Goal: Task Accomplishment & Management: Use online tool/utility

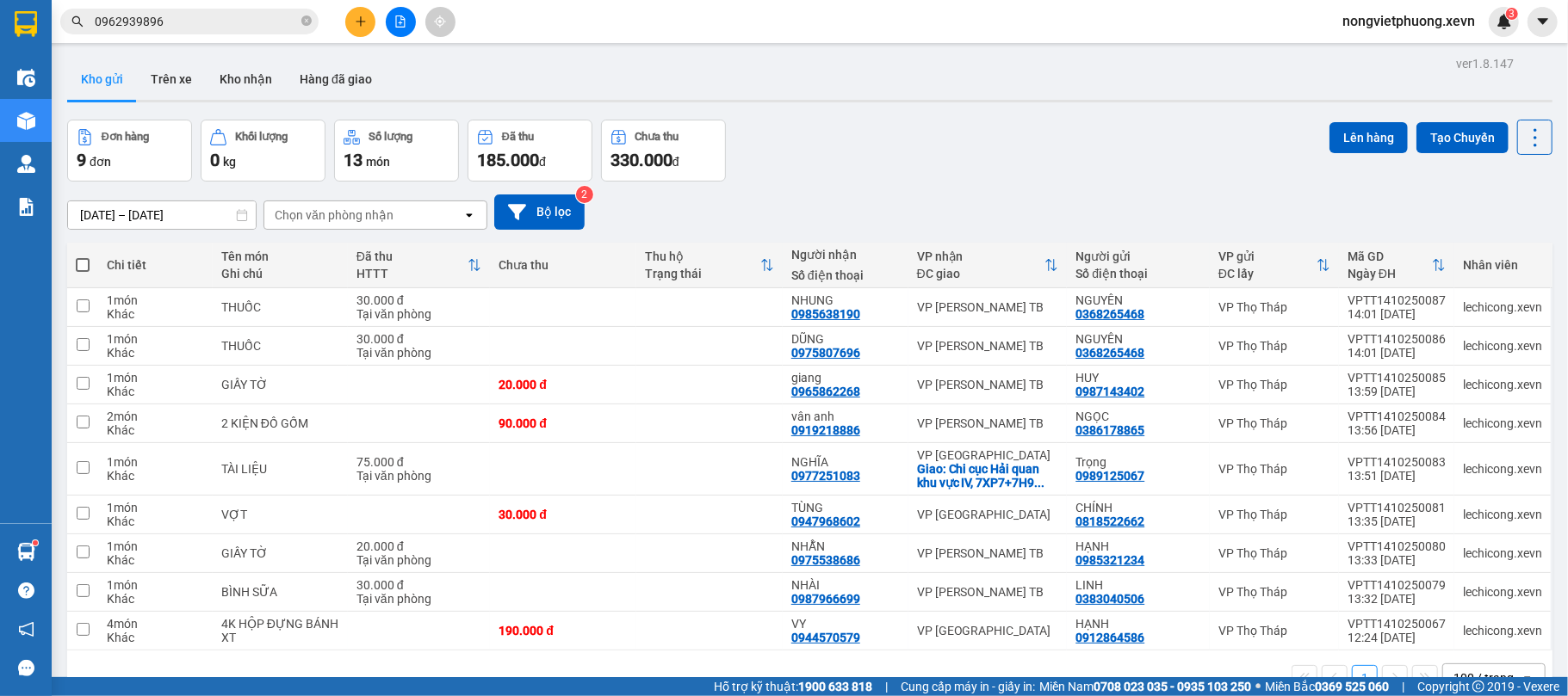
click at [362, 17] on icon "plus" at bounding box center [361, 21] width 13 height 12
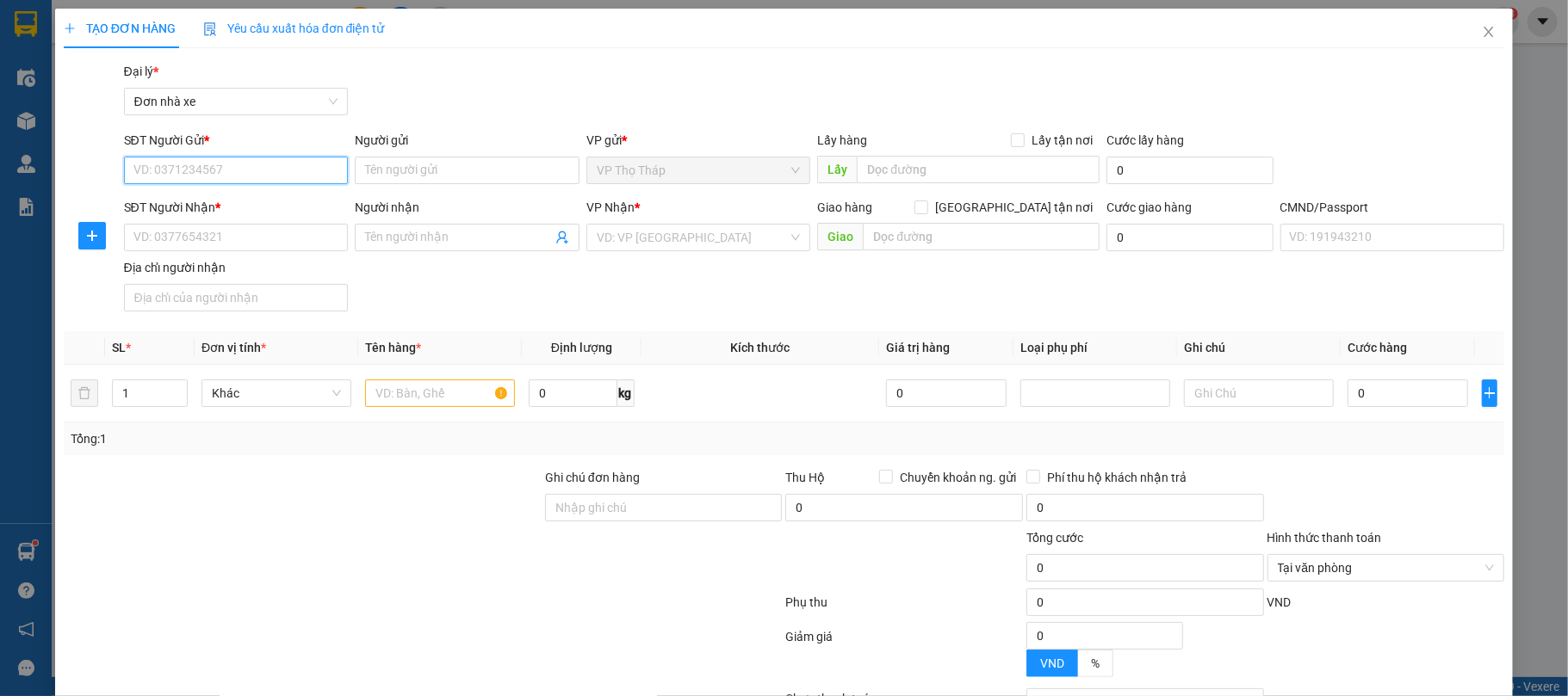
click at [215, 169] on input "SĐT Người Gửi *" at bounding box center [237, 170] width 225 height 28
type input "0965872588"
click at [214, 170] on input "0965872588" at bounding box center [237, 170] width 225 height 28
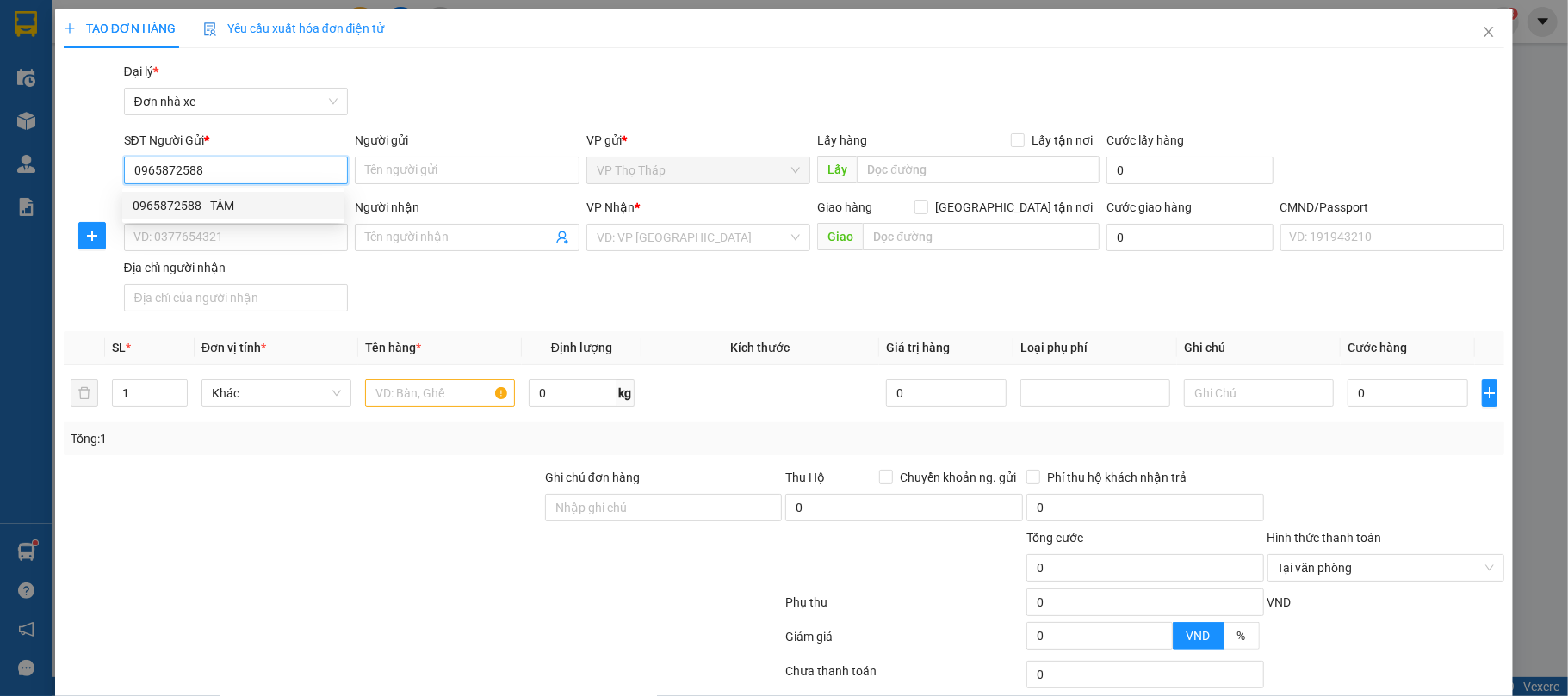
click at [263, 202] on div "0965872588 - TÂM" at bounding box center [234, 205] width 202 height 19
type input "TÂM"
type input "0912119289"
type input "HIỀN"
type input "BÀ GIÀ"
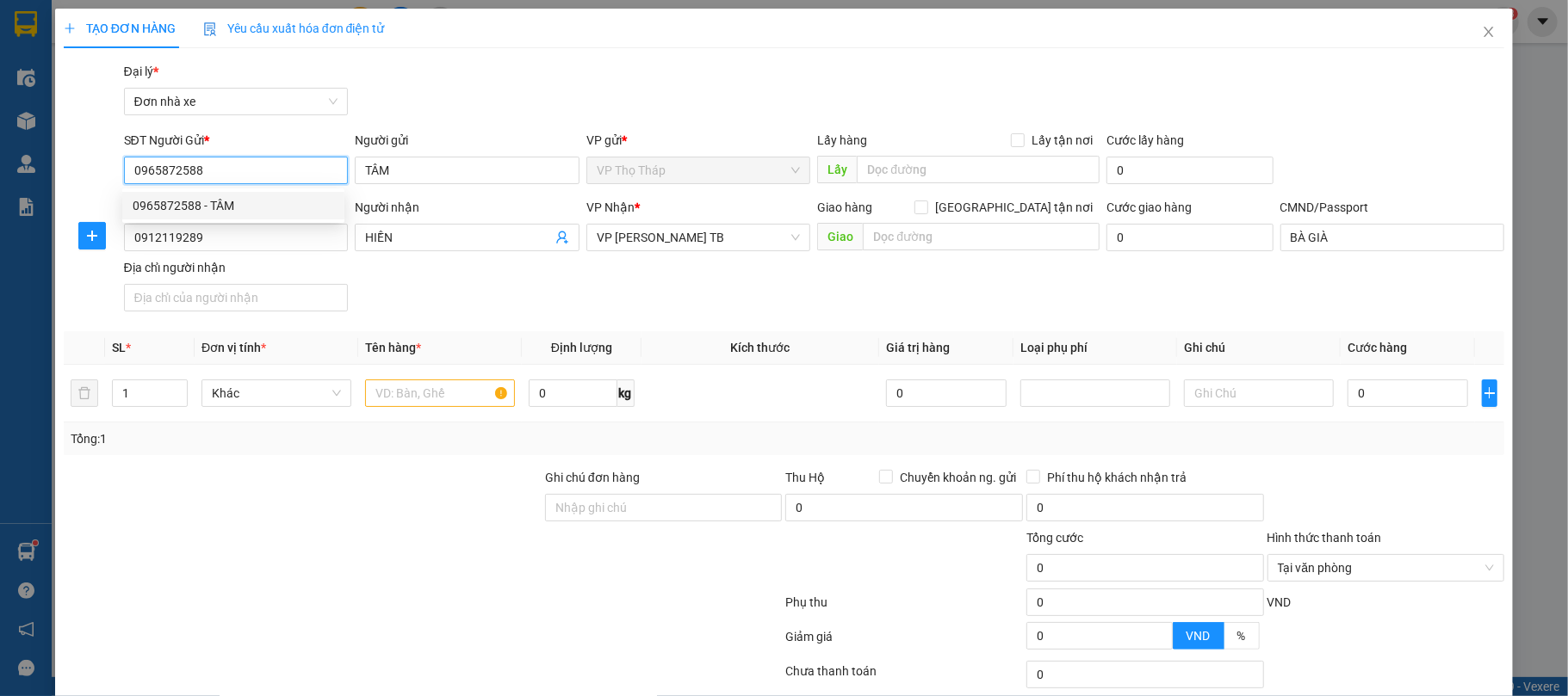
type input "0965872588"
click at [466, 128] on div "Transit Pickup Surcharge Ids Transit Deliver Surcharge Ids Transit Deliver Surc…" at bounding box center [784, 423] width 1442 height 724
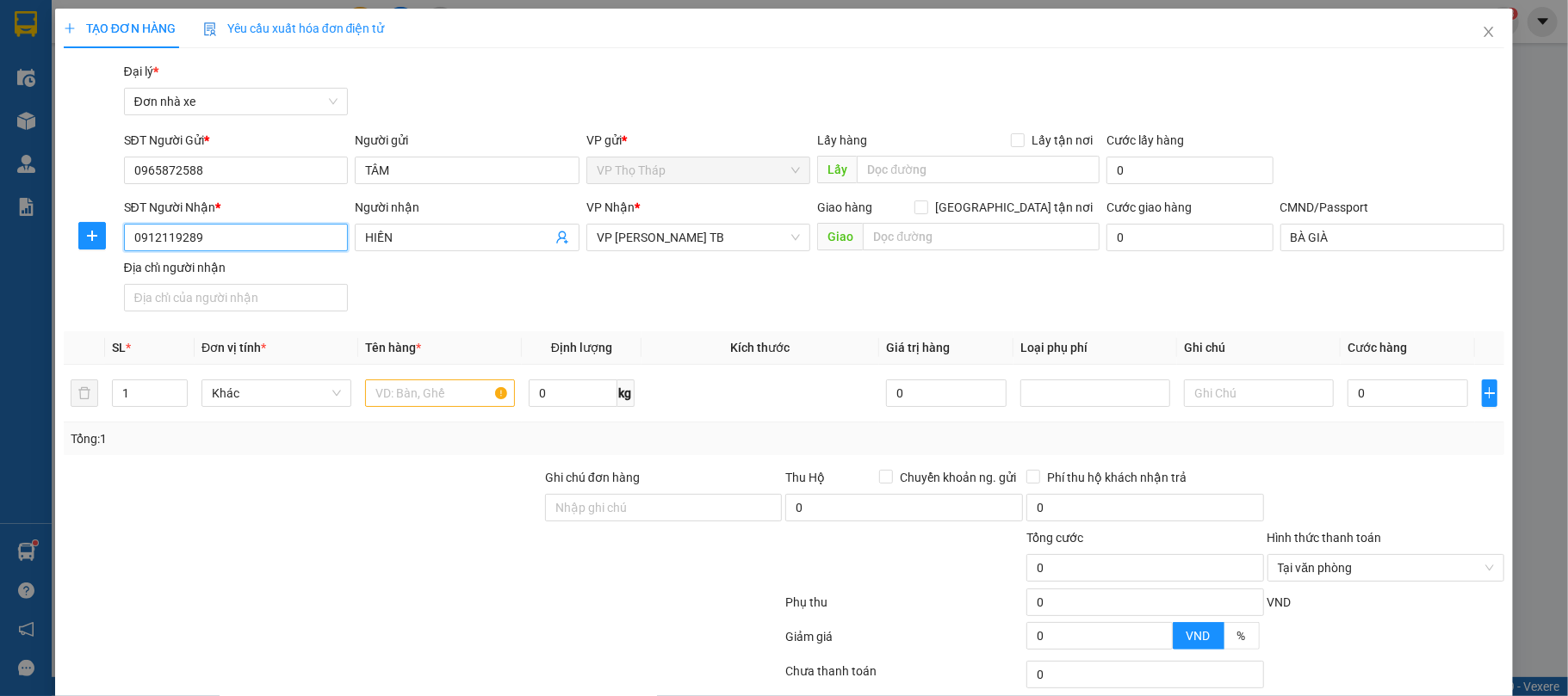
drag, startPoint x: 246, startPoint y: 231, endPoint x: 0, endPoint y: 249, distance: 246.7
click at [0, 249] on div "TẠO ĐƠN HÀNG Yêu cầu xuất hóa đơn điện tử Transit Pickup Surcharge Ids Transit …" at bounding box center [784, 348] width 1568 height 696
type input "0912119298"
click at [271, 253] on div "SĐT Người Nhận * 0912119298 0912119298" at bounding box center [237, 228] width 225 height 61
click at [287, 244] on input "0912119298" at bounding box center [237, 237] width 225 height 28
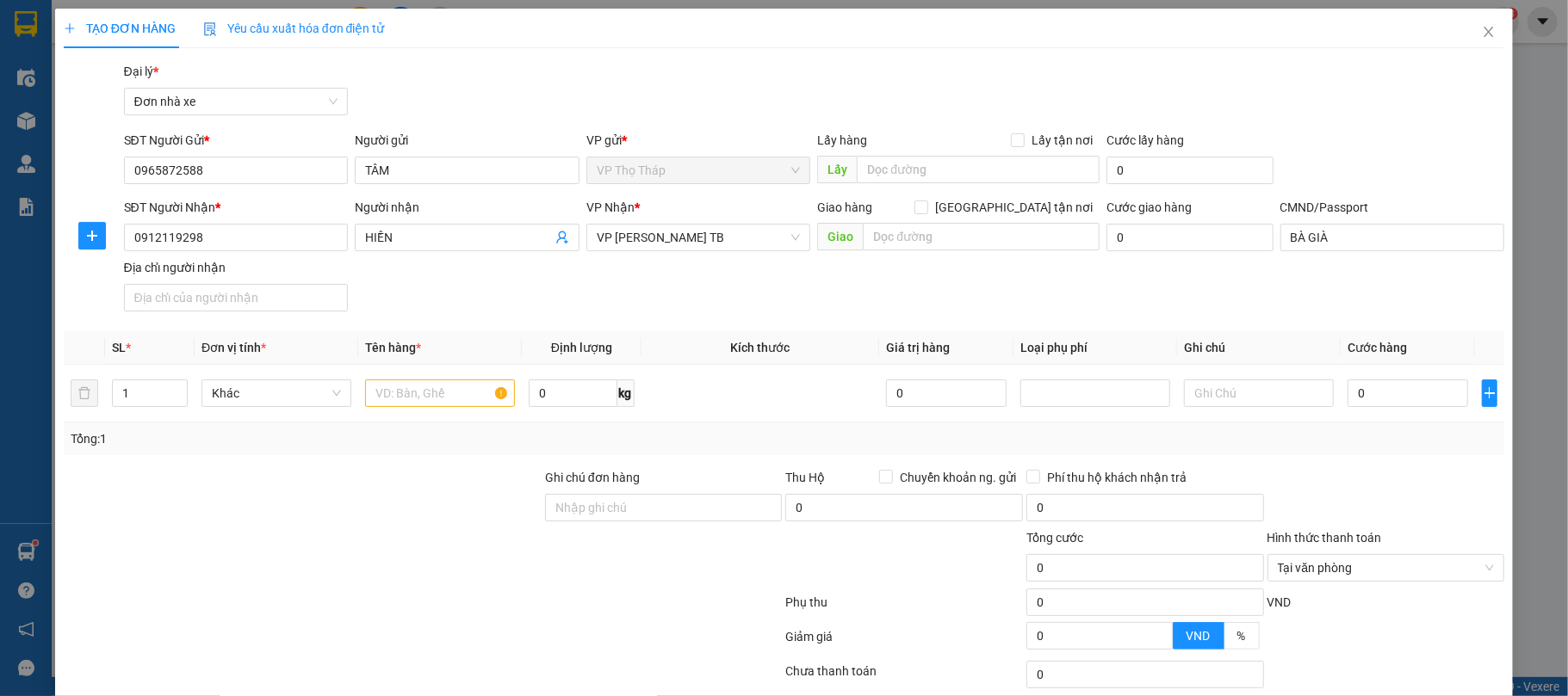
click at [419, 286] on div "SĐT Người Nhận * 0912119298 0912119298 Người nhận HIỀN VP Nhận * VP [PERSON_NAM…" at bounding box center [814, 258] width 1389 height 120
drag, startPoint x: 424, startPoint y: 377, endPoint x: 424, endPoint y: 386, distance: 9.0
click at [424, 377] on td at bounding box center [439, 394] width 163 height 58
click at [424, 386] on input "text" at bounding box center [440, 393] width 150 height 28
type input "GẠO"
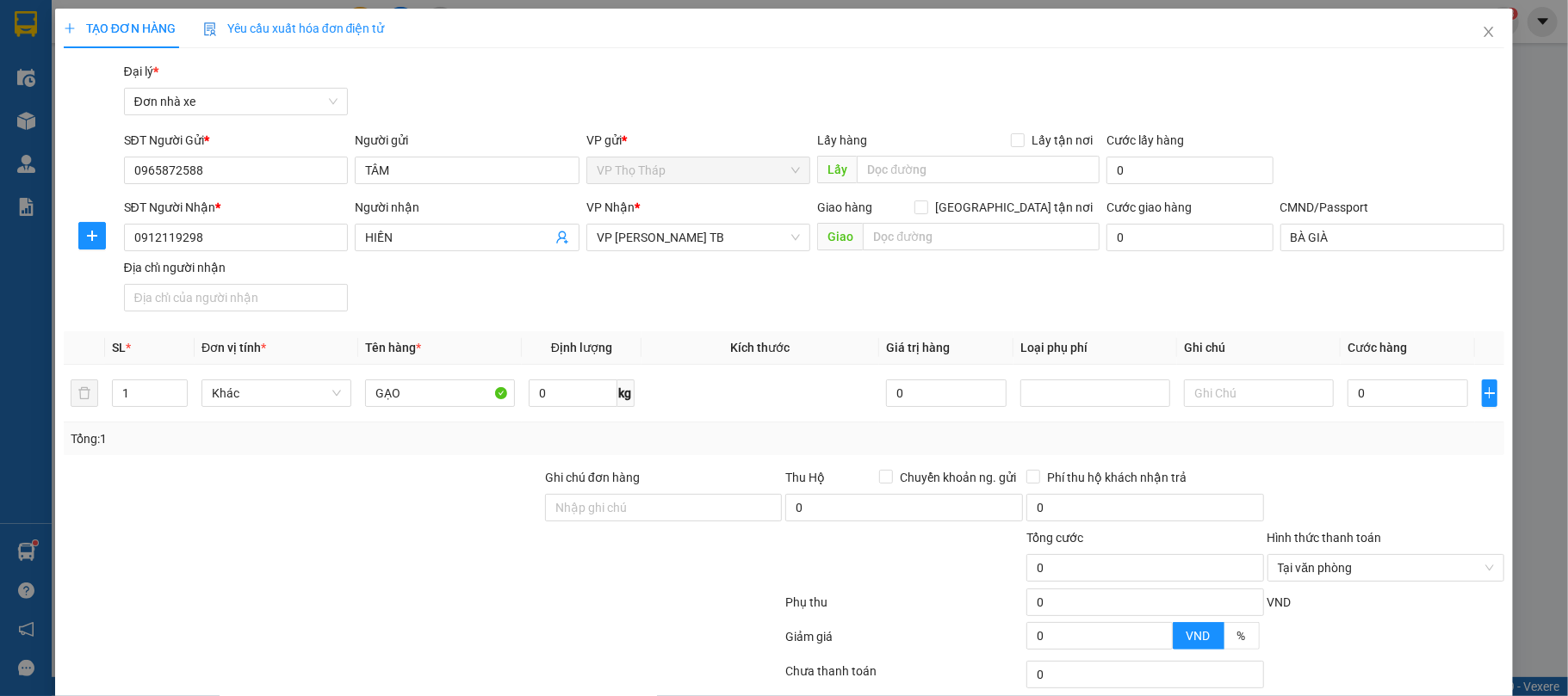
click at [498, 331] on div "Transit Pickup Surcharge Ids Transit Deliver Surcharge Ids Transit Deliver Surc…" at bounding box center [784, 423] width 1442 height 724
click at [1397, 401] on input "0" at bounding box center [1408, 393] width 121 height 28
click at [595, 401] on input "0" at bounding box center [572, 393] width 88 height 28
type input "21"
click at [1404, 410] on div "0" at bounding box center [1408, 394] width 121 height 35
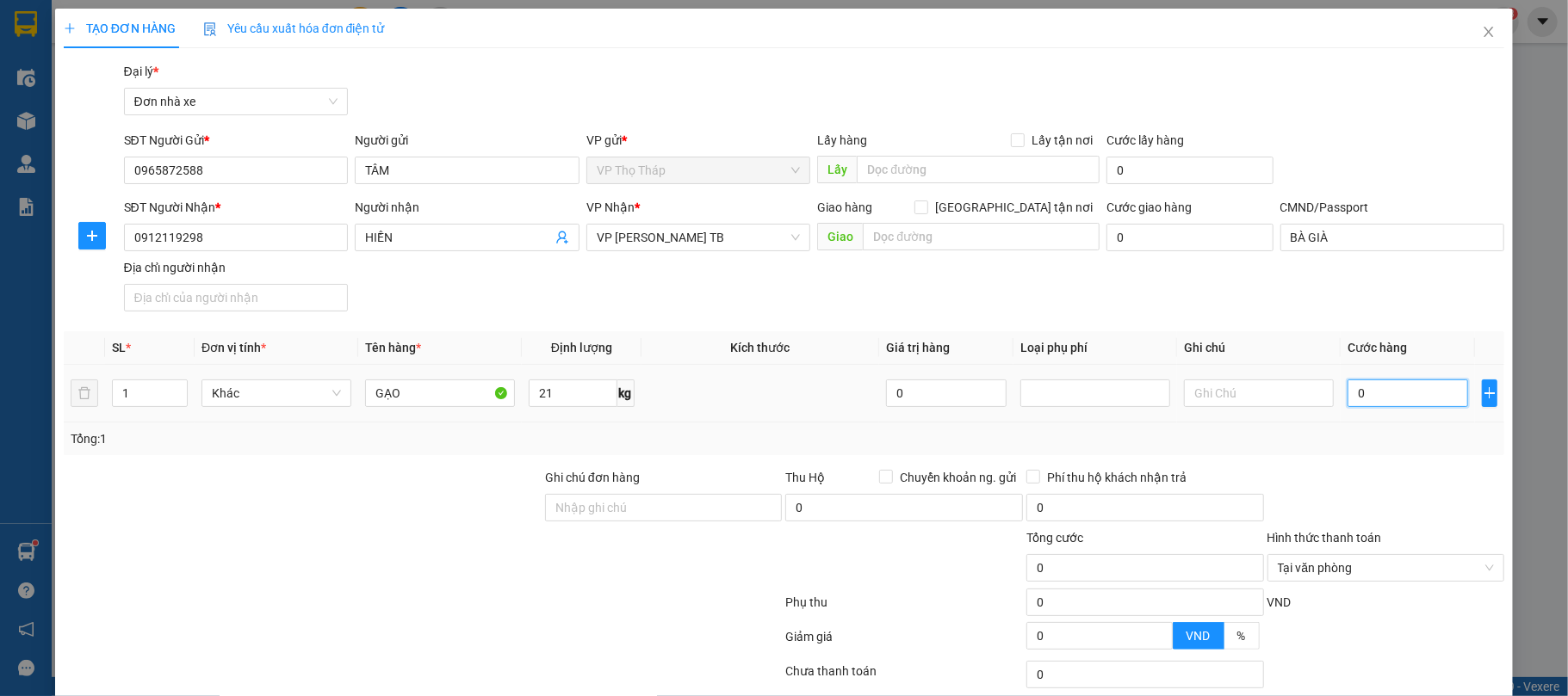
click at [1393, 402] on input "0" at bounding box center [1408, 393] width 121 height 28
type input "4"
type input "45"
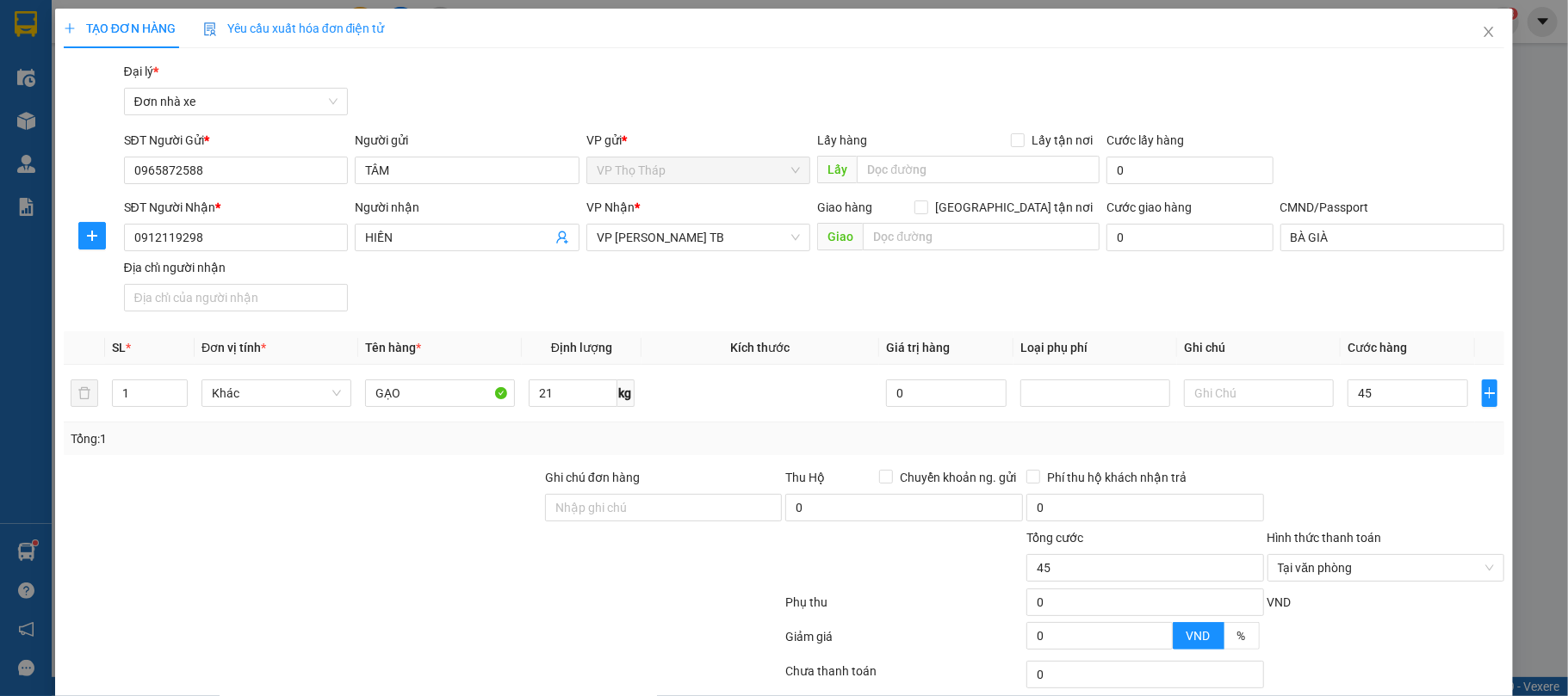
click at [1385, 349] on span "Cước hàng" at bounding box center [1378, 347] width 60 height 13
type input "45.000"
click at [1430, 494] on div at bounding box center [1387, 499] width 241 height 61
type input "45.000"
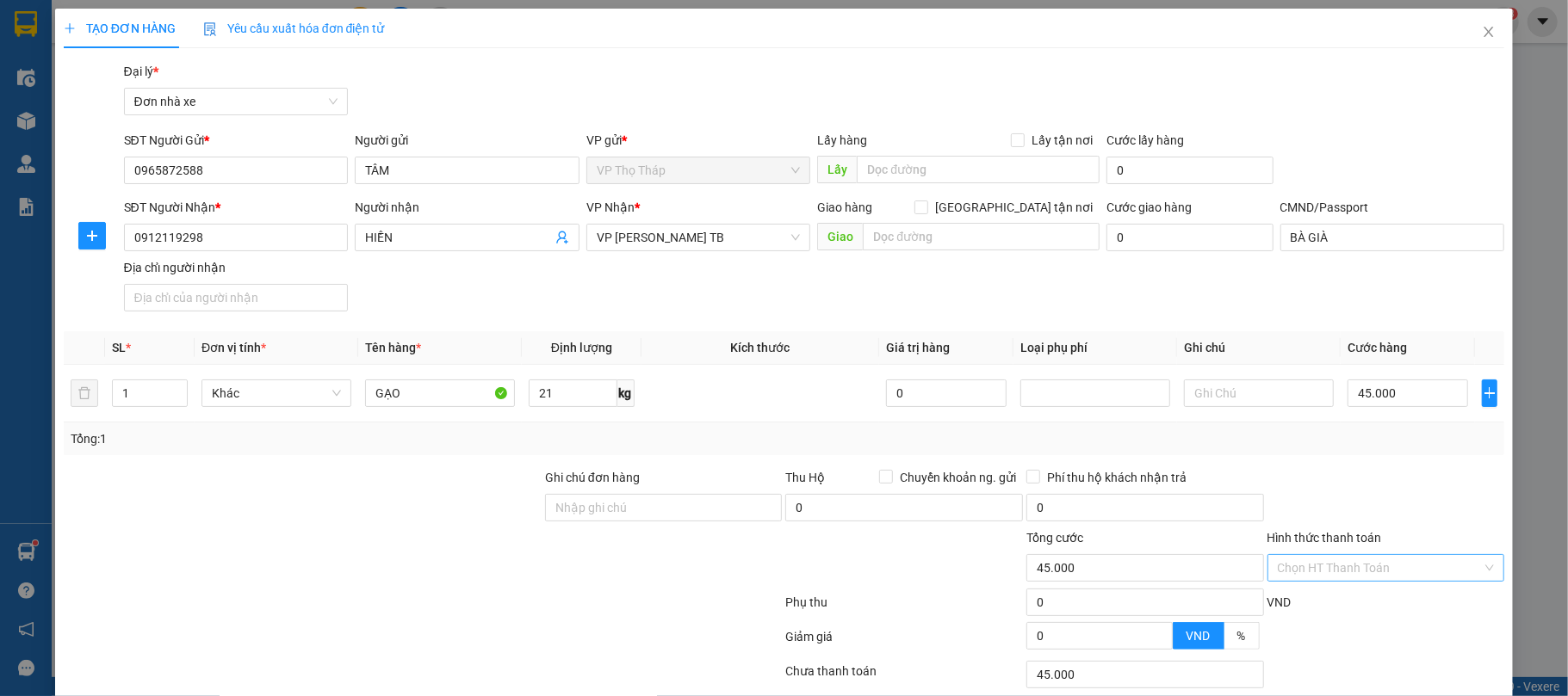
click at [1423, 517] on div at bounding box center [1387, 499] width 241 height 61
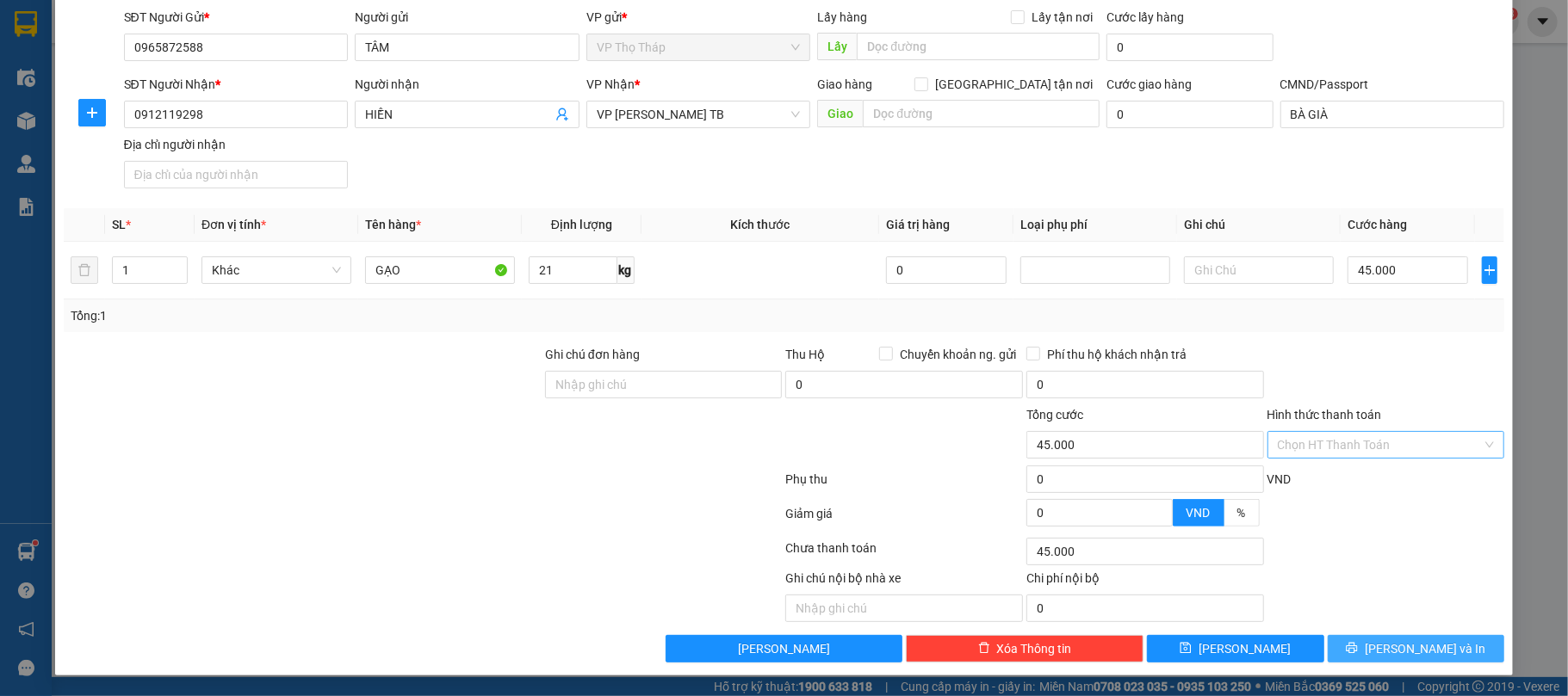
click at [1422, 647] on span "[PERSON_NAME] và In" at bounding box center [1425, 649] width 121 height 19
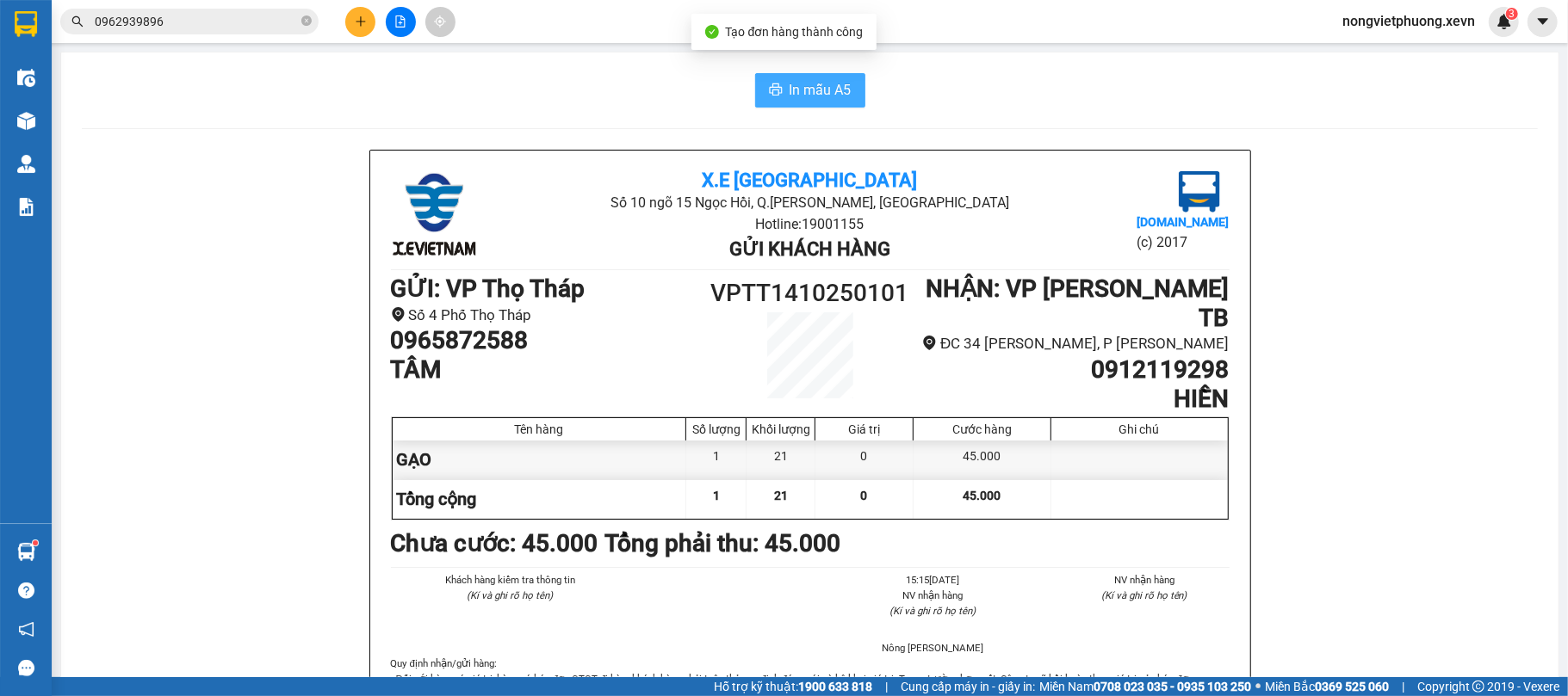
click at [800, 98] on span "In mẫu A5" at bounding box center [820, 90] width 62 height 21
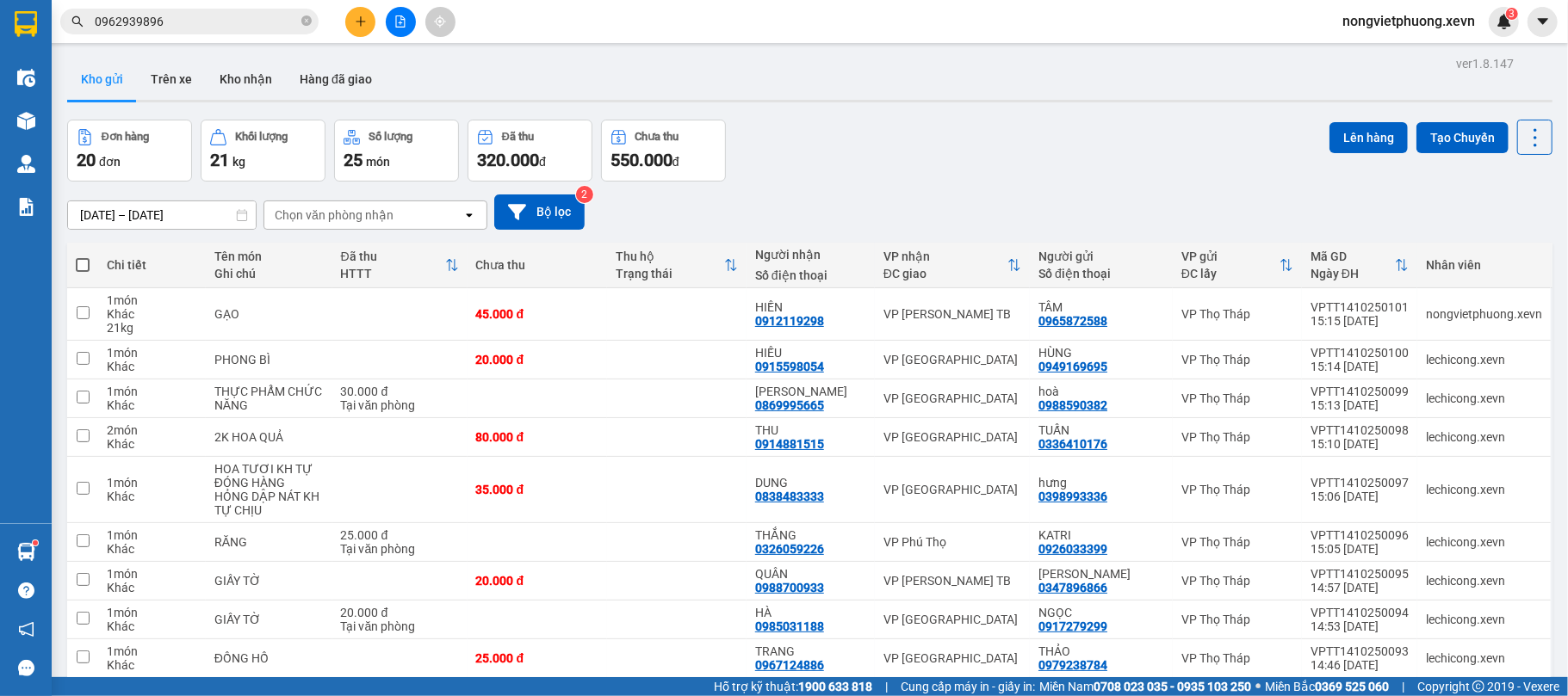
drag, startPoint x: 1152, startPoint y: 119, endPoint x: 507, endPoint y: 2, distance: 655.5
click at [1073, 112] on div "ver 1.8.147 Kho gửi Trên xe Kho nhận Hàng đã giao Đơn hàng 20 đơn Khối lượng 21…" at bounding box center [810, 616] width 1499 height 1129
click at [917, 148] on div "Đơn hàng 20 đơn Khối lượng 21 kg Số lượng 25 món Đã thu 320.000 đ Chưa thu 550.…" at bounding box center [810, 150] width 1486 height 62
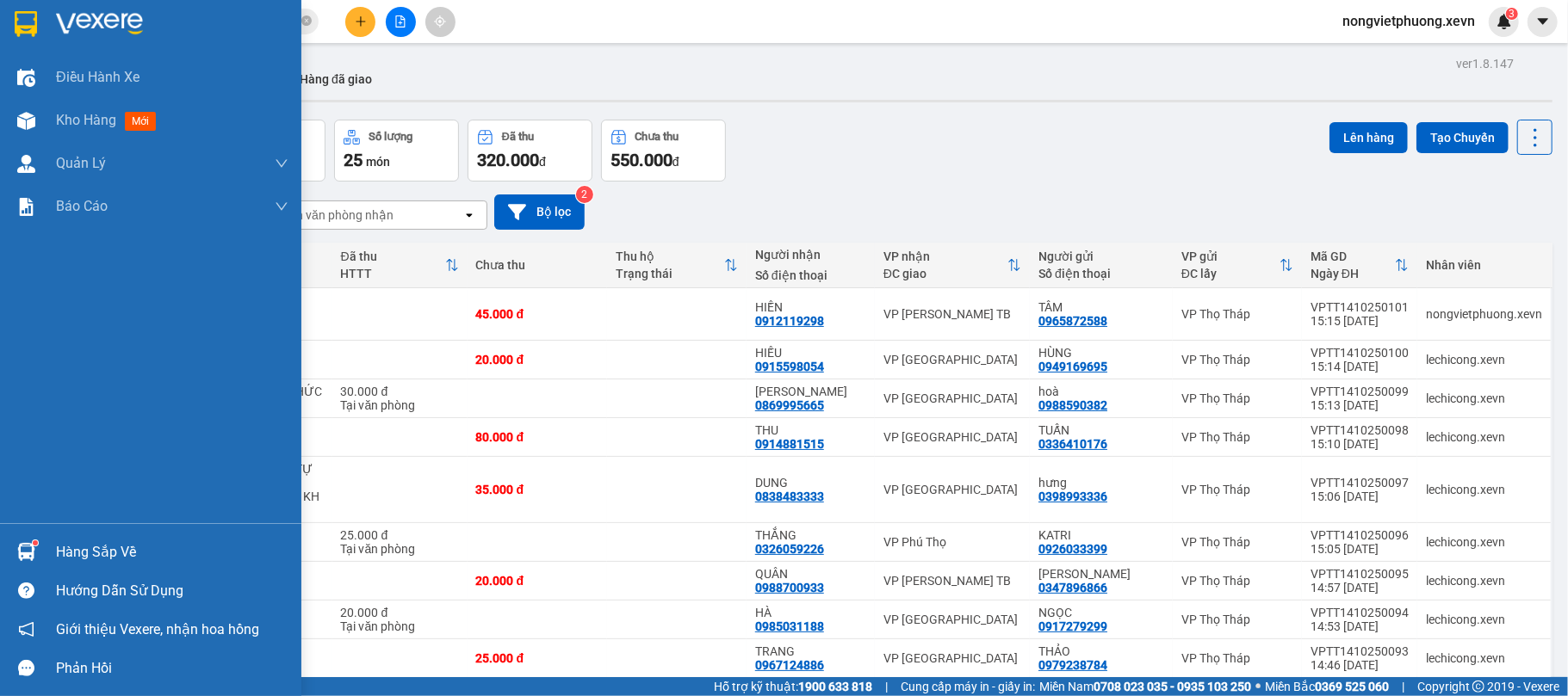
click at [39, 551] on div at bounding box center [27, 552] width 30 height 30
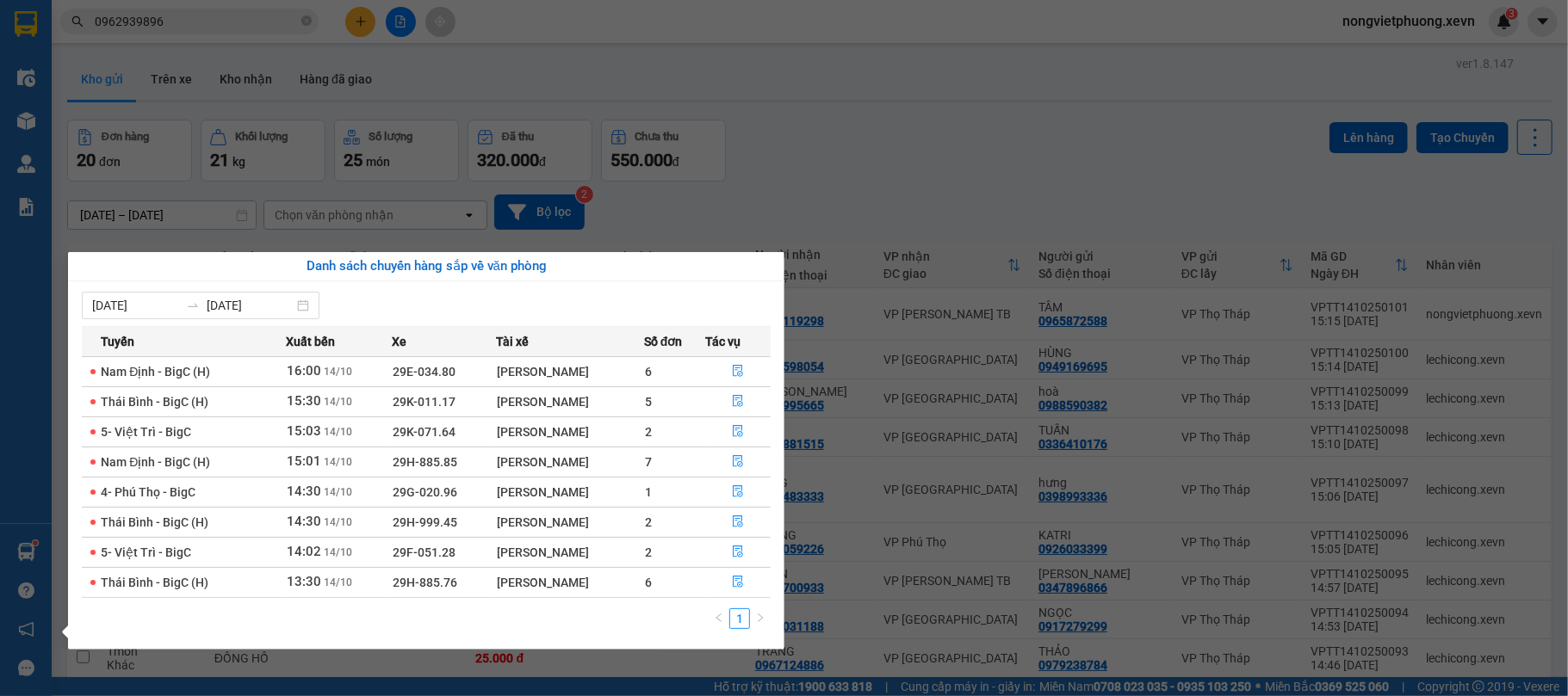
click at [360, 84] on section "Kết quả tìm kiếm ( 1 ) Bộ lọc Thuộc VP này Mã ĐH Trạng thái Món hàng Thu hộ Tổn…" at bounding box center [784, 348] width 1568 height 696
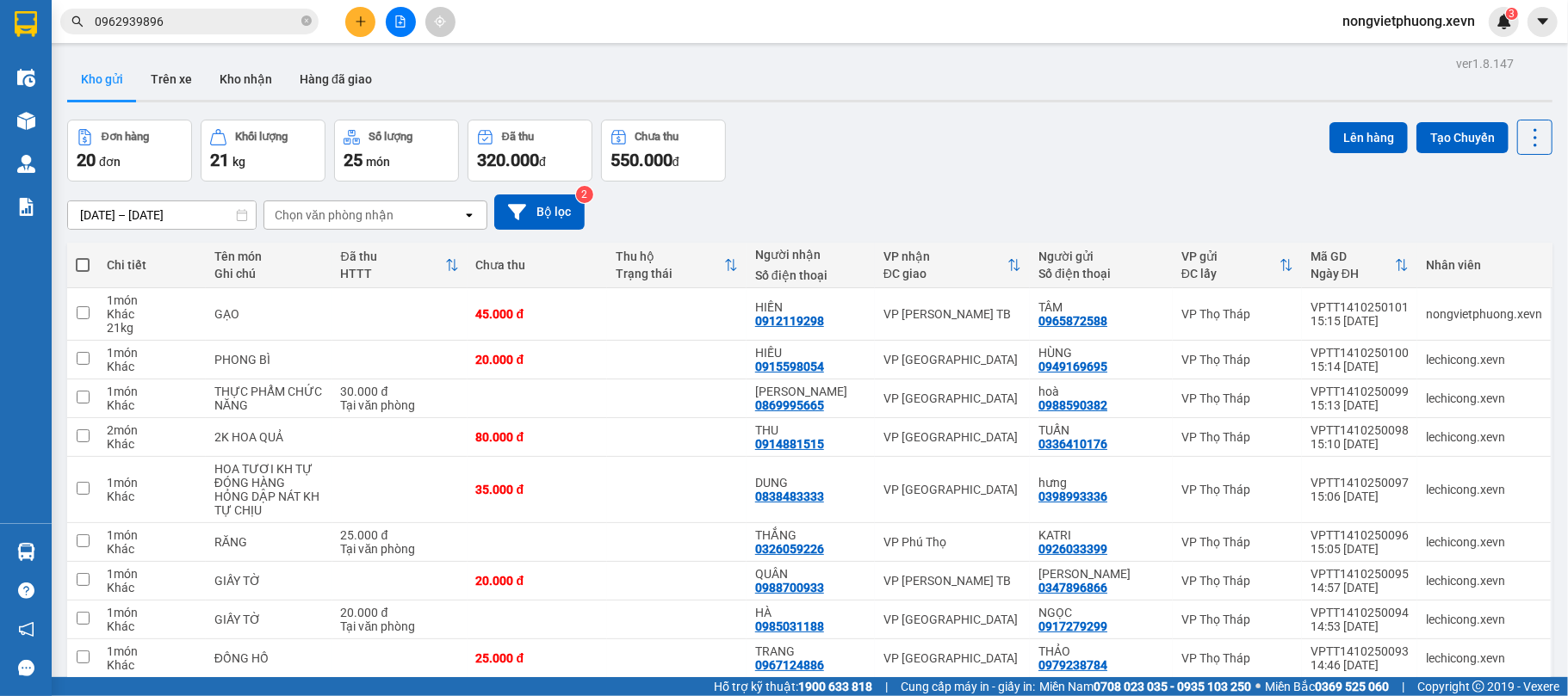
click at [245, 102] on div at bounding box center [810, 101] width 1486 height 3
click at [249, 79] on button "Kho nhận" at bounding box center [246, 79] width 80 height 41
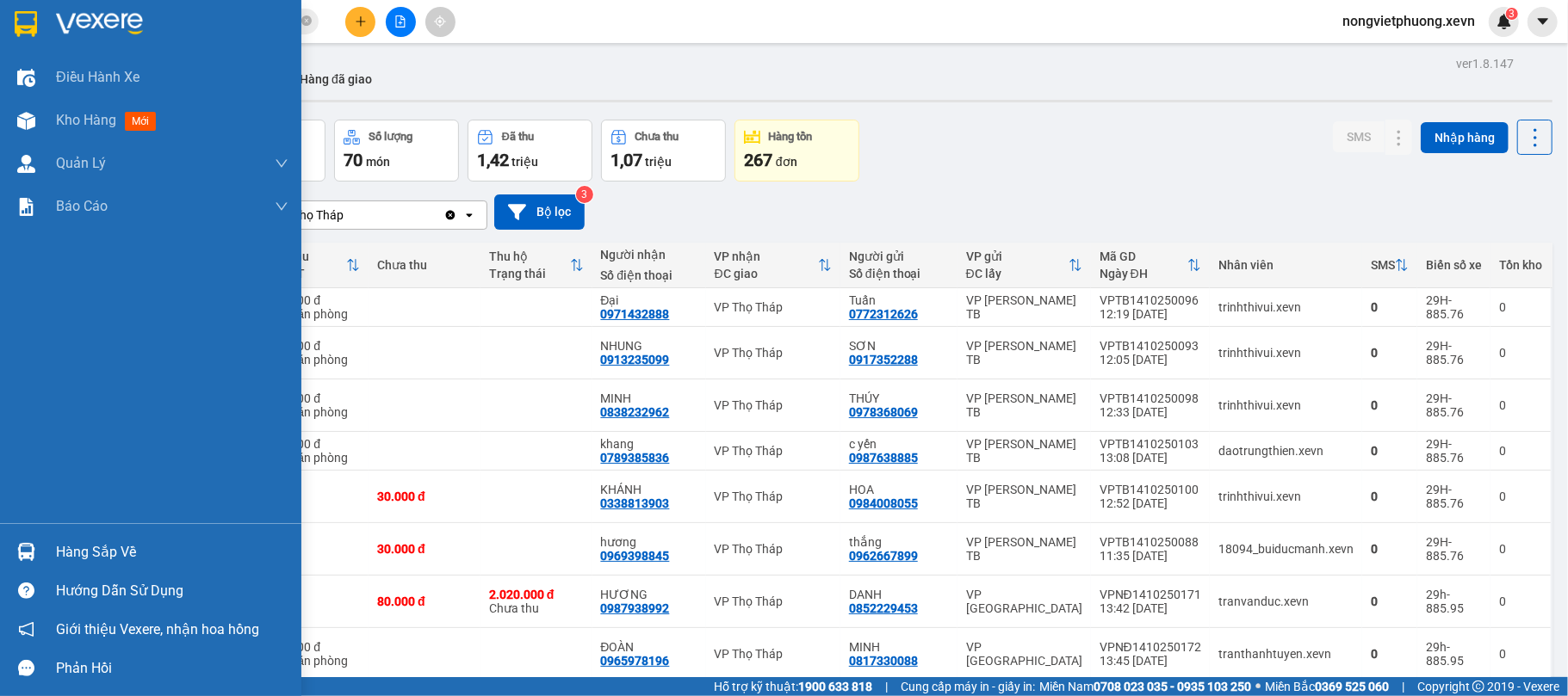
click at [42, 549] on div "Hàng sắp về" at bounding box center [151, 551] width 302 height 38
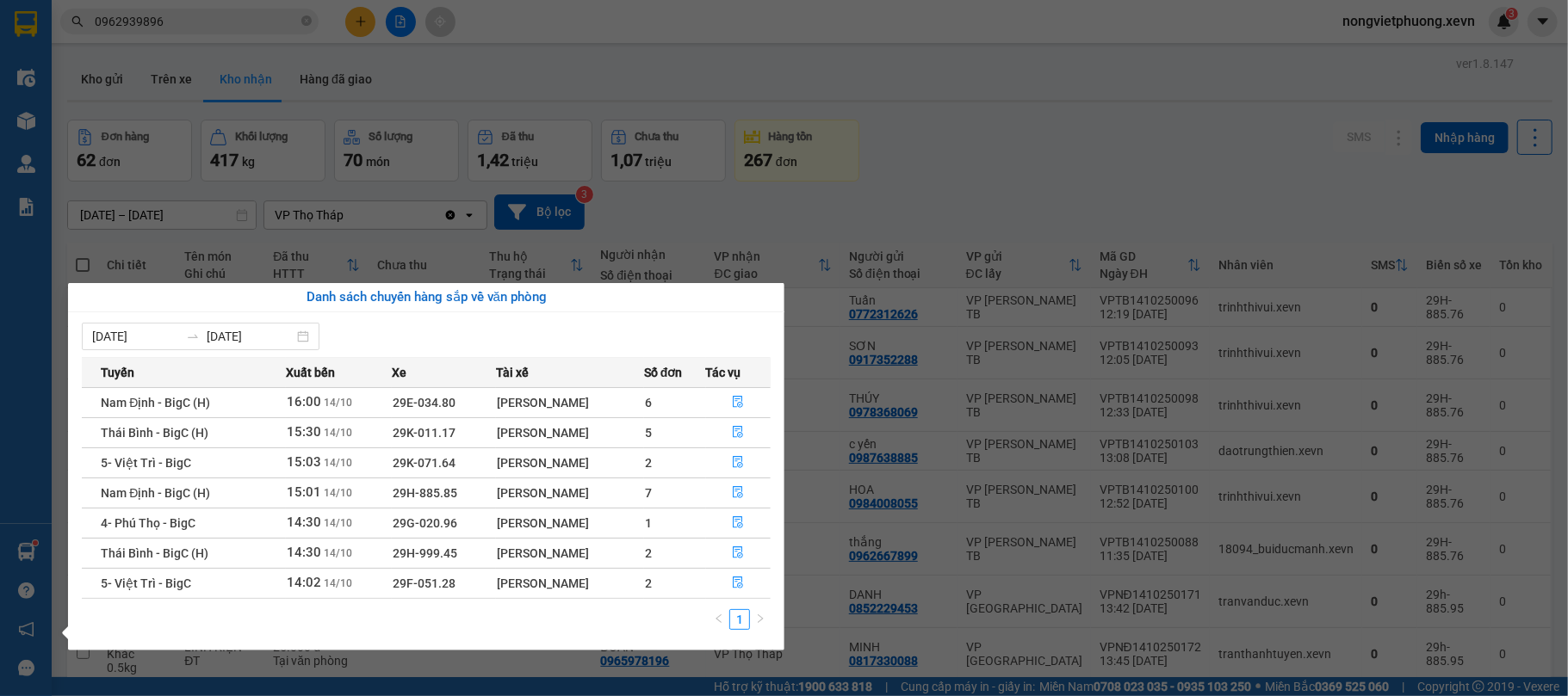
click at [0, 530] on div "Điều hành xe Kho hàng mới Quản [PERSON_NAME] lý chuyến Quản lý giao nhận mới Qu…" at bounding box center [26, 348] width 52 height 696
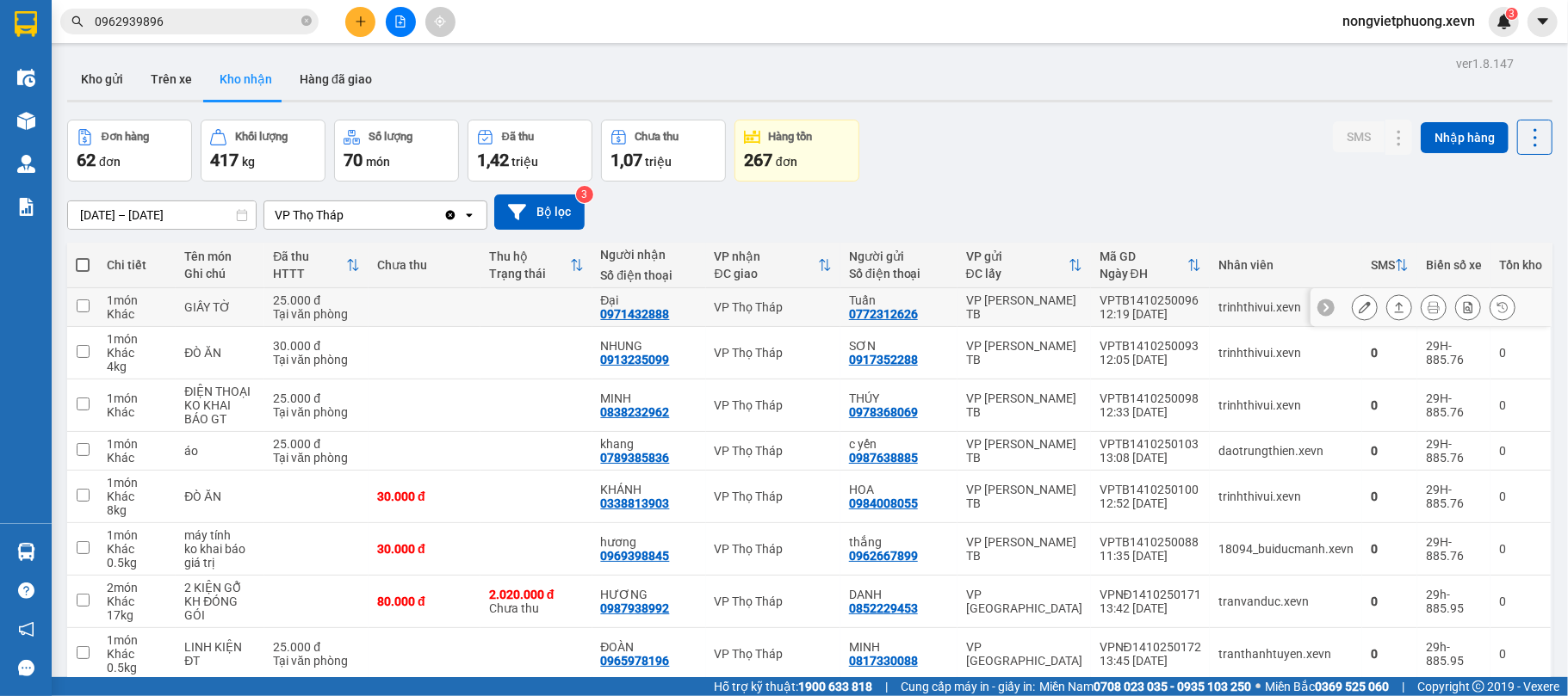
click at [937, 308] on div "Tuấn 0772312626" at bounding box center [899, 307] width 100 height 28
checkbox input "true"
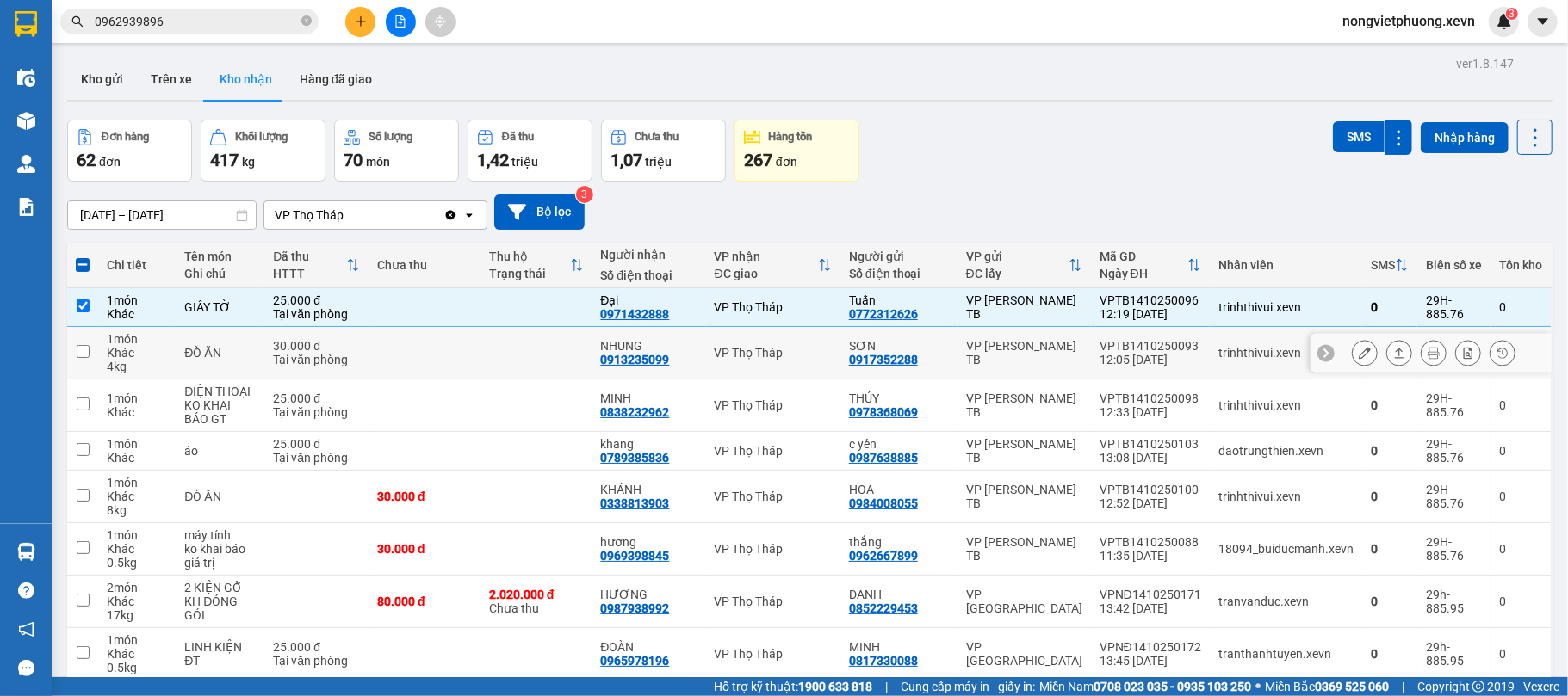
click at [916, 343] on div "SƠN" at bounding box center [899, 345] width 100 height 13
checkbox input "true"
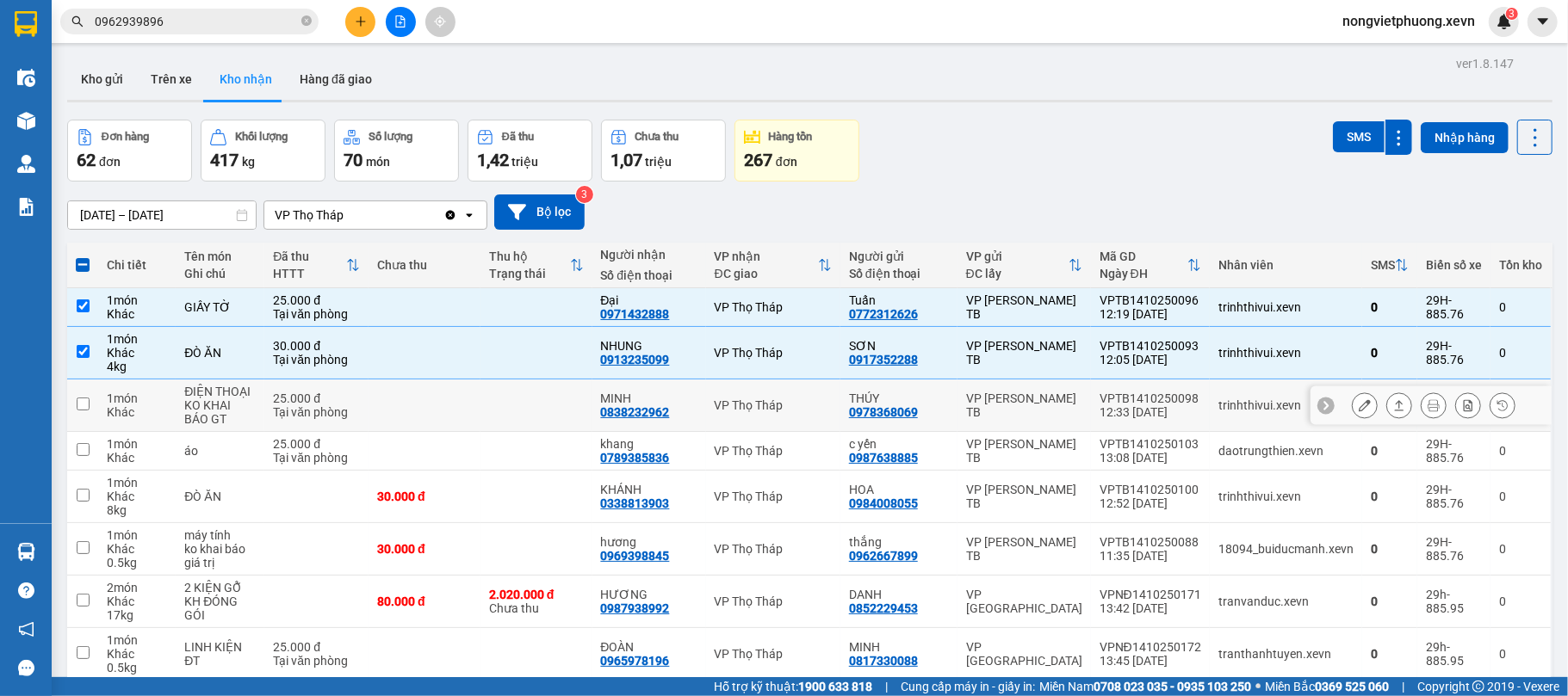
click at [922, 418] on div "THÚY 0978368069" at bounding box center [899, 405] width 100 height 28
checkbox input "true"
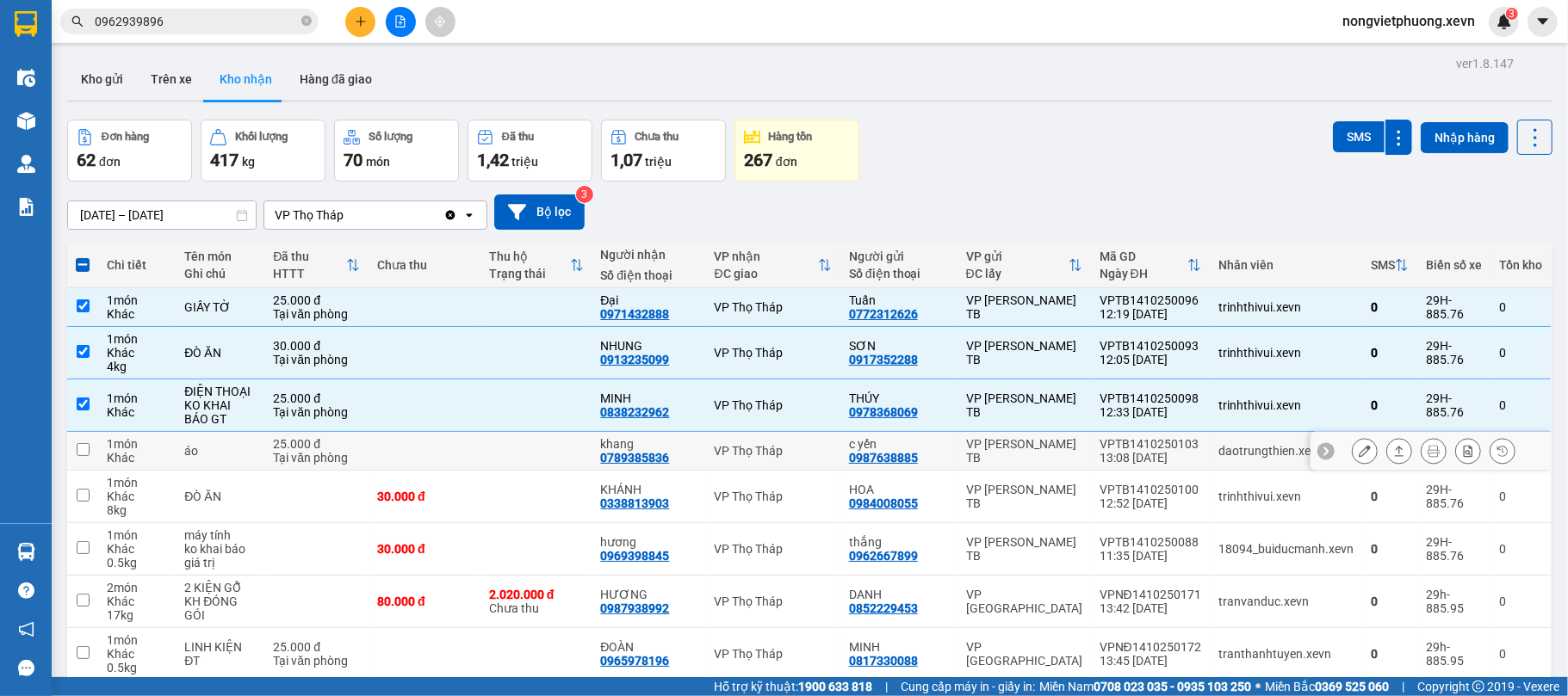
click at [946, 480] on td "HOA 0984008055" at bounding box center [898, 497] width 117 height 53
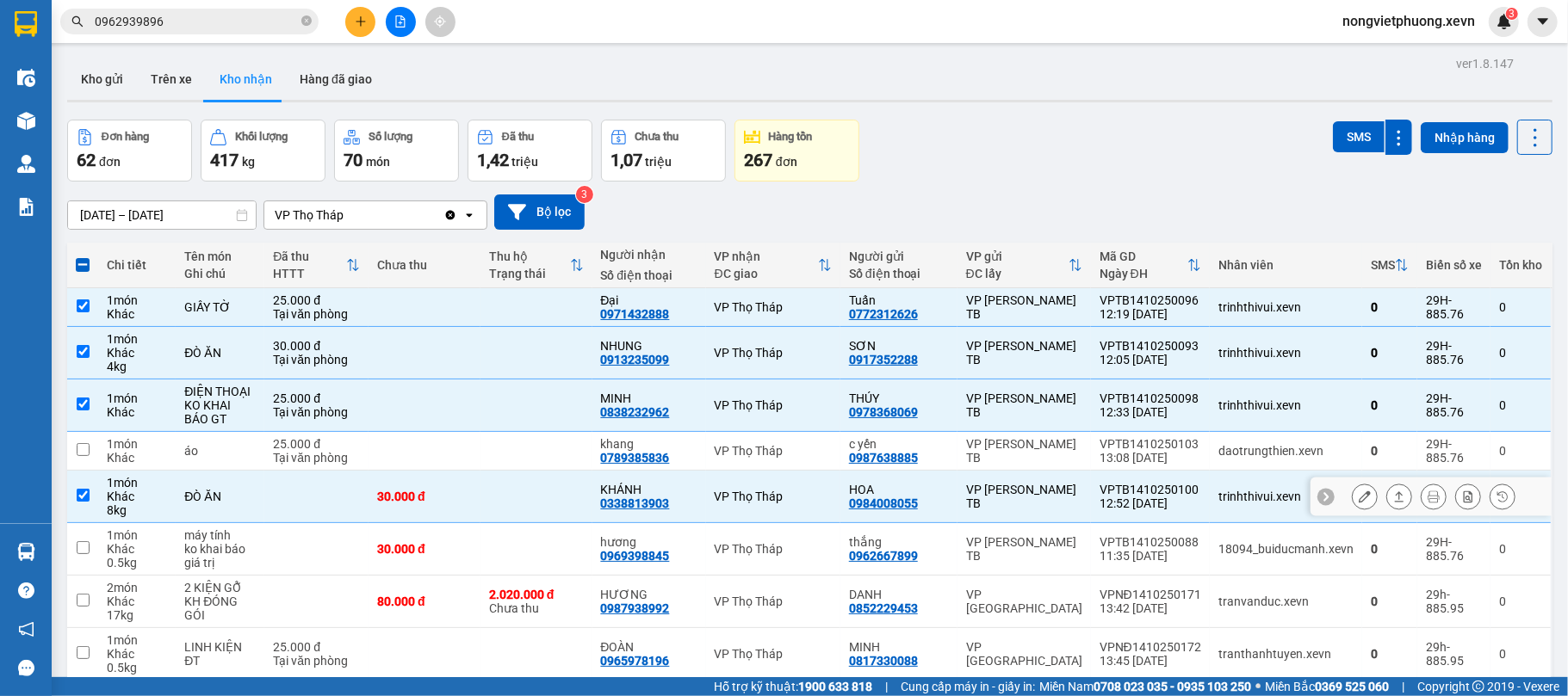
click at [976, 479] on td "VP [PERSON_NAME] TB" at bounding box center [1025, 497] width 134 height 53
checkbox input "false"
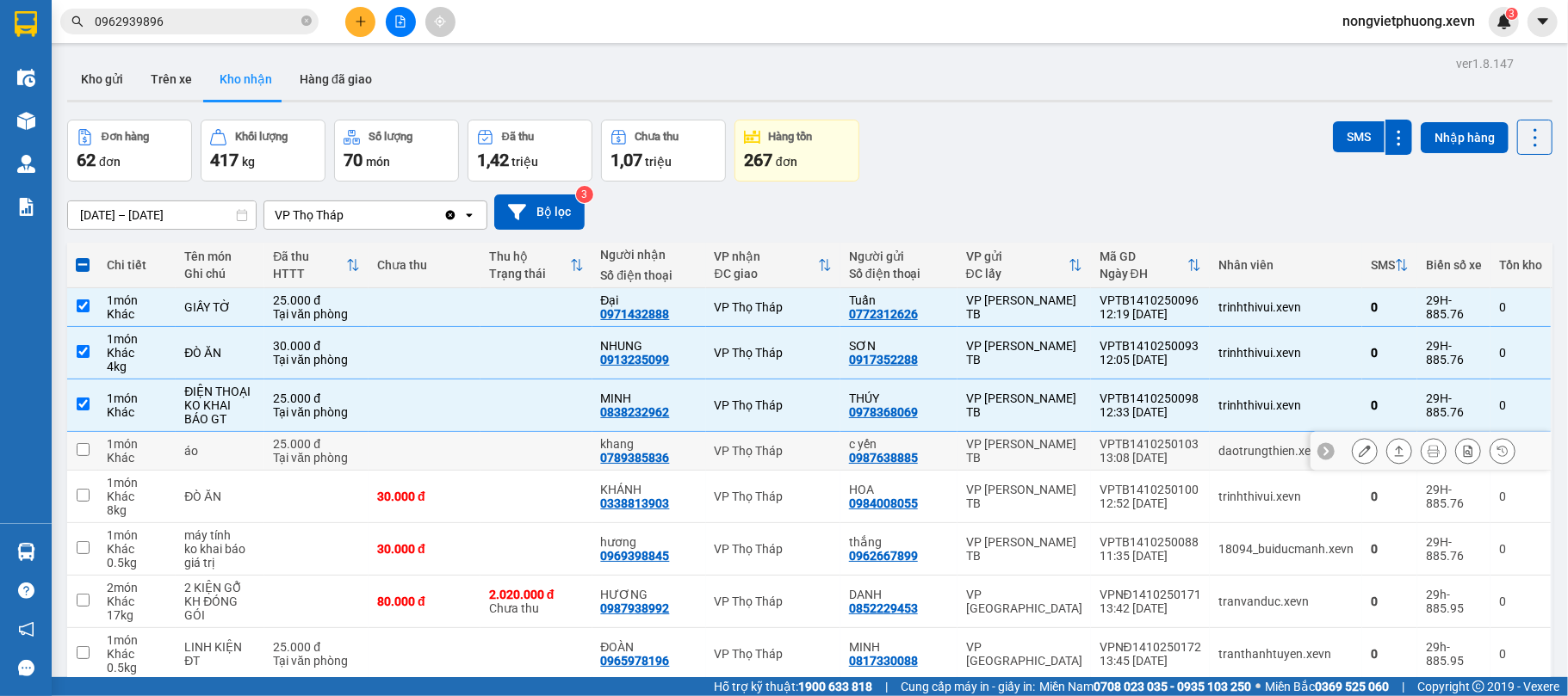
drag, startPoint x: 1008, startPoint y: 461, endPoint x: 964, endPoint y: 518, distance: 72.0
click at [999, 463] on td "VP [PERSON_NAME] TB" at bounding box center [1025, 451] width 134 height 38
checkbox input "true"
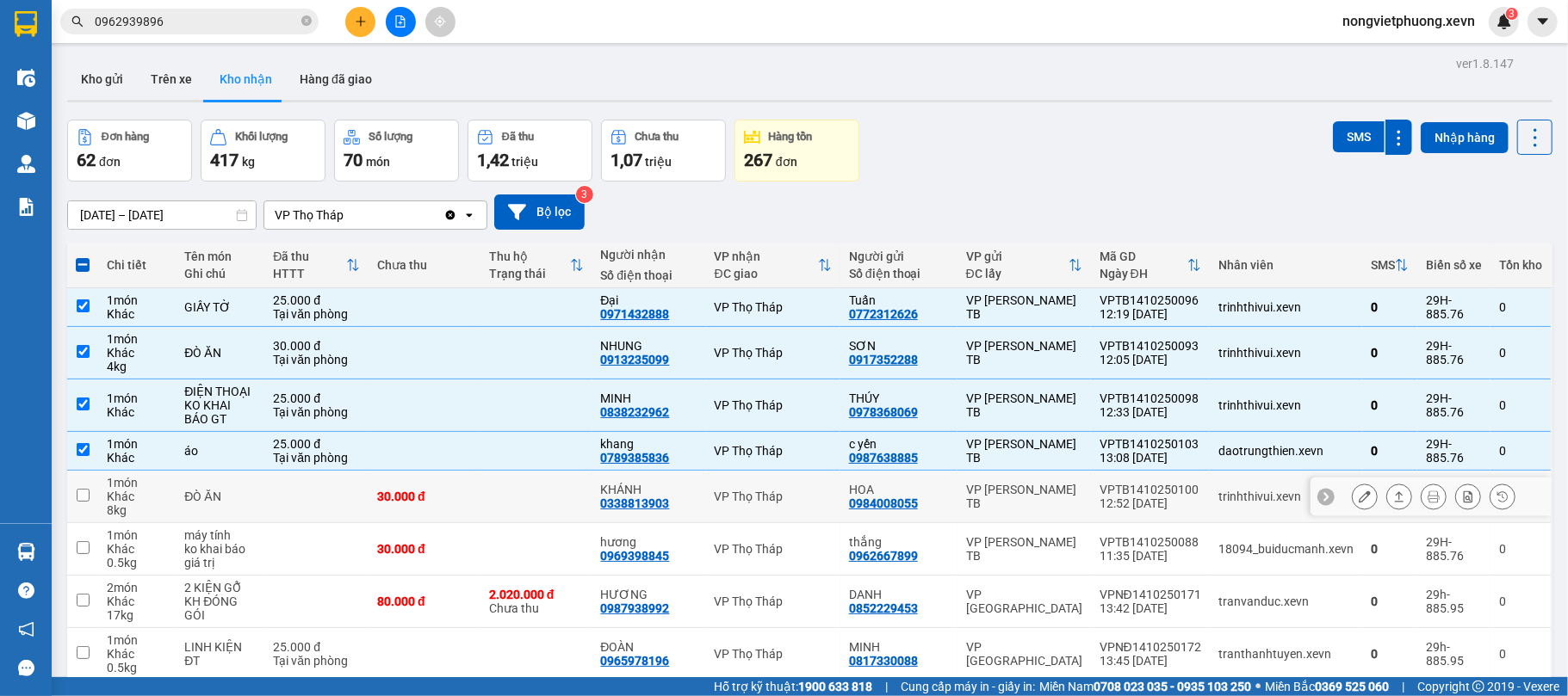
click at [965, 518] on td "VP [PERSON_NAME] TB" at bounding box center [1025, 497] width 134 height 53
checkbox input "true"
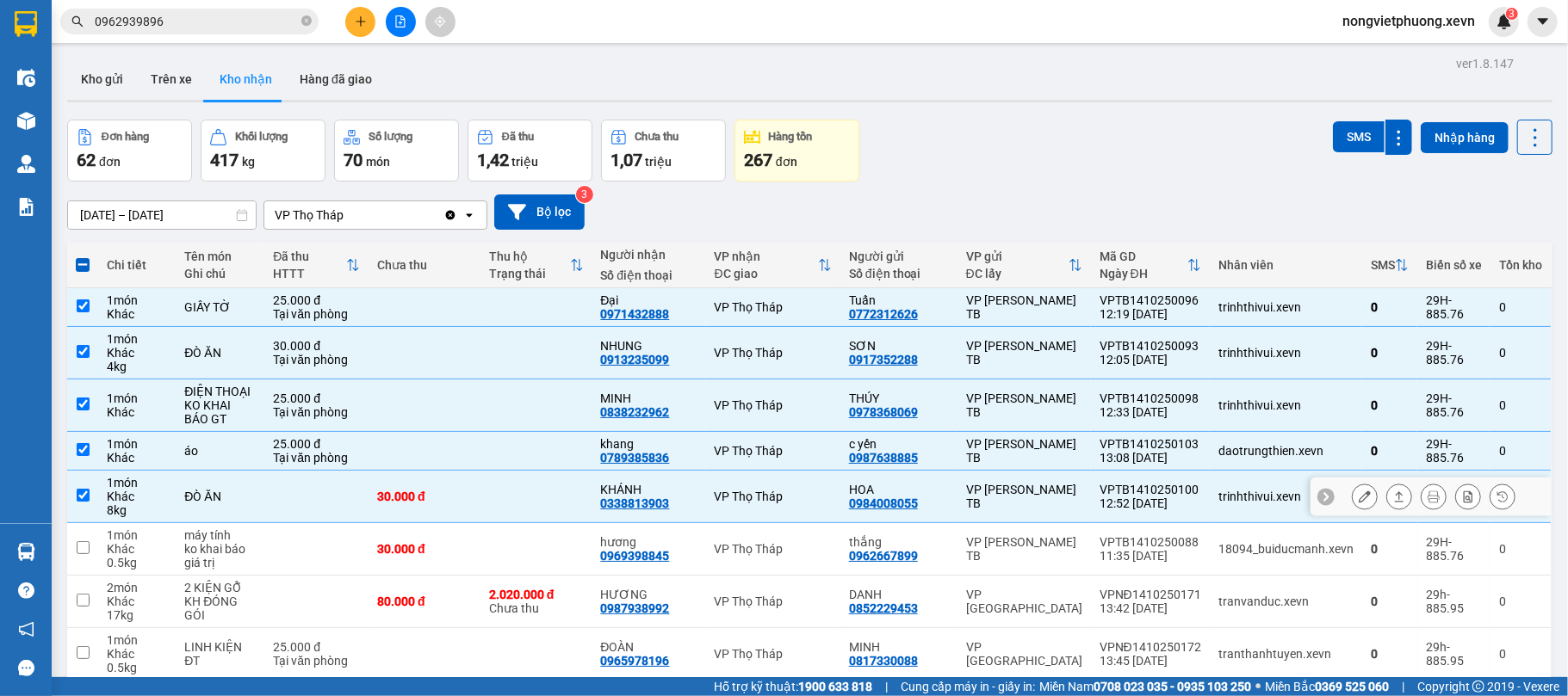
scroll to position [211, 0]
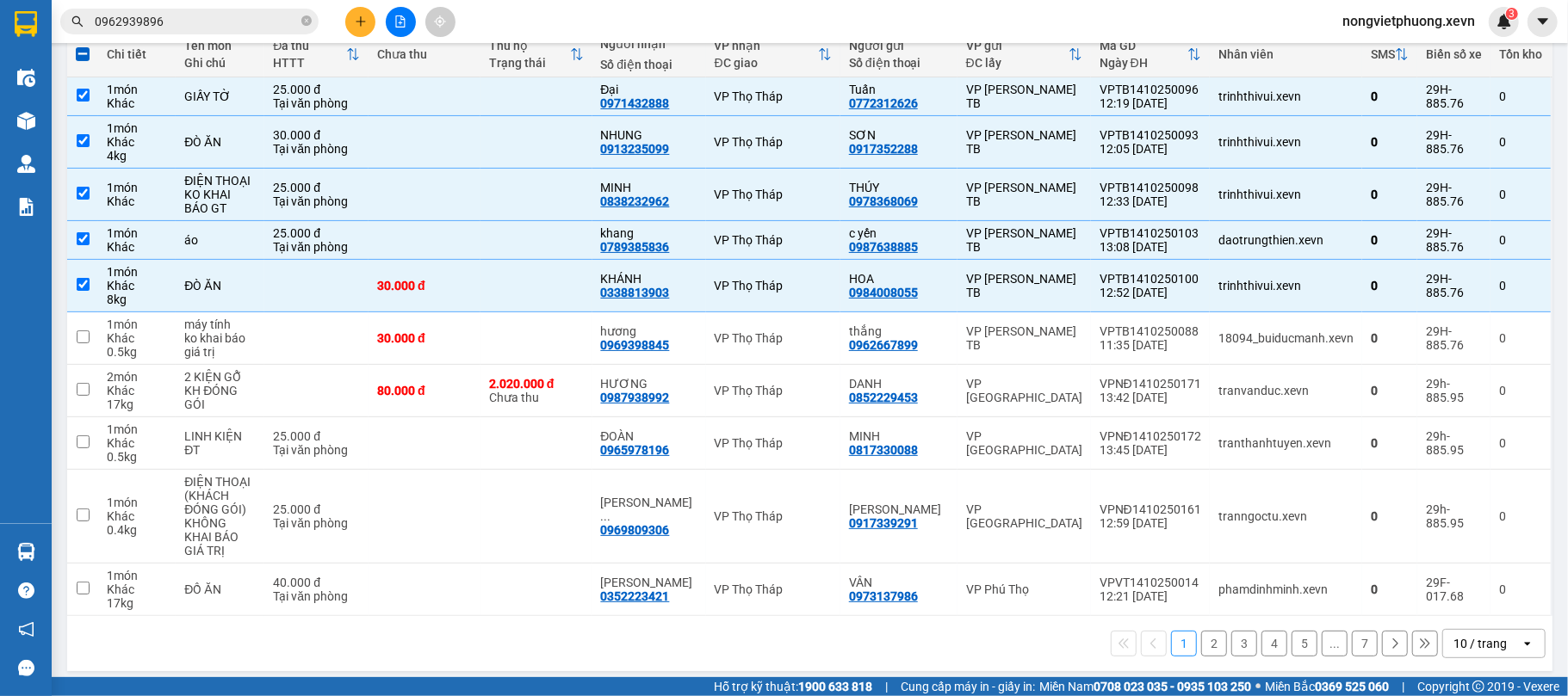
click at [1496, 631] on div "10 / trang" at bounding box center [1482, 643] width 78 height 28
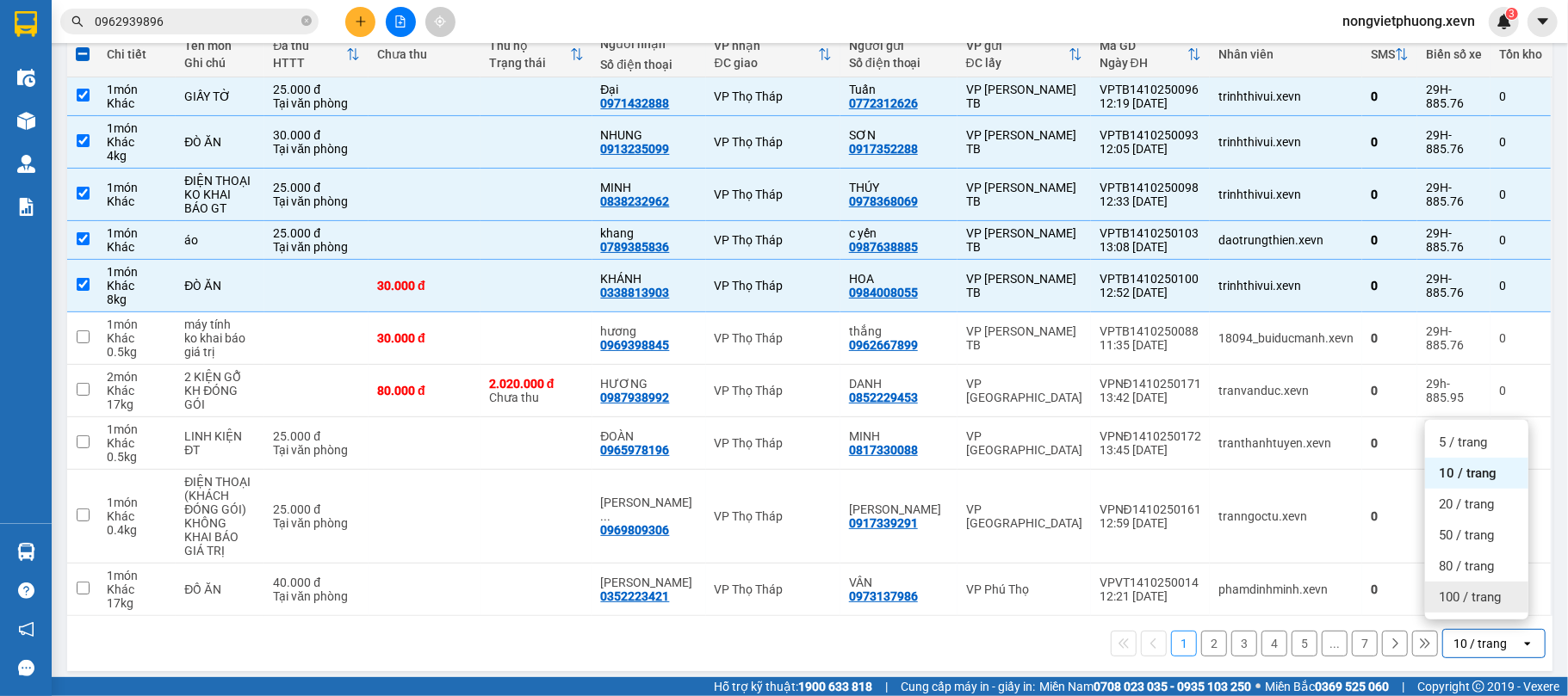
click at [1482, 599] on span "100 / trang" at bounding box center [1470, 597] width 62 height 17
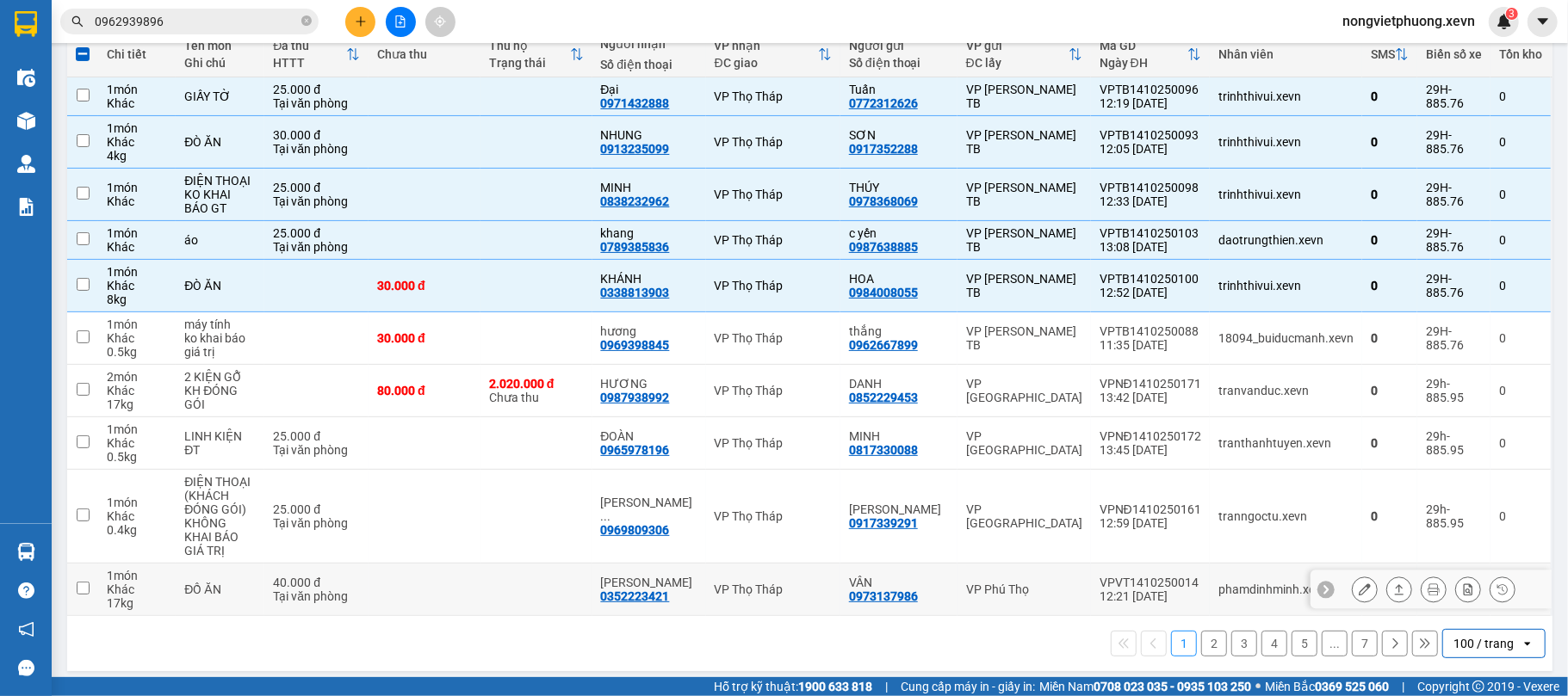
checkbox input "false"
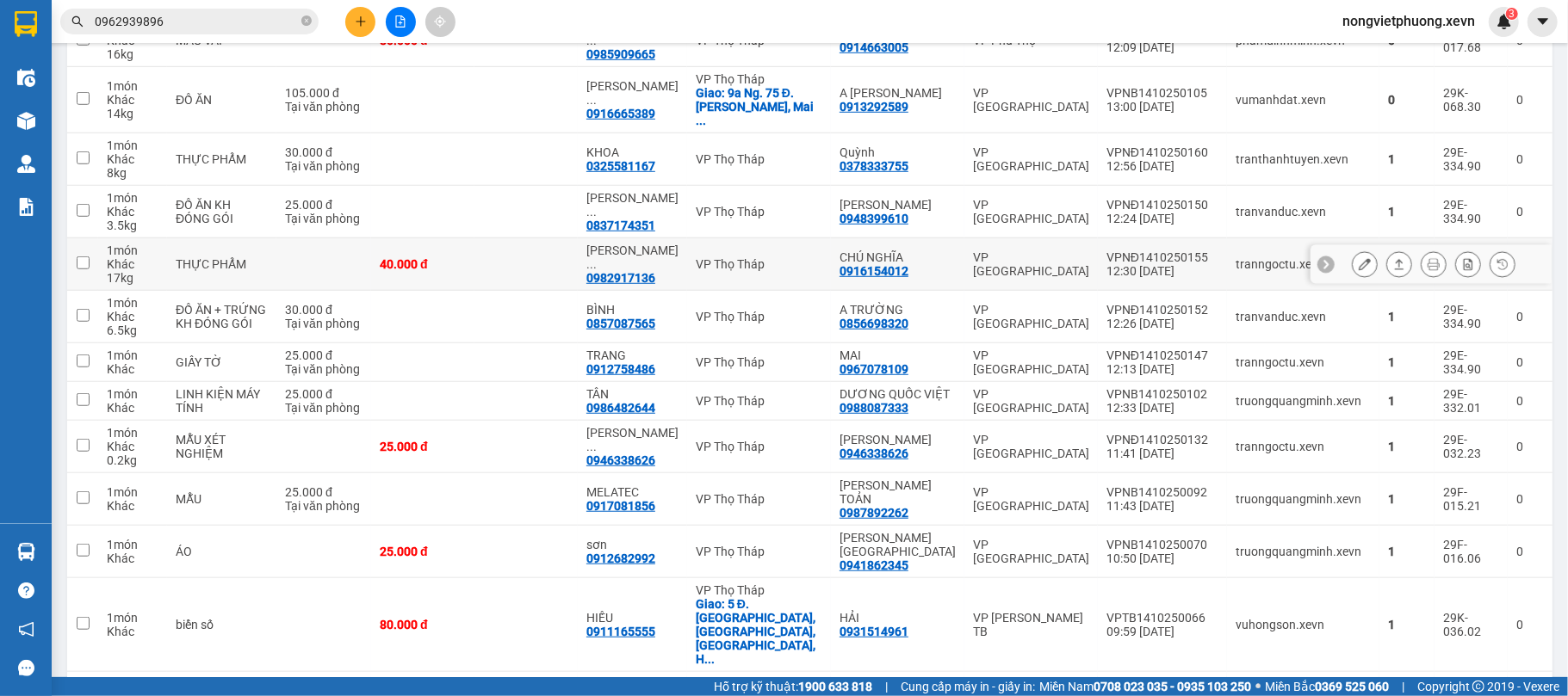
scroll to position [555, 0]
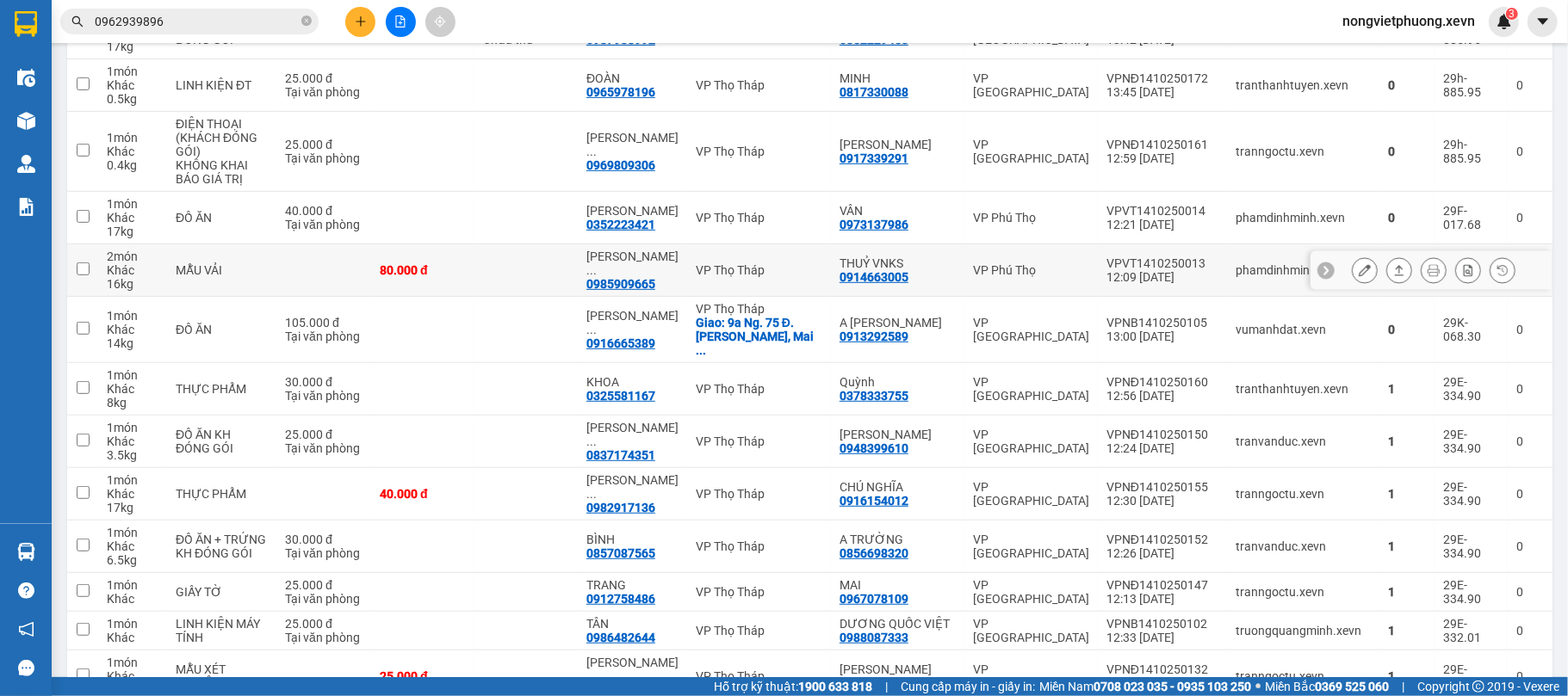
click at [1161, 270] on div "VPVT1410250013" at bounding box center [1162, 262] width 112 height 13
checkbox input "true"
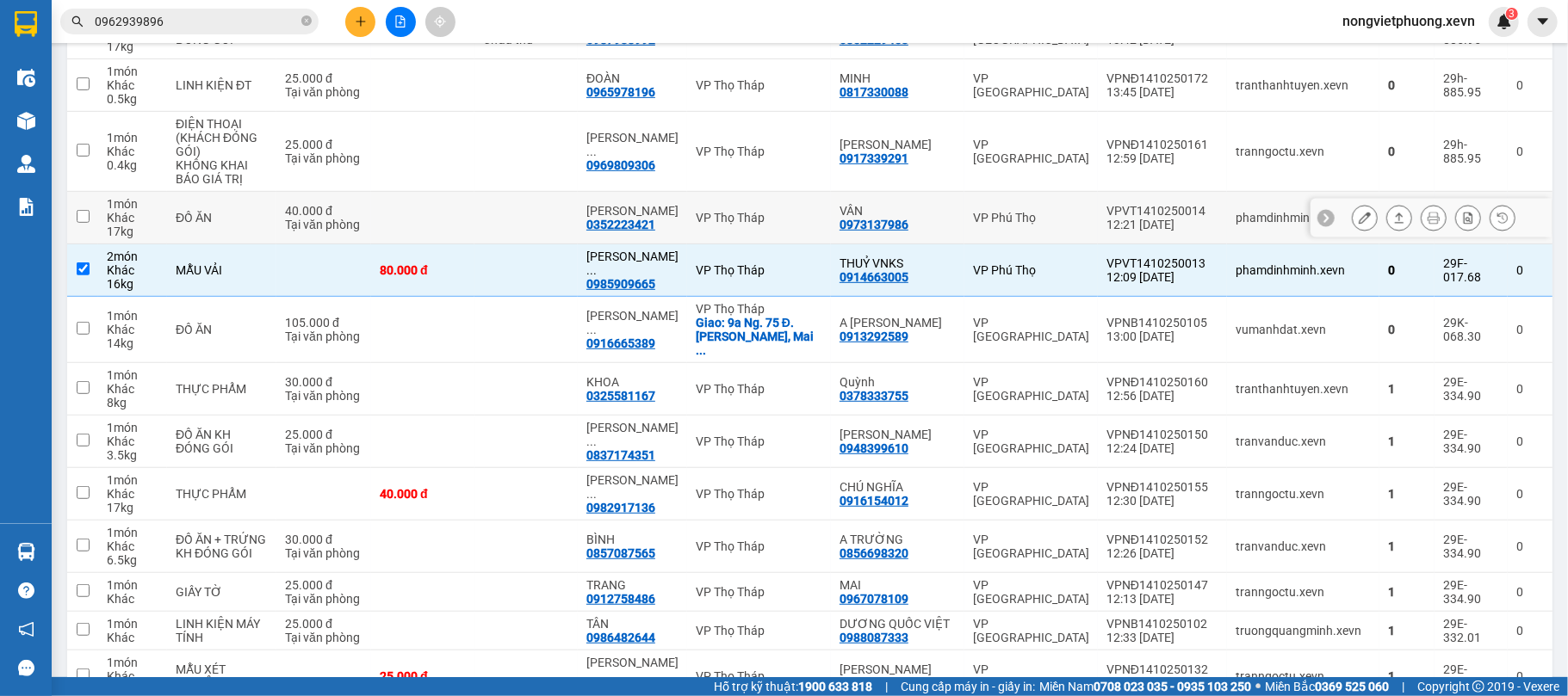
click at [1158, 218] on div "VPVT1410250014" at bounding box center [1162, 211] width 112 height 13
checkbox input "true"
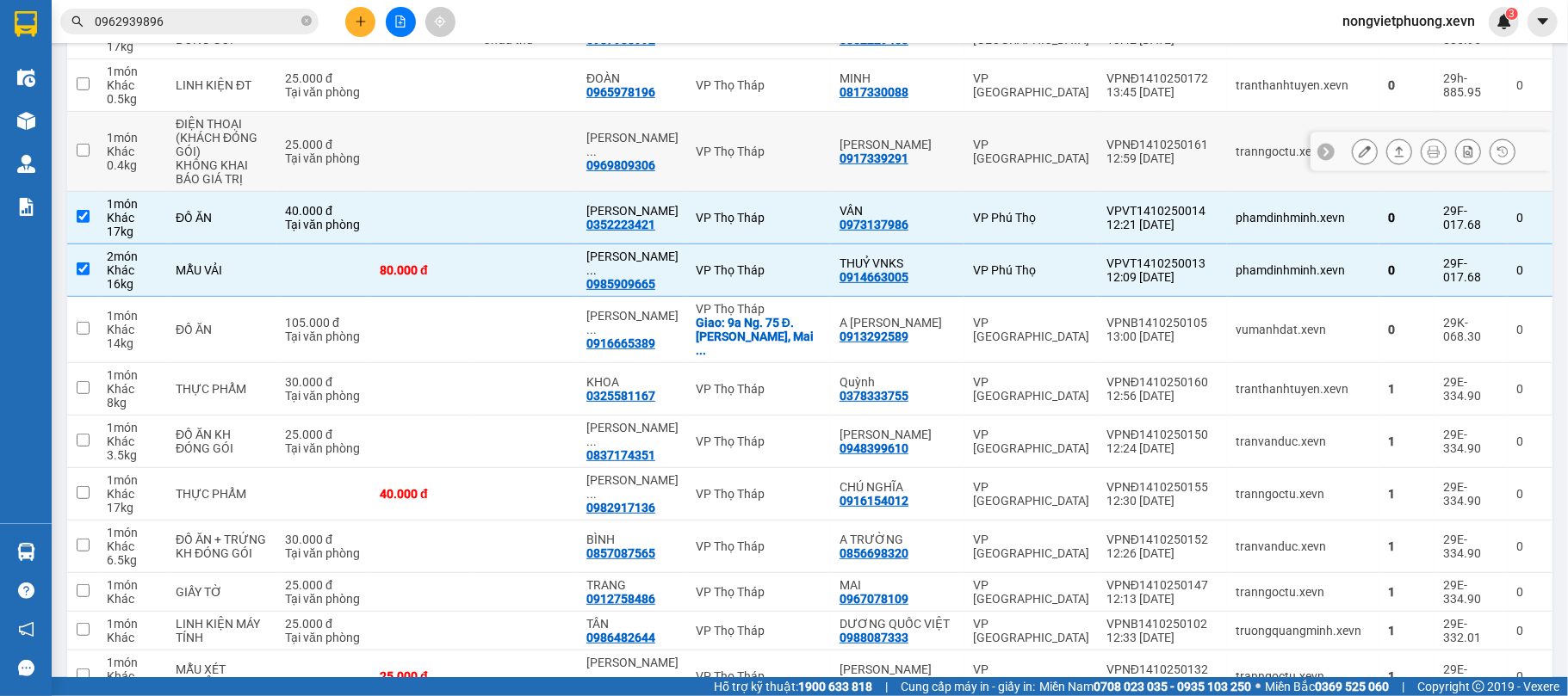
click at [1151, 152] on div "VPNĐ1410250161" at bounding box center [1162, 144] width 112 height 13
checkbox input "true"
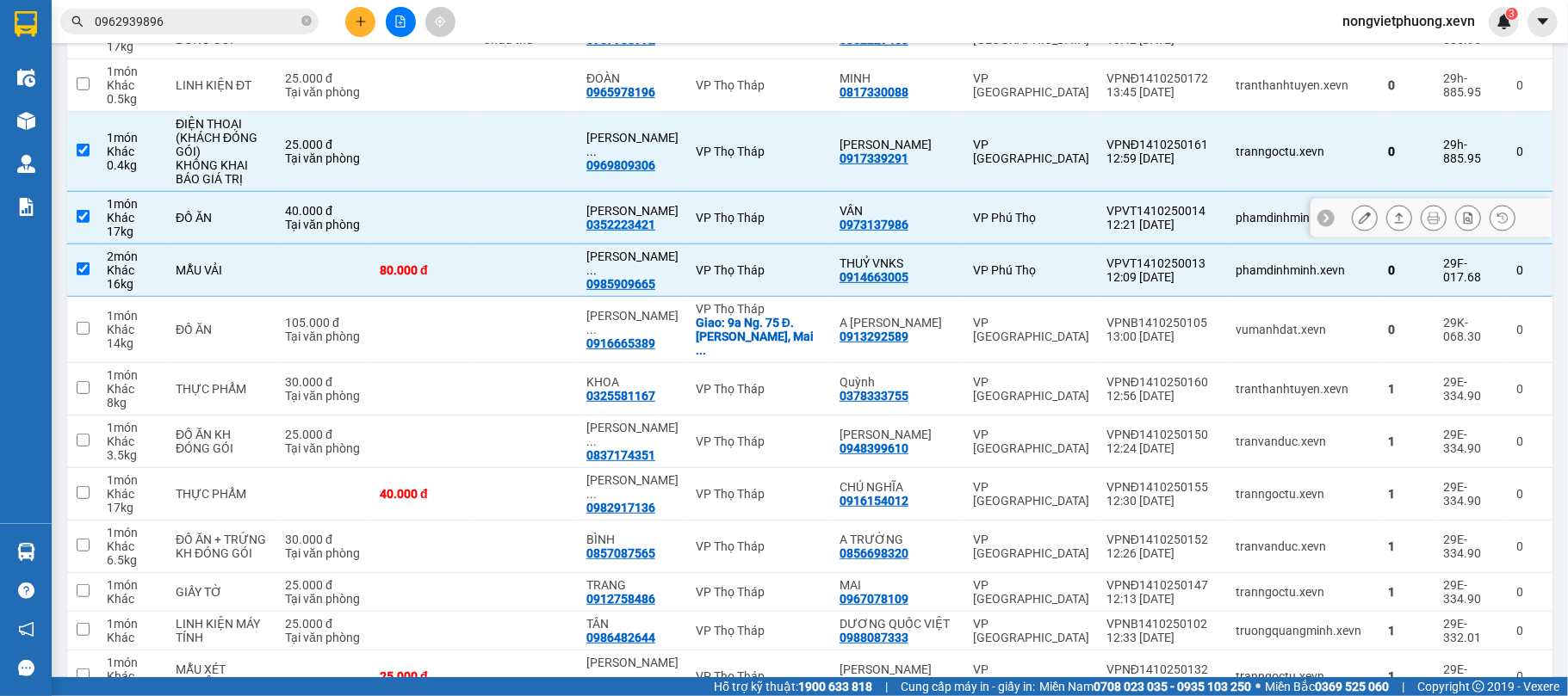
scroll to position [441, 0]
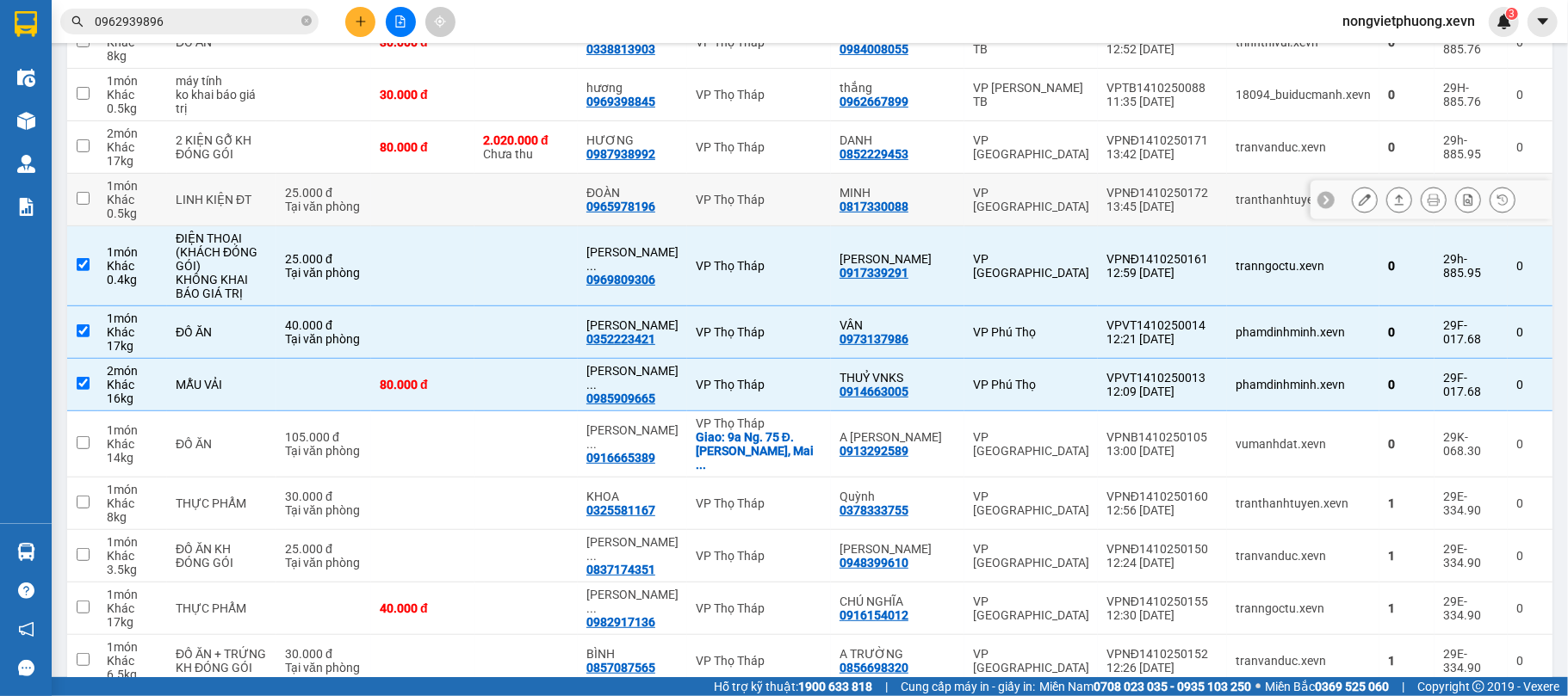
click at [1186, 213] on div "13:45 [DATE]" at bounding box center [1162, 206] width 112 height 13
checkbox input "true"
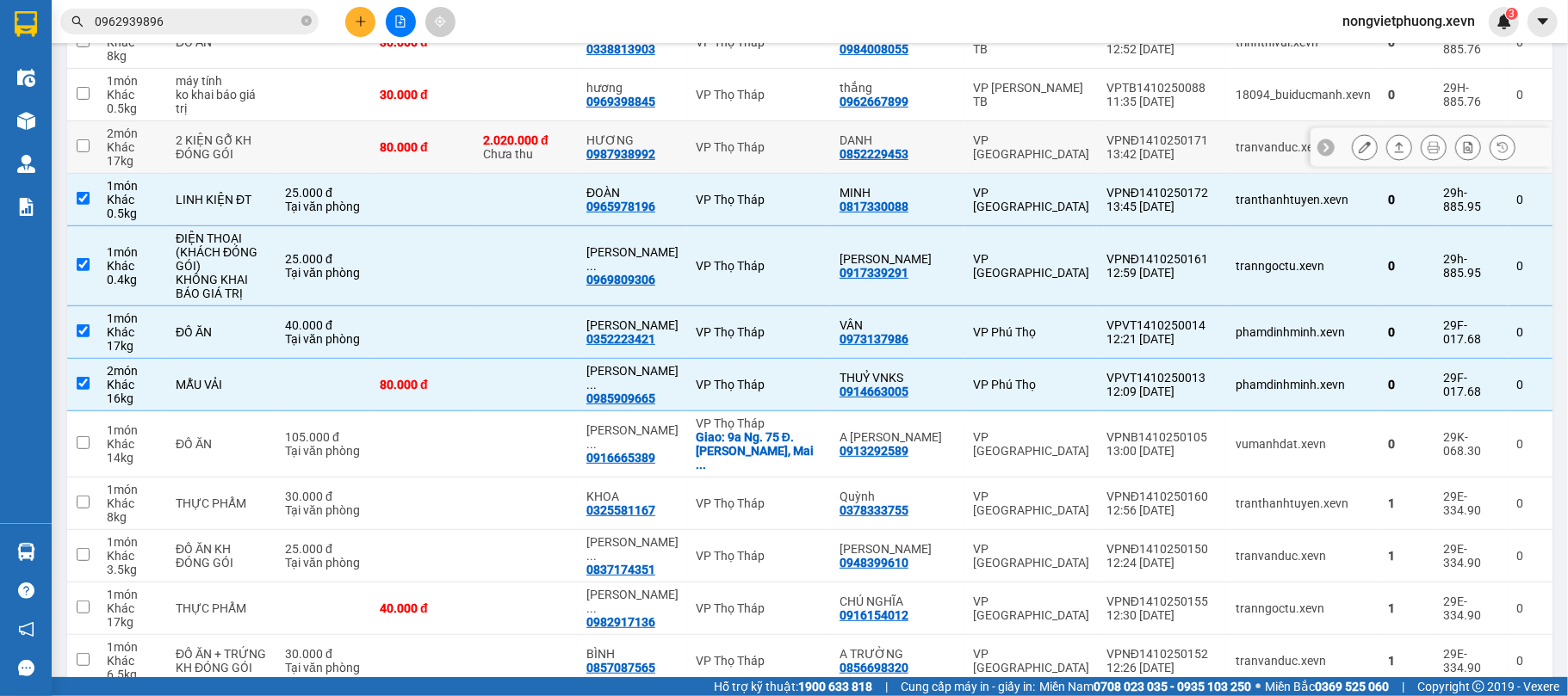
click at [1159, 148] on td "VPNĐ1410250171 13:42 [DATE]" at bounding box center [1163, 147] width 129 height 53
checkbox input "true"
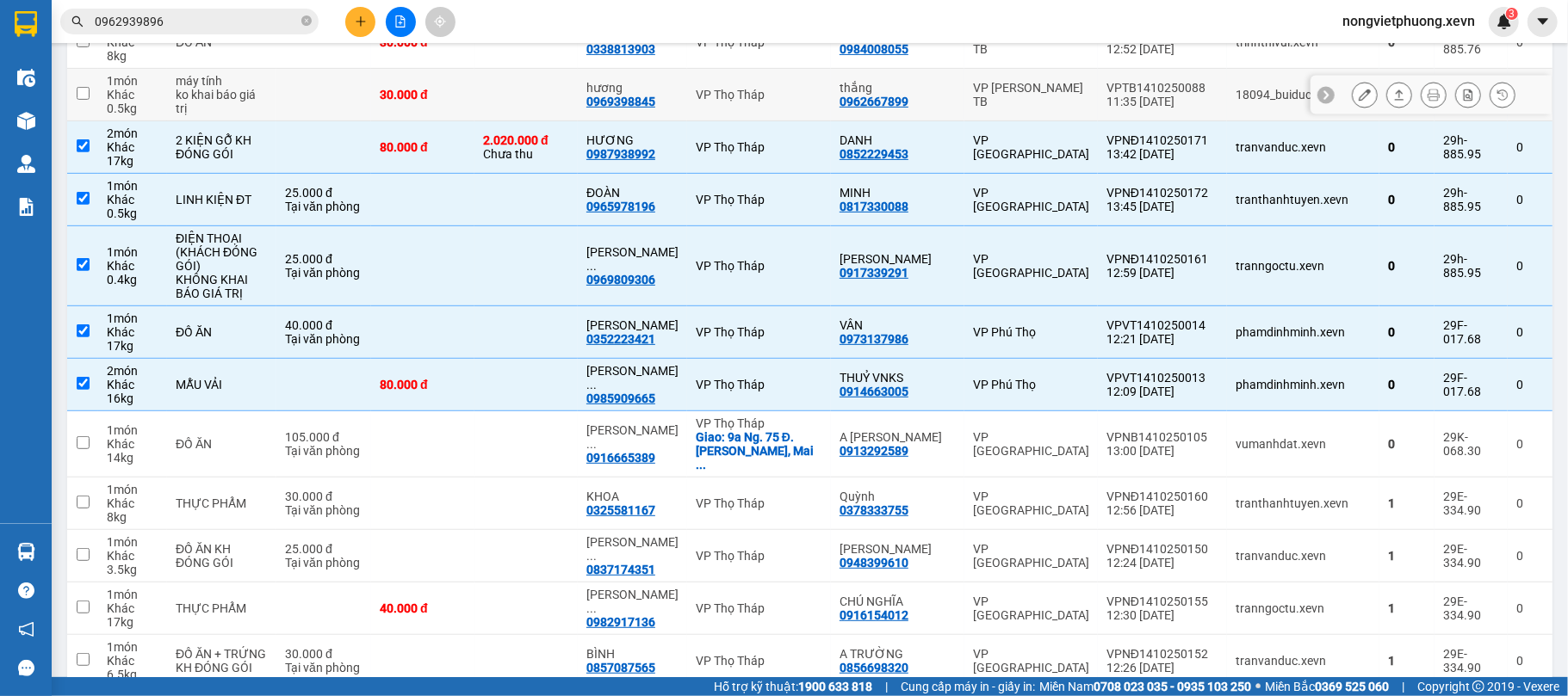
click at [1147, 109] on div "11:35 [DATE]" at bounding box center [1162, 101] width 112 height 13
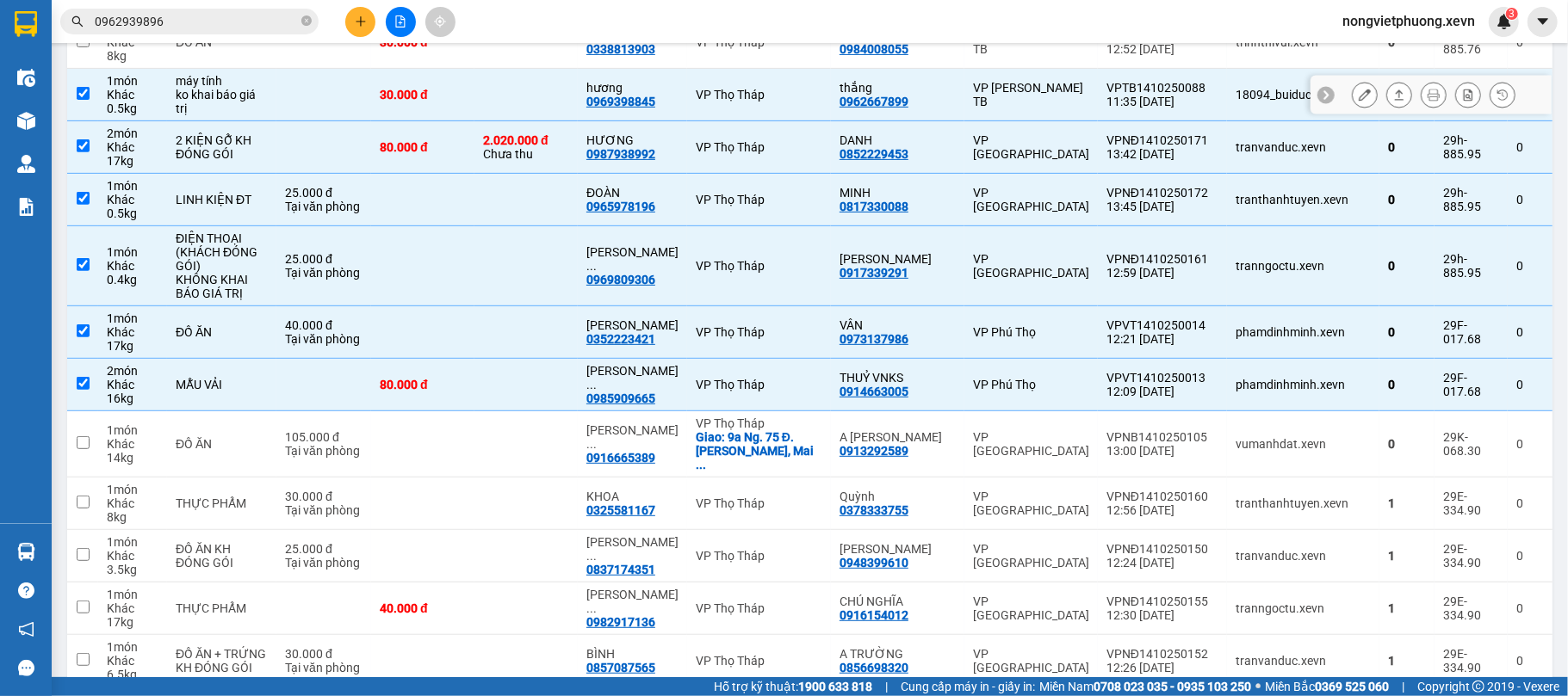
checkbox input "true"
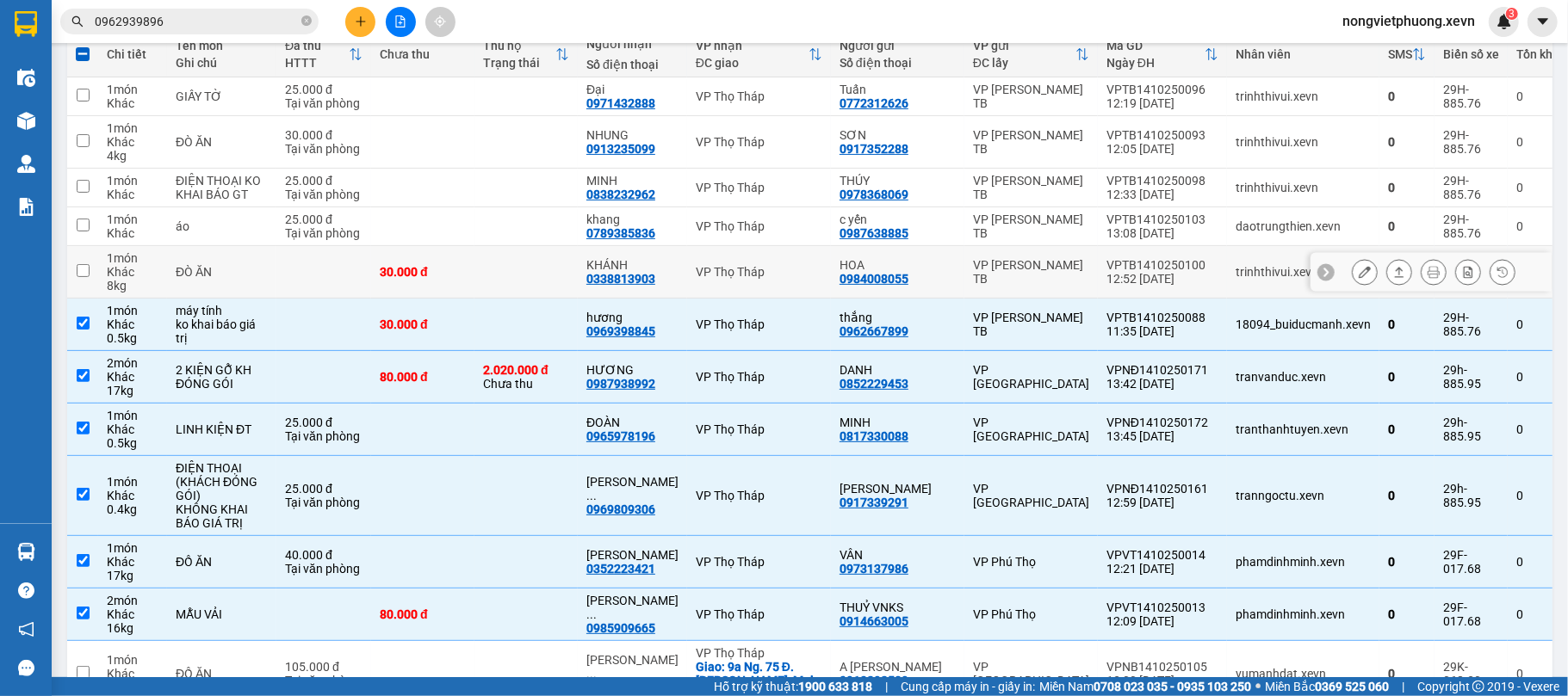
click at [1129, 261] on td "VPTB1410250100 12:52 [DATE]" at bounding box center [1163, 272] width 129 height 53
checkbox input "true"
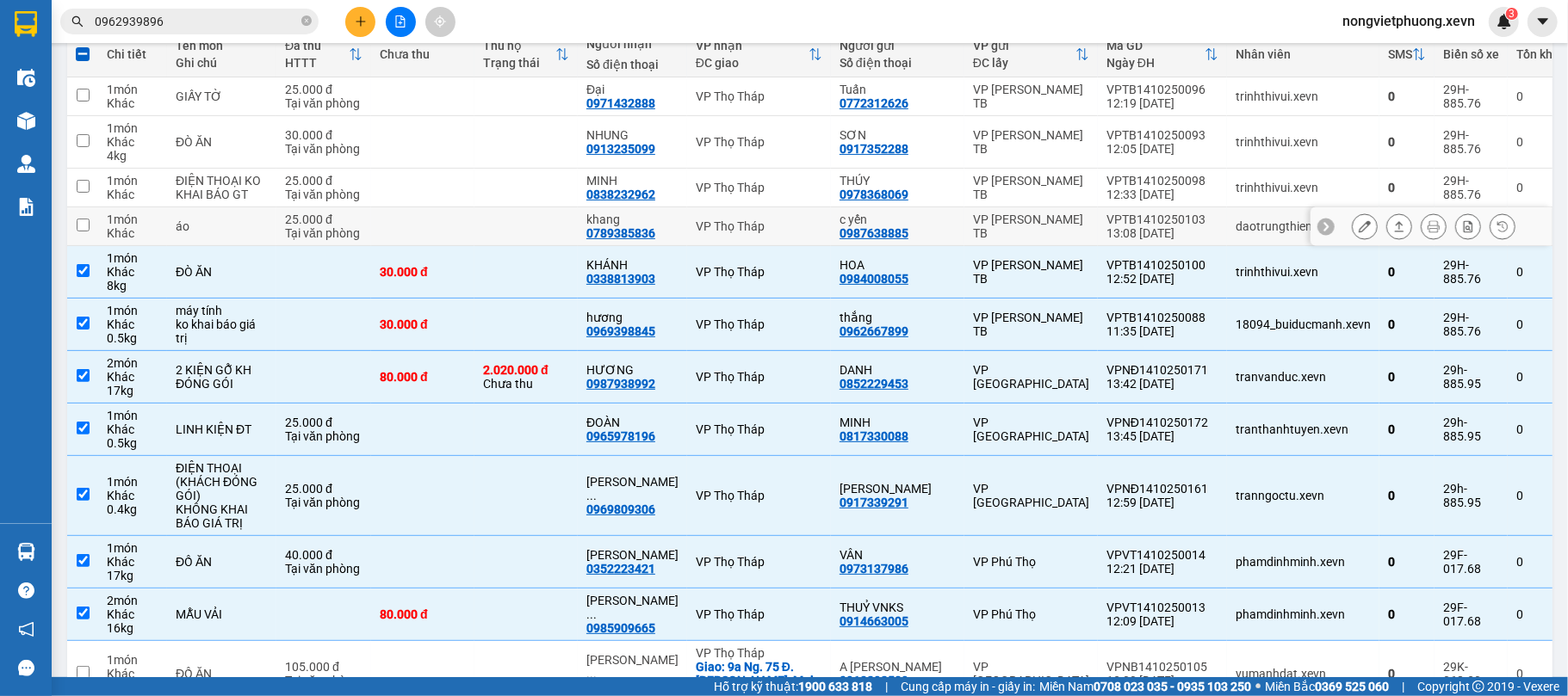
click at [1131, 227] on div "VPTB1410250103" at bounding box center [1162, 219] width 112 height 13
checkbox input "true"
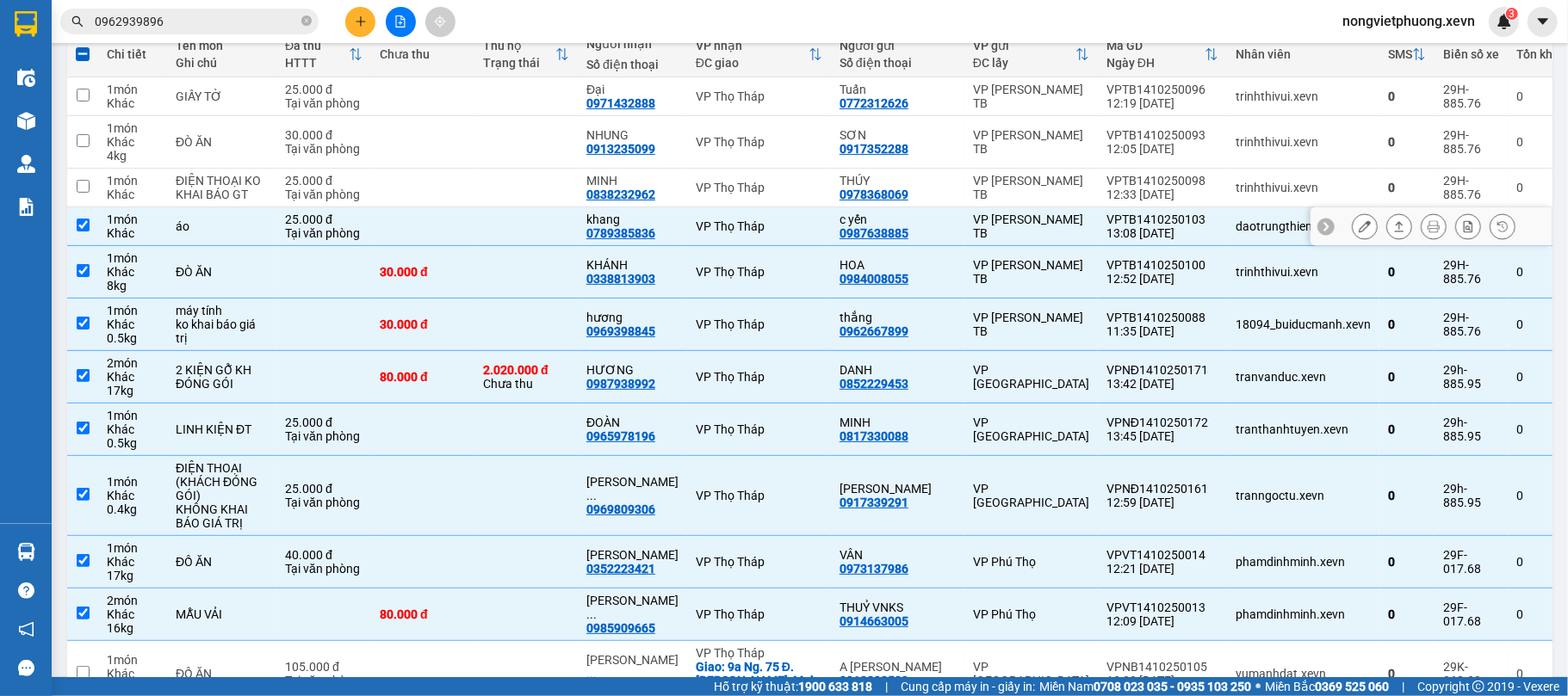
click at [1140, 202] on div "12:33 [DATE]" at bounding box center [1162, 194] width 112 height 13
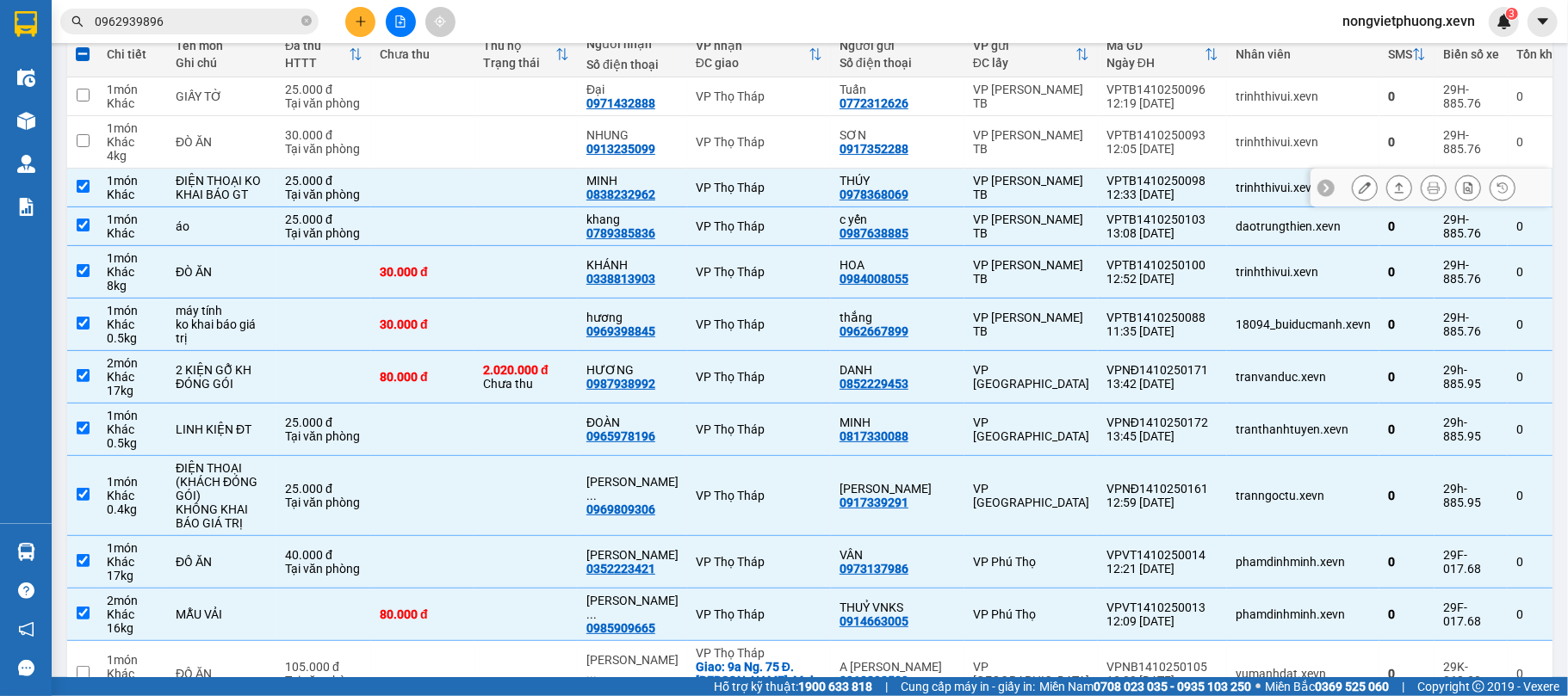
checkbox input "true"
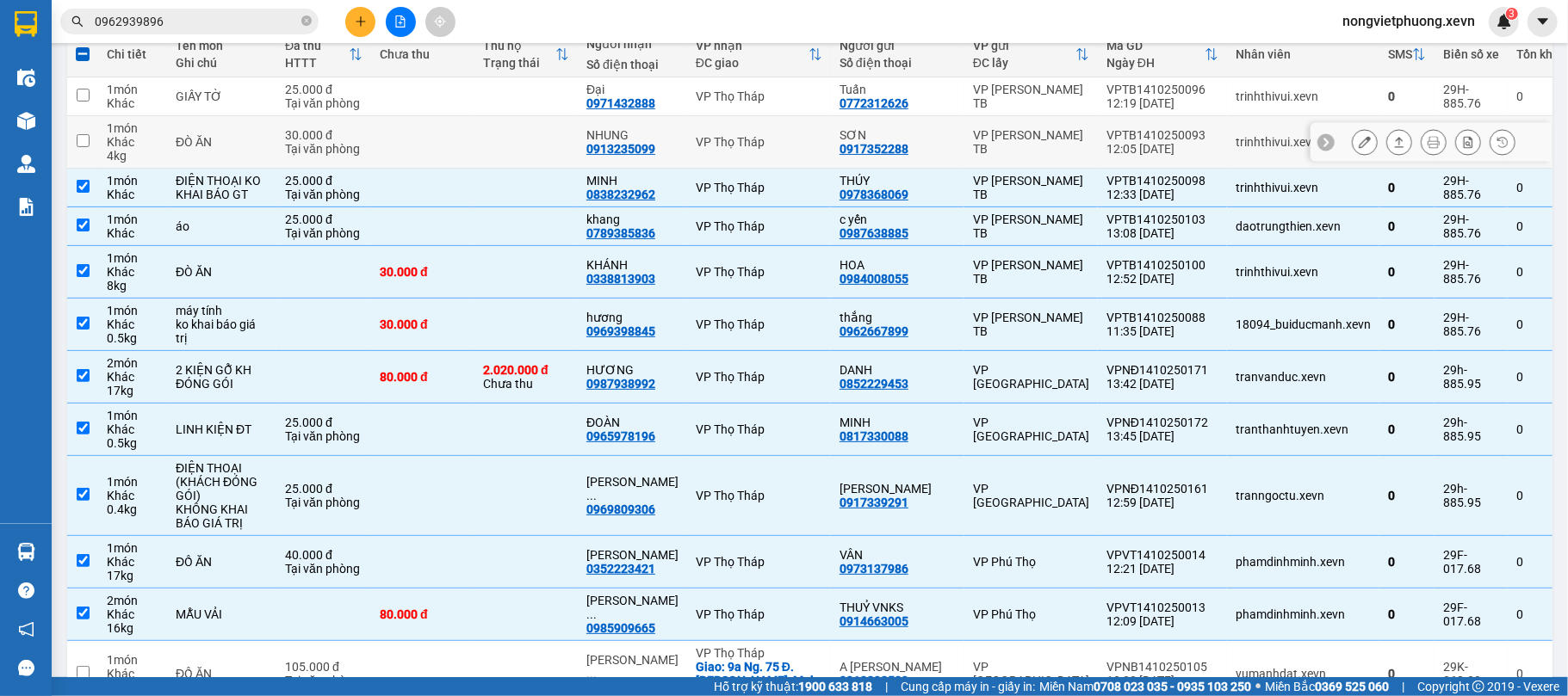
click at [1146, 155] on div "12:05 [DATE]" at bounding box center [1162, 148] width 112 height 13
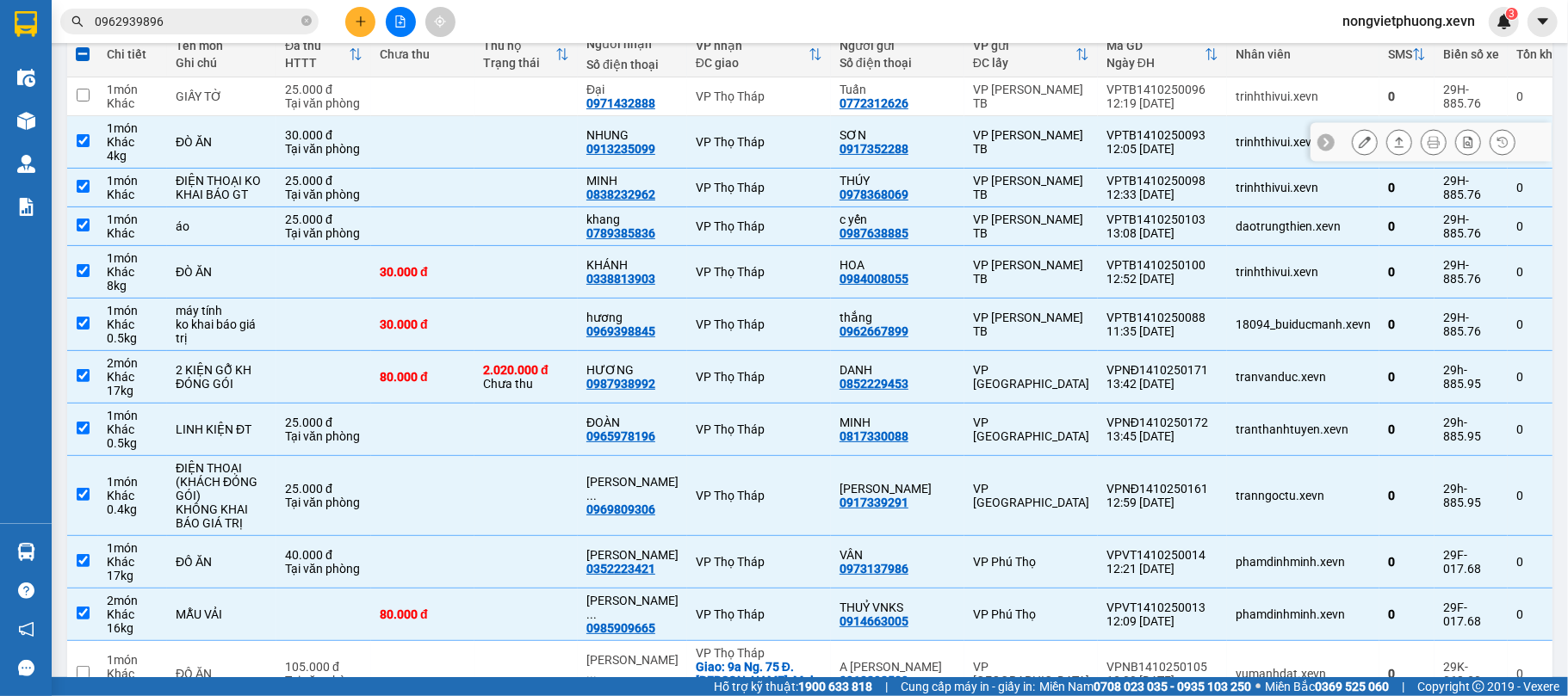
click at [1155, 119] on td "VPTB1410250093 12:05 [DATE]" at bounding box center [1163, 142] width 129 height 53
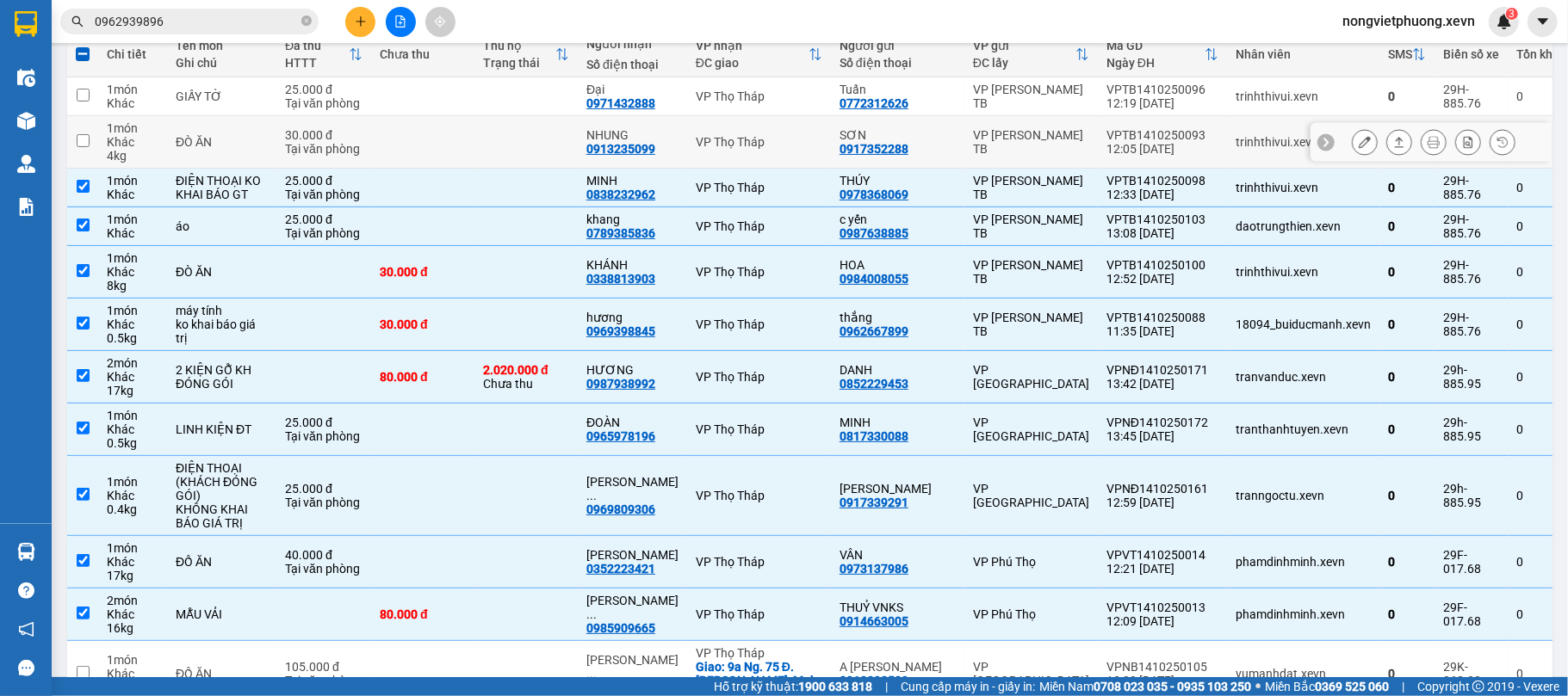
click at [1163, 126] on td "VPTB1410250093 12:05 [DATE]" at bounding box center [1163, 142] width 129 height 53
checkbox input "true"
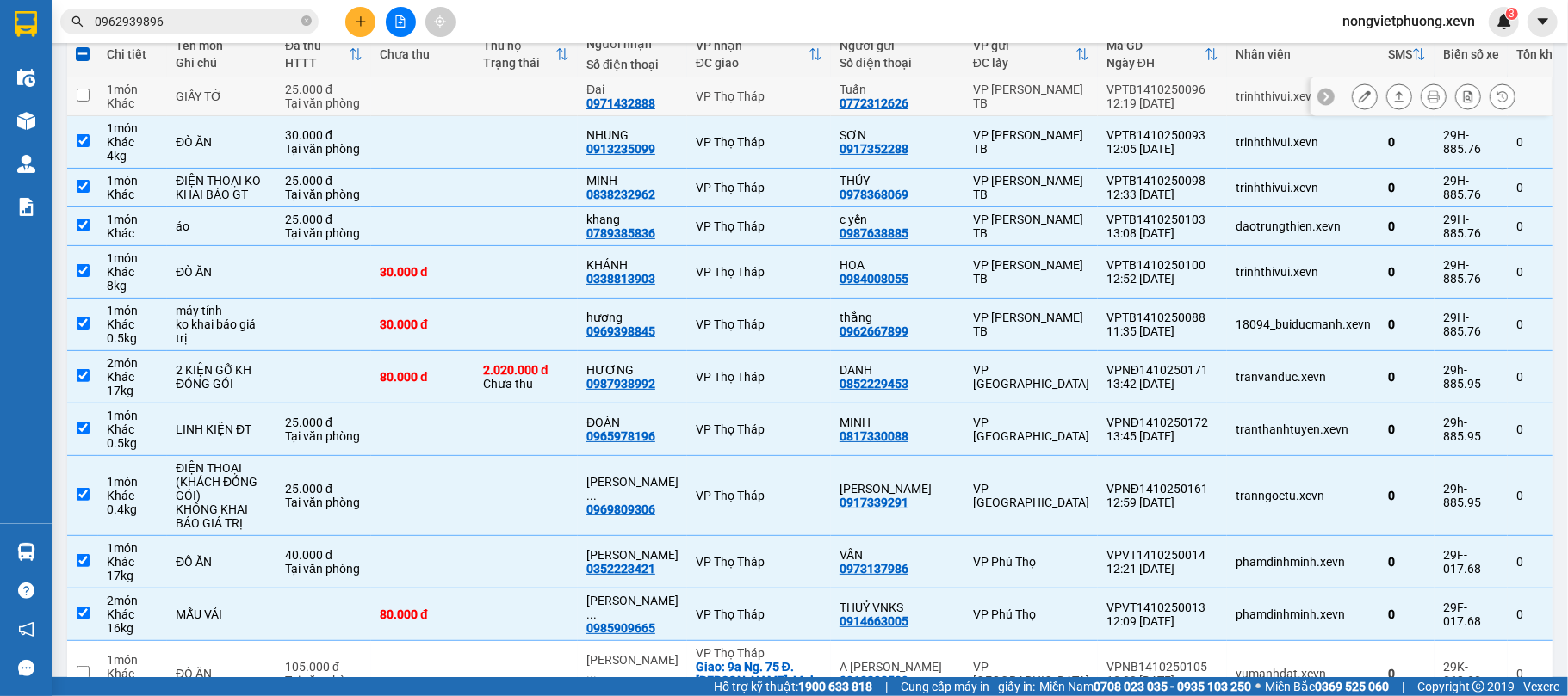
click at [1169, 98] on div "12:19 [DATE]" at bounding box center [1162, 103] width 112 height 13
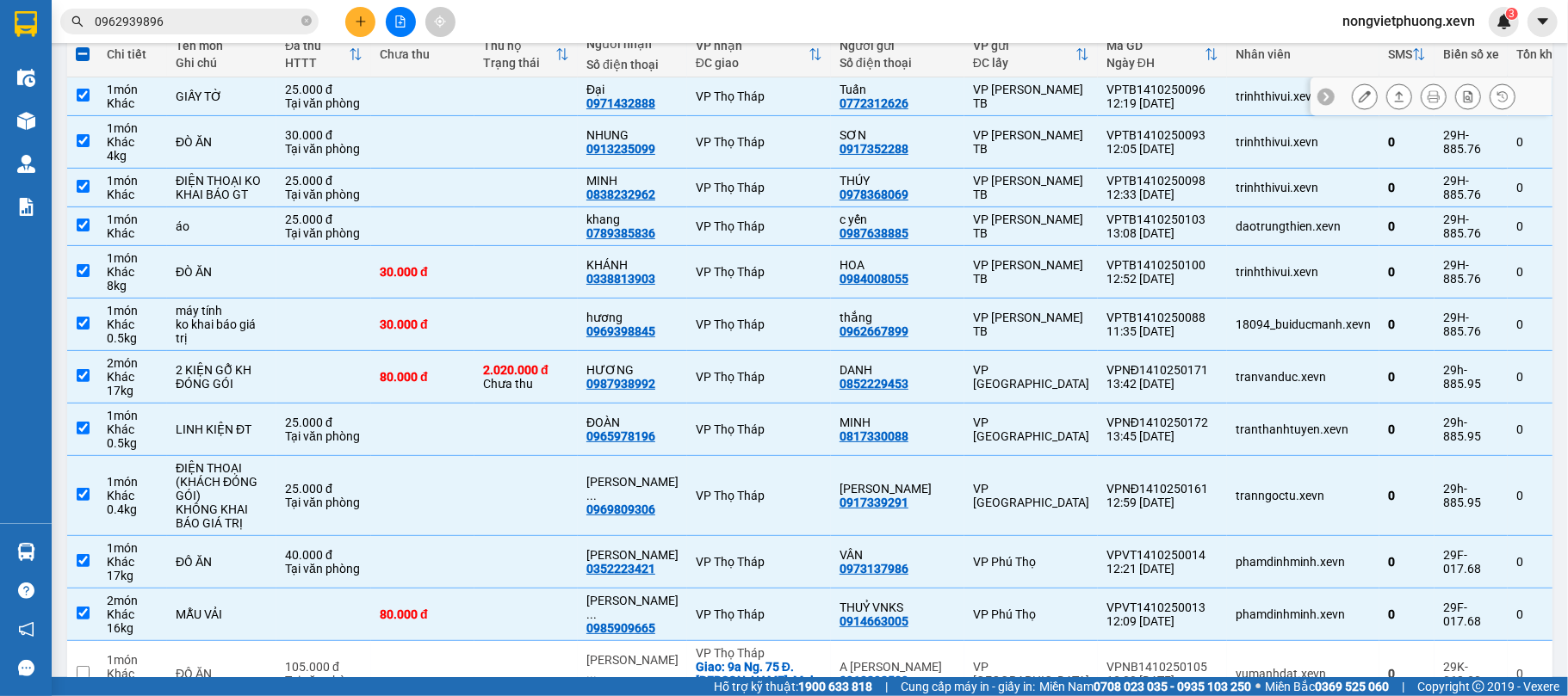
checkbox input "true"
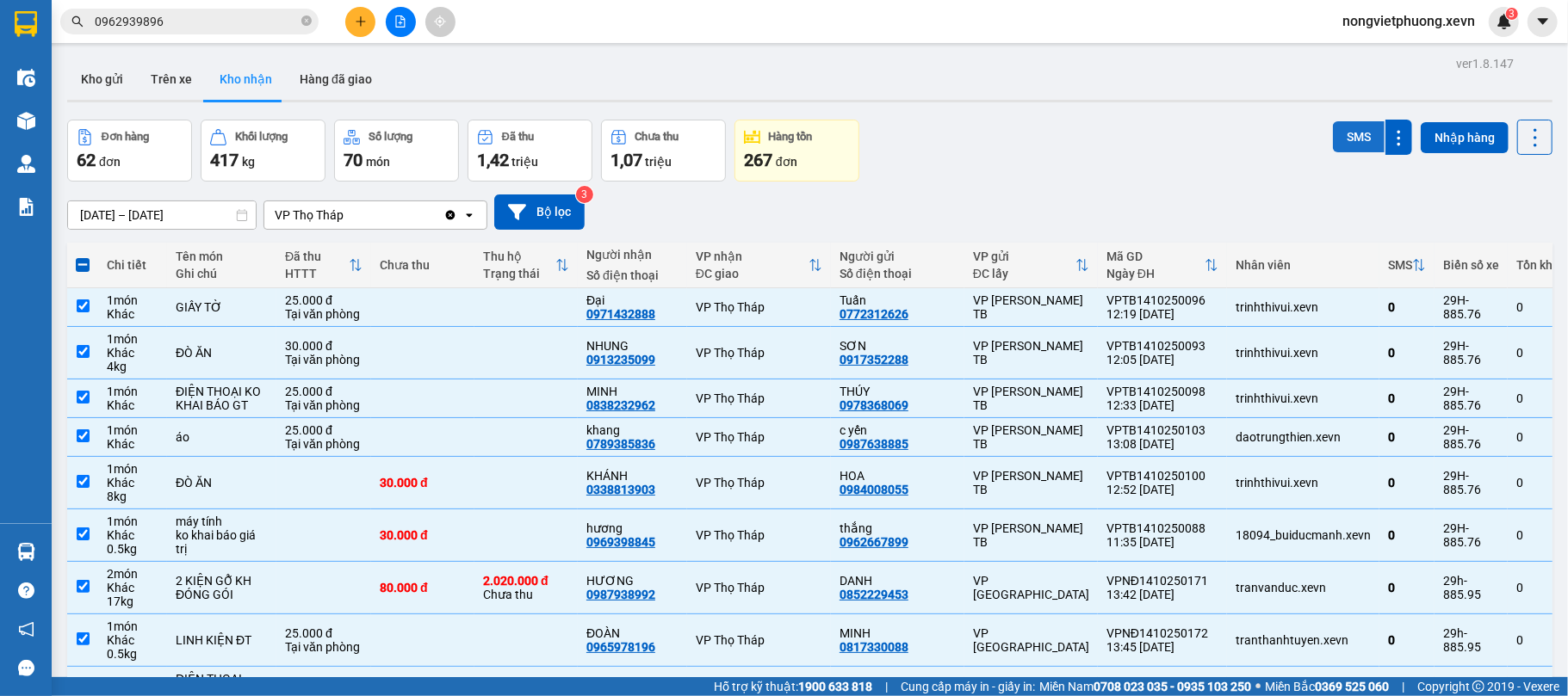
click at [1333, 137] on button "SMS" at bounding box center [1359, 137] width 52 height 31
click at [118, 70] on button "Kho gửi" at bounding box center [102, 79] width 70 height 41
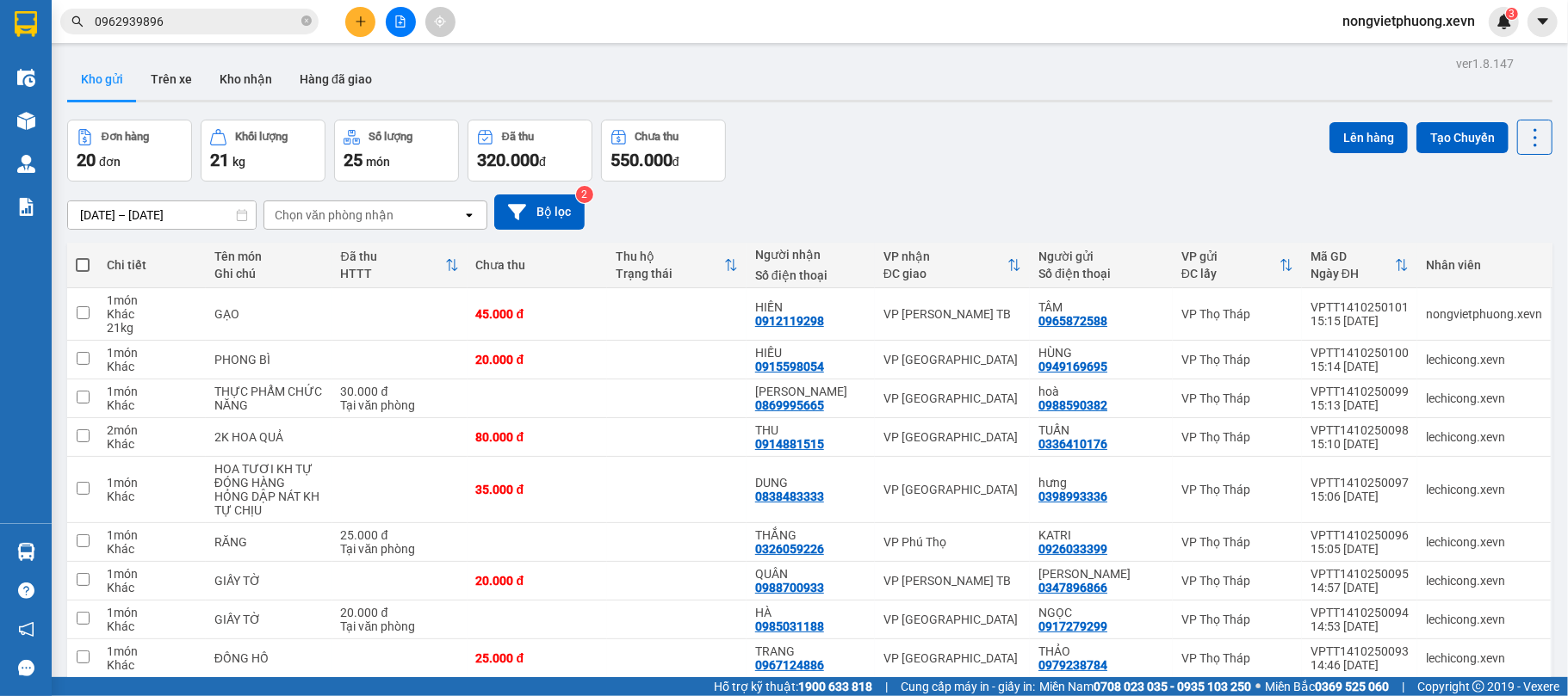
click at [380, 207] on div "Chọn văn phòng nhận" at bounding box center [334, 214] width 119 height 17
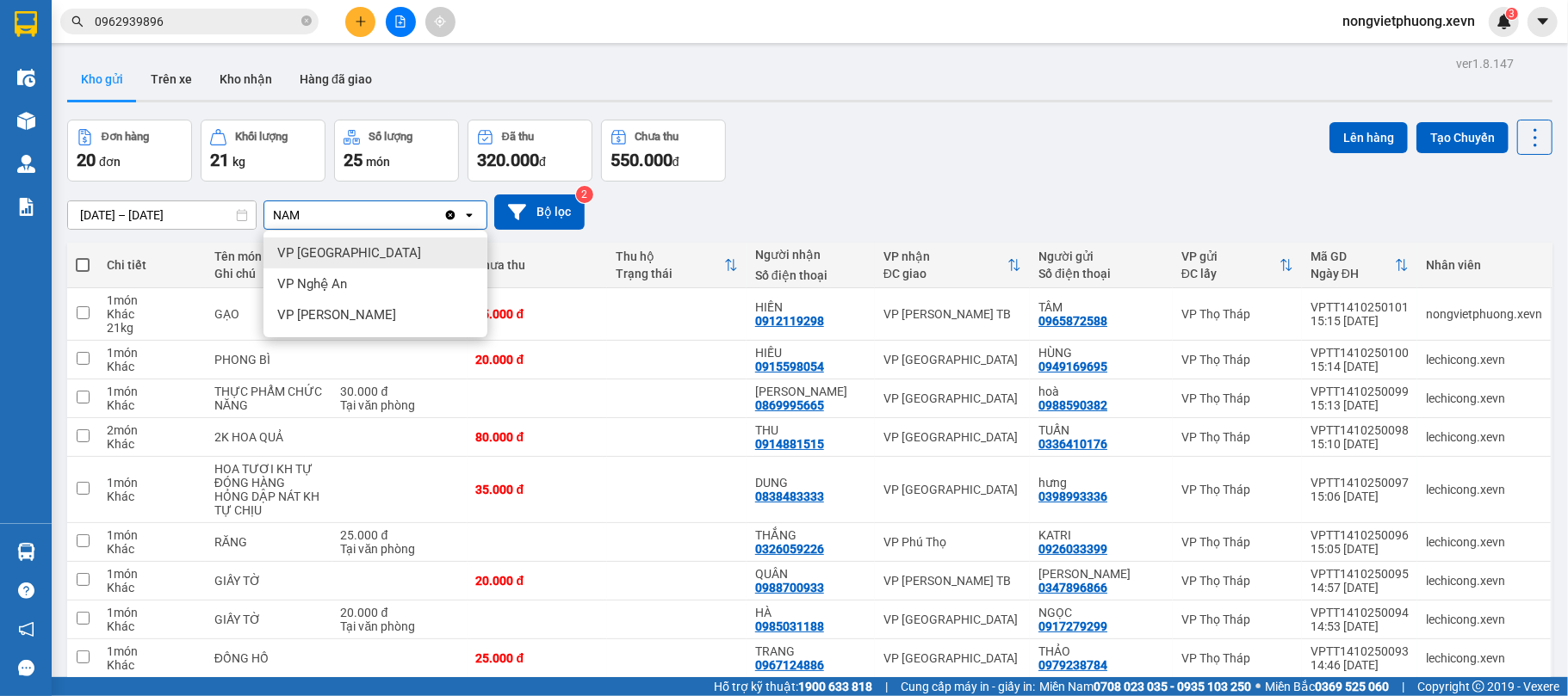
type input "NAM"
click at [371, 248] on div "VP [GEOGRAPHIC_DATA]" at bounding box center [375, 253] width 224 height 31
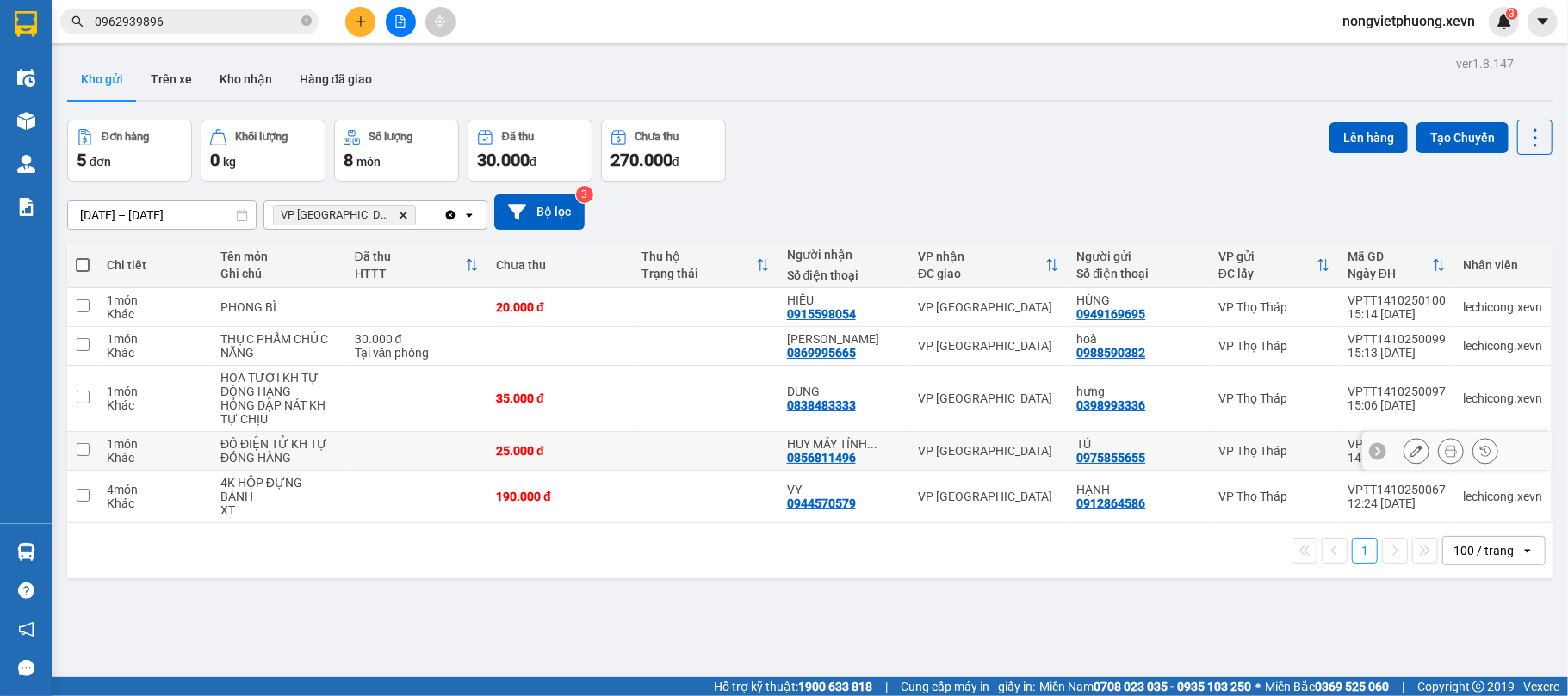
click at [393, 449] on td at bounding box center [417, 451] width 141 height 38
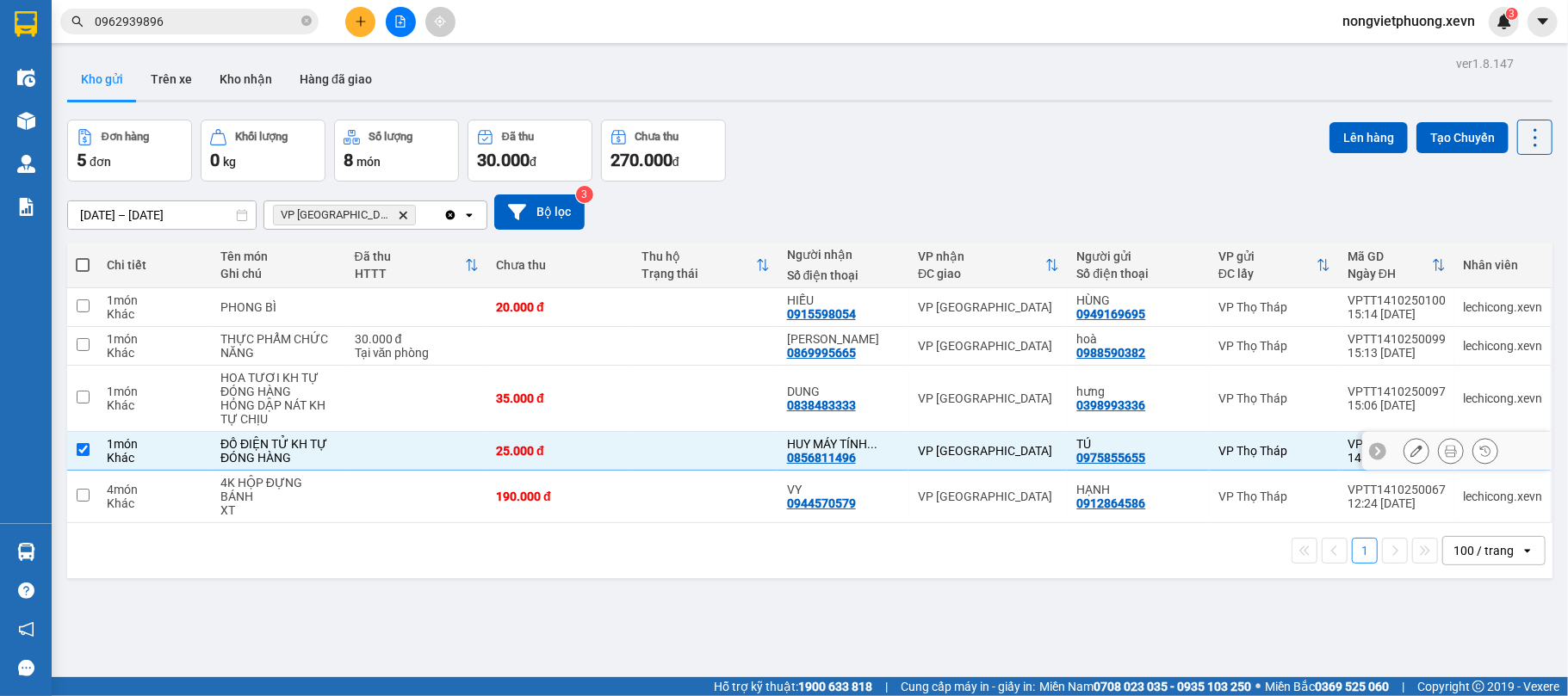
checkbox input "true"
click at [391, 418] on td at bounding box center [417, 399] width 141 height 66
checkbox input "true"
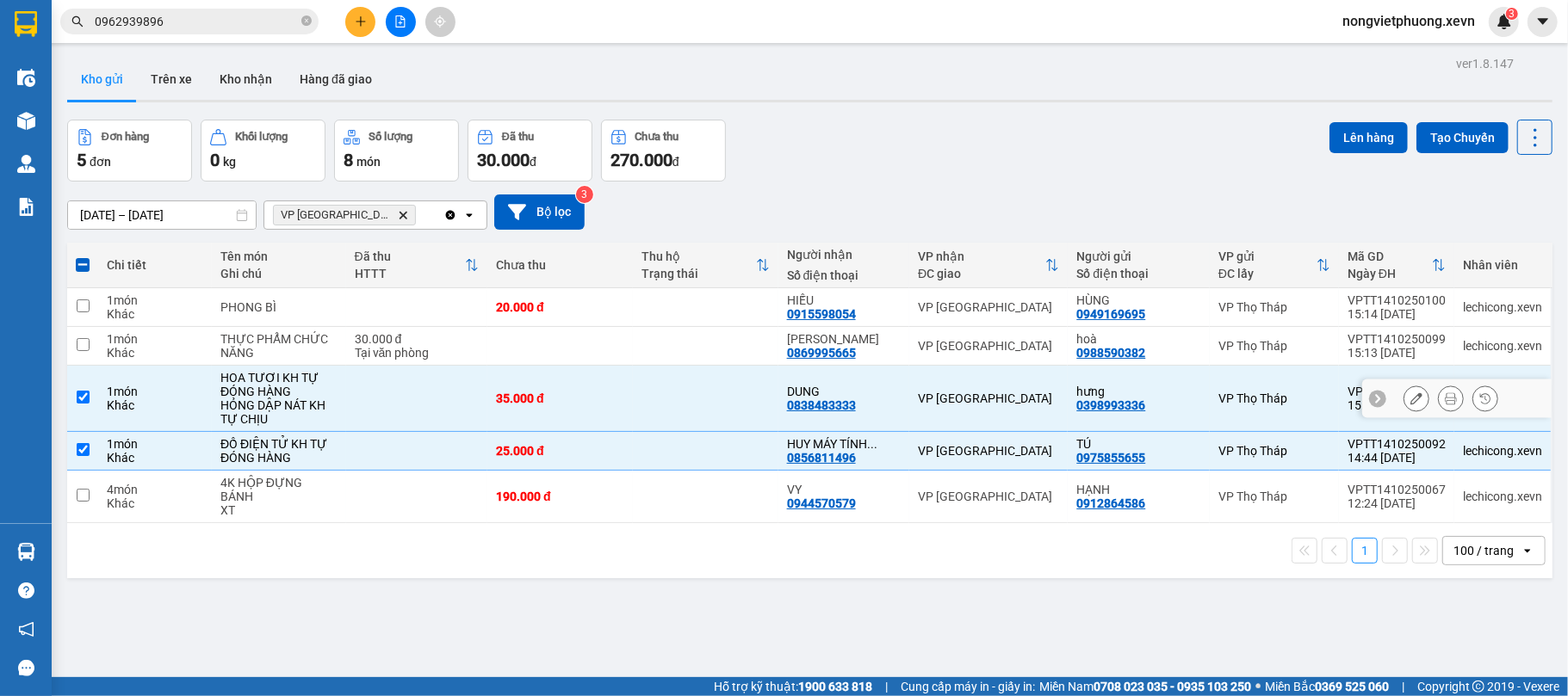
click at [412, 346] on div "Tại văn phòng" at bounding box center [416, 352] width 124 height 13
checkbox input "true"
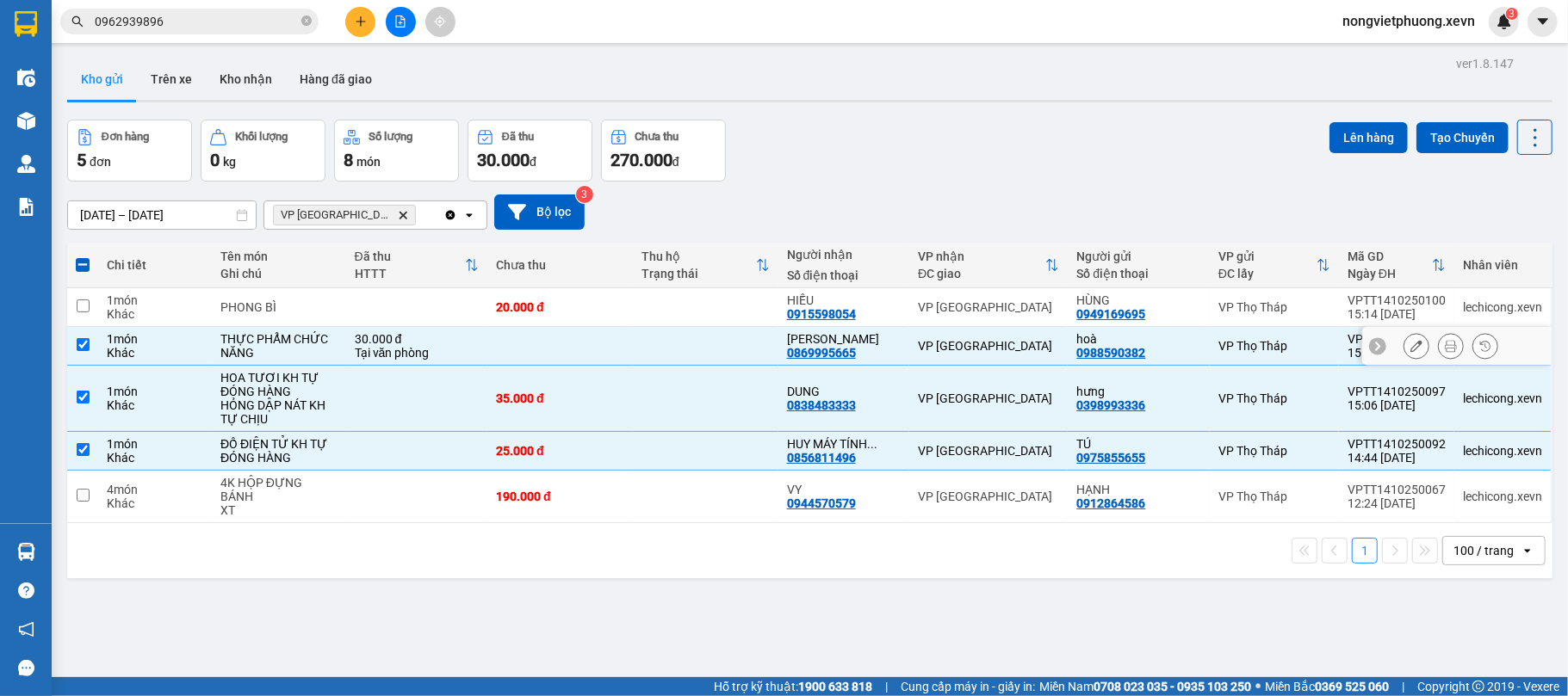
click at [431, 307] on td at bounding box center [417, 307] width 141 height 38
checkbox input "true"
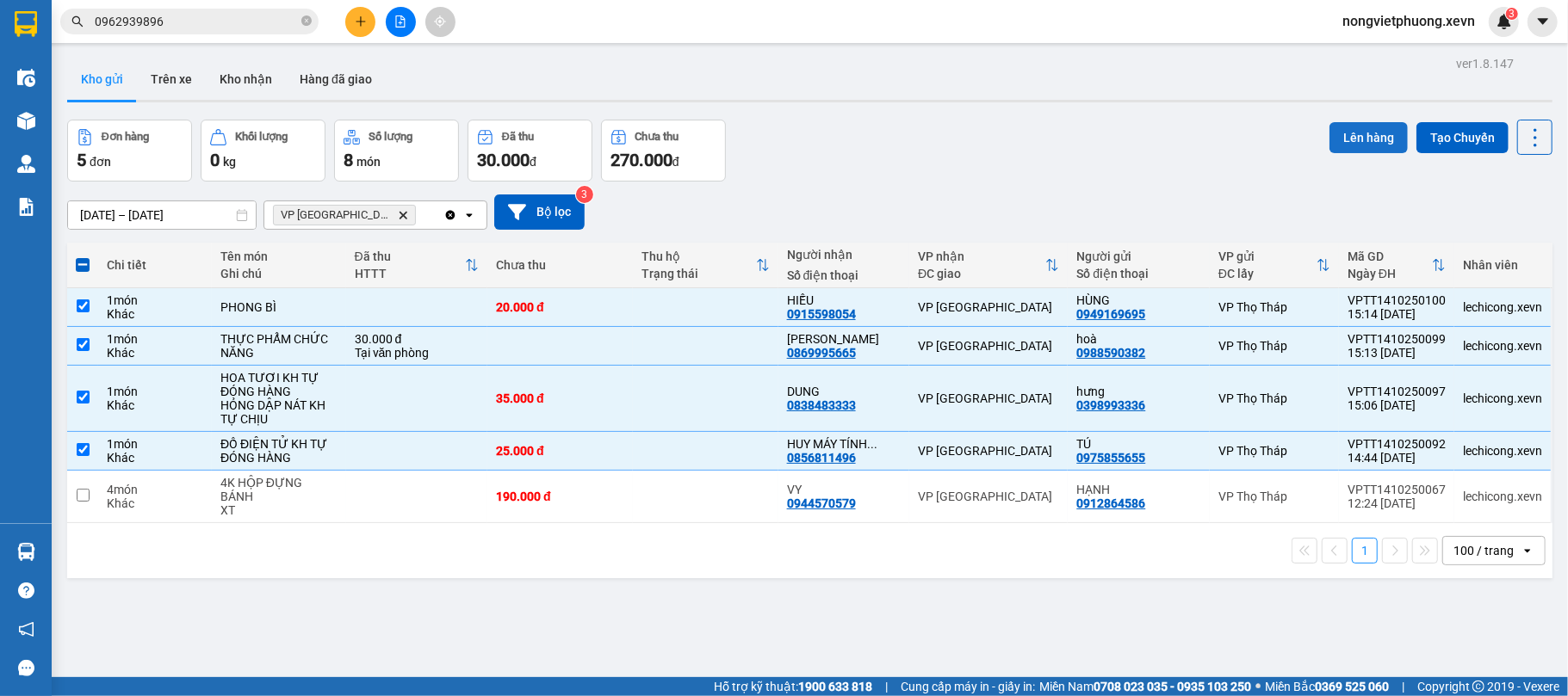
click at [1362, 135] on button "Lên hàng" at bounding box center [1369, 137] width 79 height 31
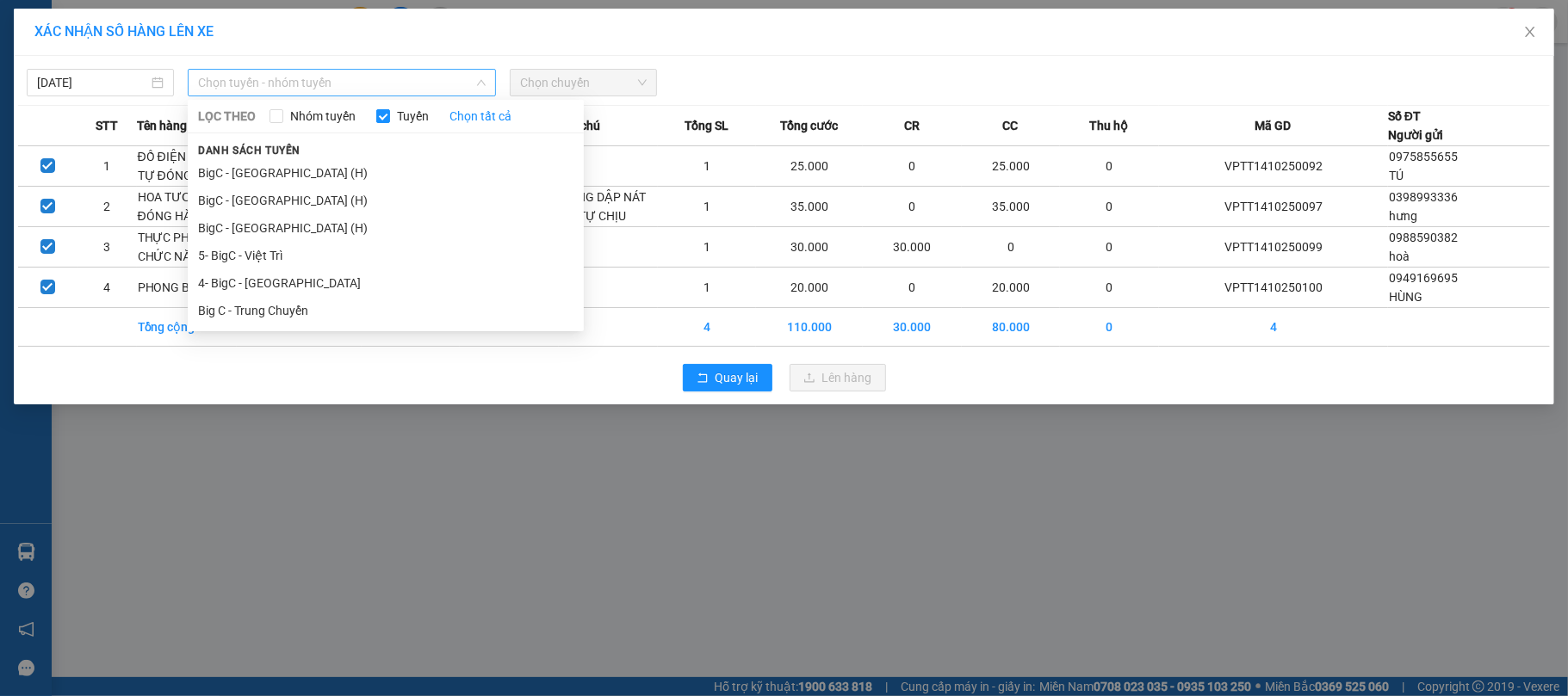
drag, startPoint x: 401, startPoint y: 85, endPoint x: 366, endPoint y: 105, distance: 40.3
click at [401, 85] on span "Chọn tuyến - nhóm tuyến" at bounding box center [342, 82] width 288 height 26
click at [352, 194] on li "BigC - [GEOGRAPHIC_DATA] (H)" at bounding box center [386, 200] width 396 height 28
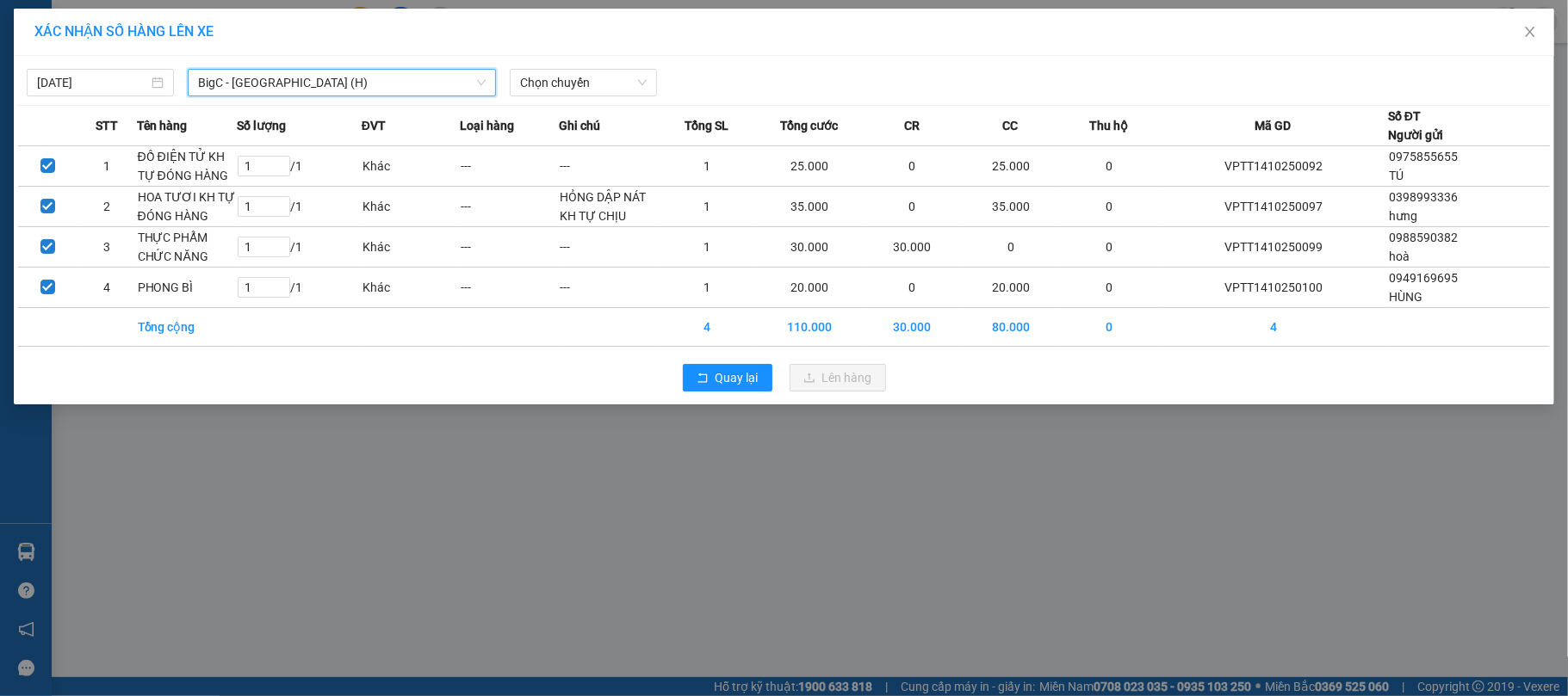
click at [559, 62] on div "[DATE] BigC - [GEOGRAPHIC_DATA] (H) BigC - [GEOGRAPHIC_DATA] (H) LỌC THEO Nhóm …" at bounding box center [784, 79] width 1532 height 37
click at [545, 70] on span "Chọn chuyến" at bounding box center [584, 82] width 127 height 26
click at [607, 128] on div "(Không có khung giờ phù hợp)" at bounding box center [601, 117] width 183 height 28
type input "1600"
click at [604, 135] on div "Thêm chuyến " 16:00 "" at bounding box center [601, 145] width 183 height 29
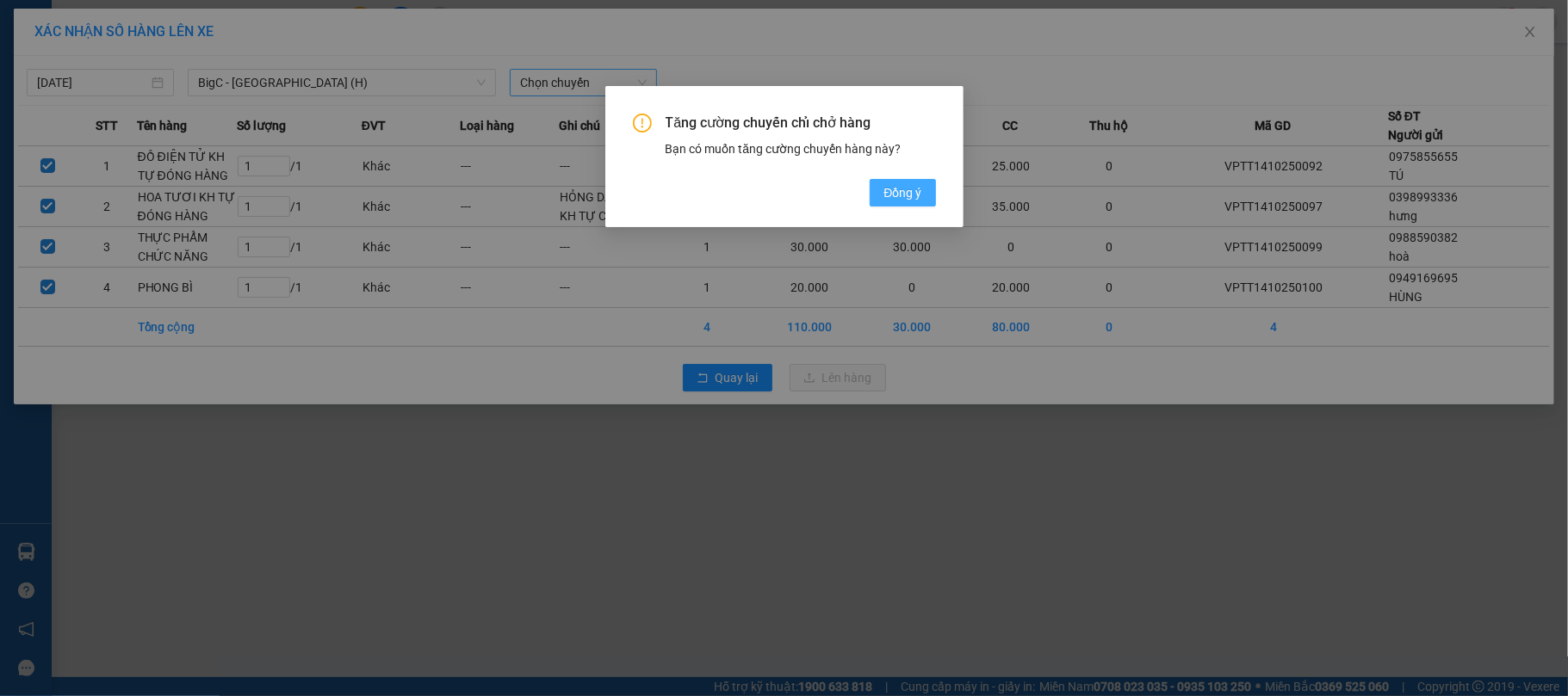
click at [877, 186] on button "Đồng ý" at bounding box center [902, 193] width 65 height 28
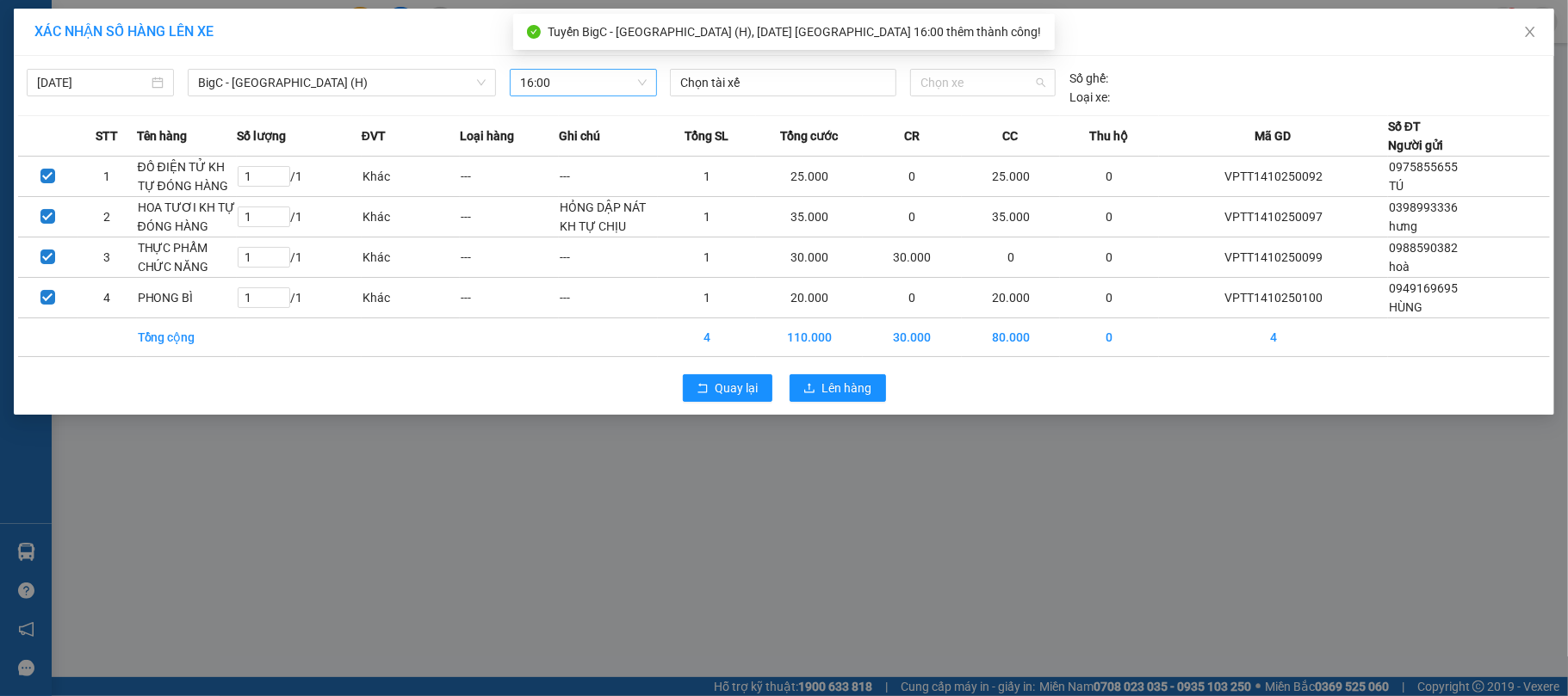
click at [983, 76] on span "Chọn xe" at bounding box center [983, 82] width 126 height 26
type input "201"
click at [931, 131] on div "Thêm xe" at bounding box center [984, 146] width 146 height 30
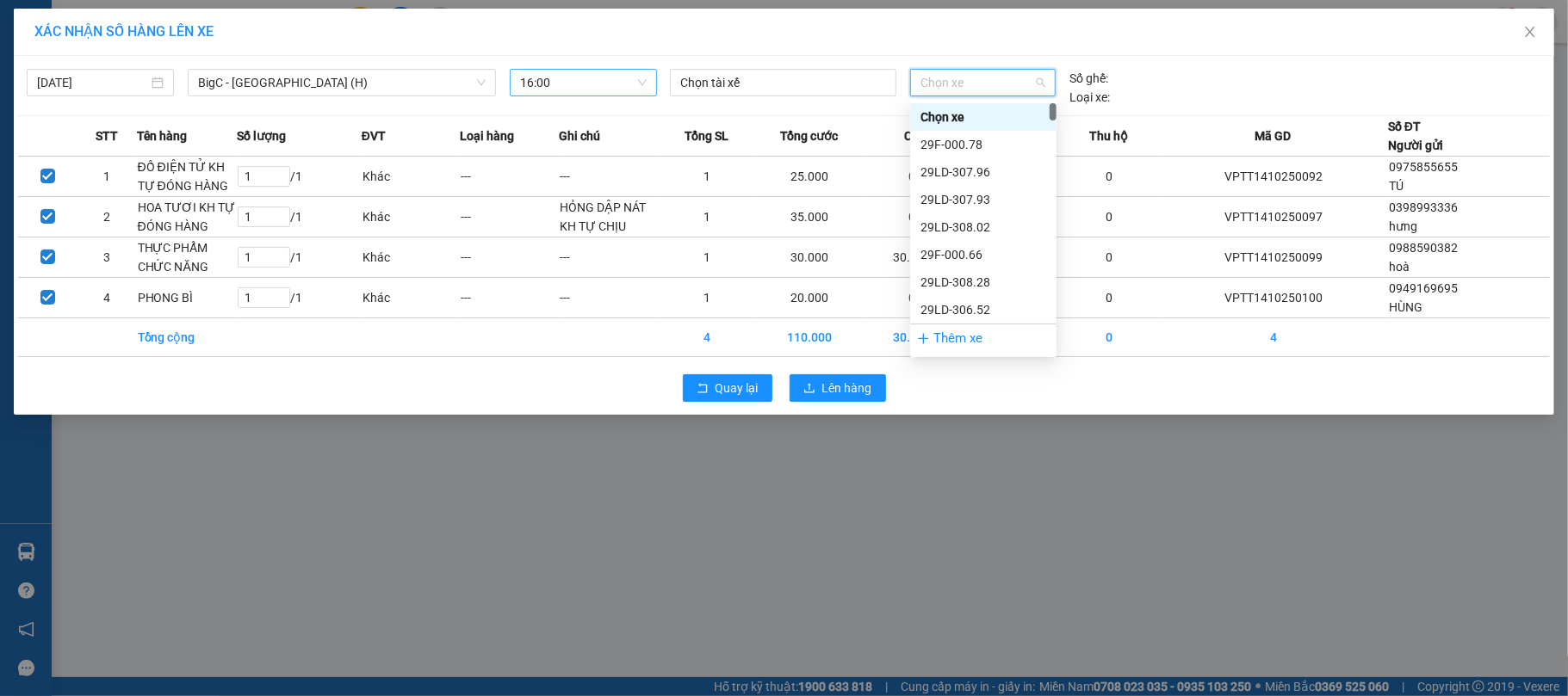
click at [975, 96] on div "Chọn xe" at bounding box center [984, 82] width 146 height 28
type input "201"
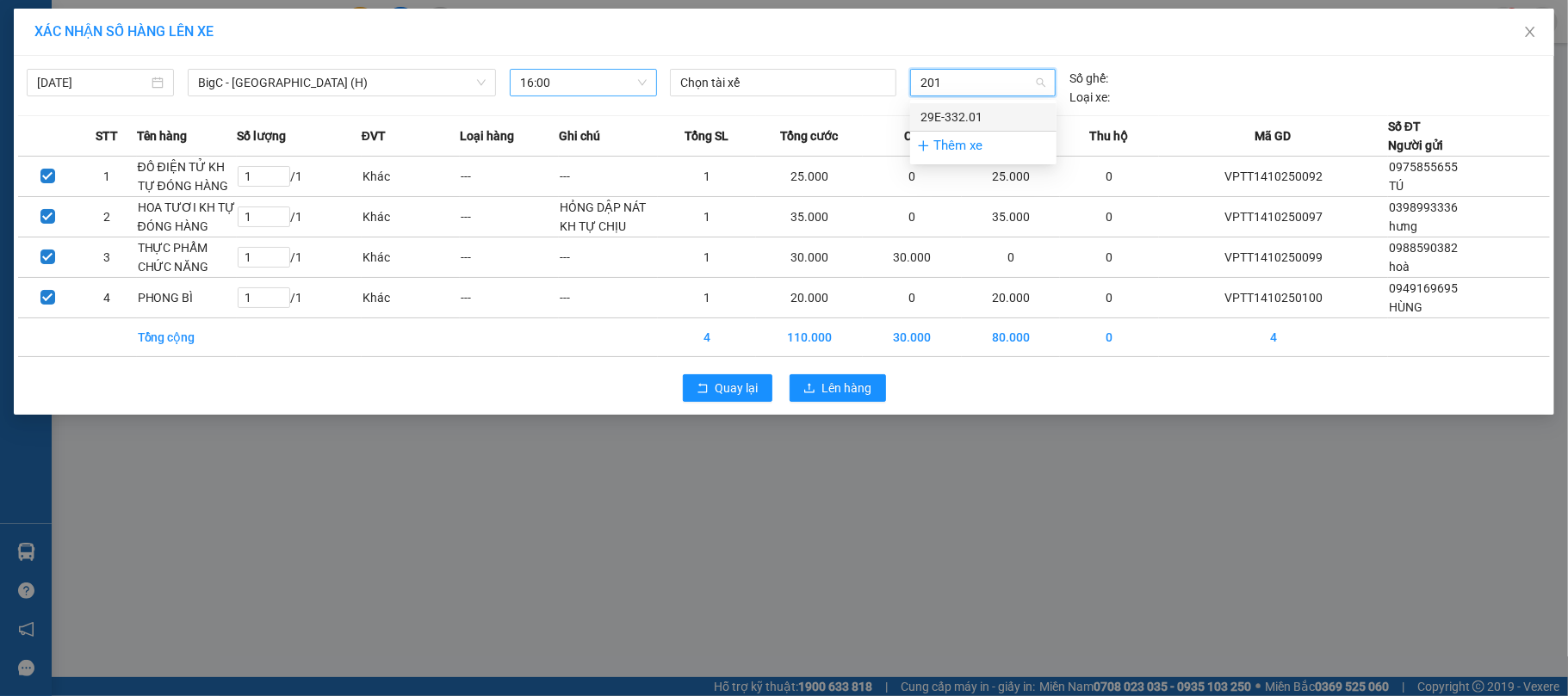
click at [942, 115] on div "29E-332.01" at bounding box center [983, 117] width 126 height 19
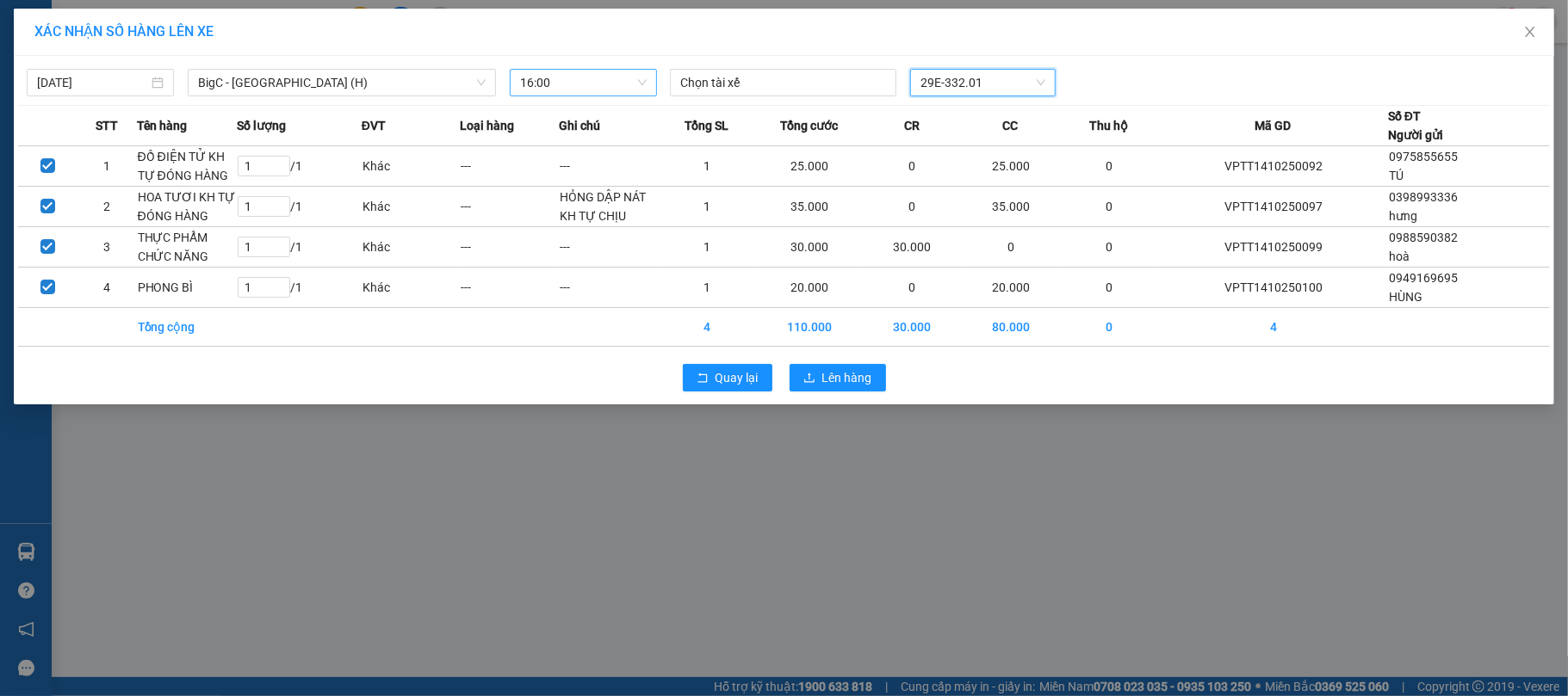
click at [972, 85] on span "29E-332.01" at bounding box center [983, 82] width 126 height 26
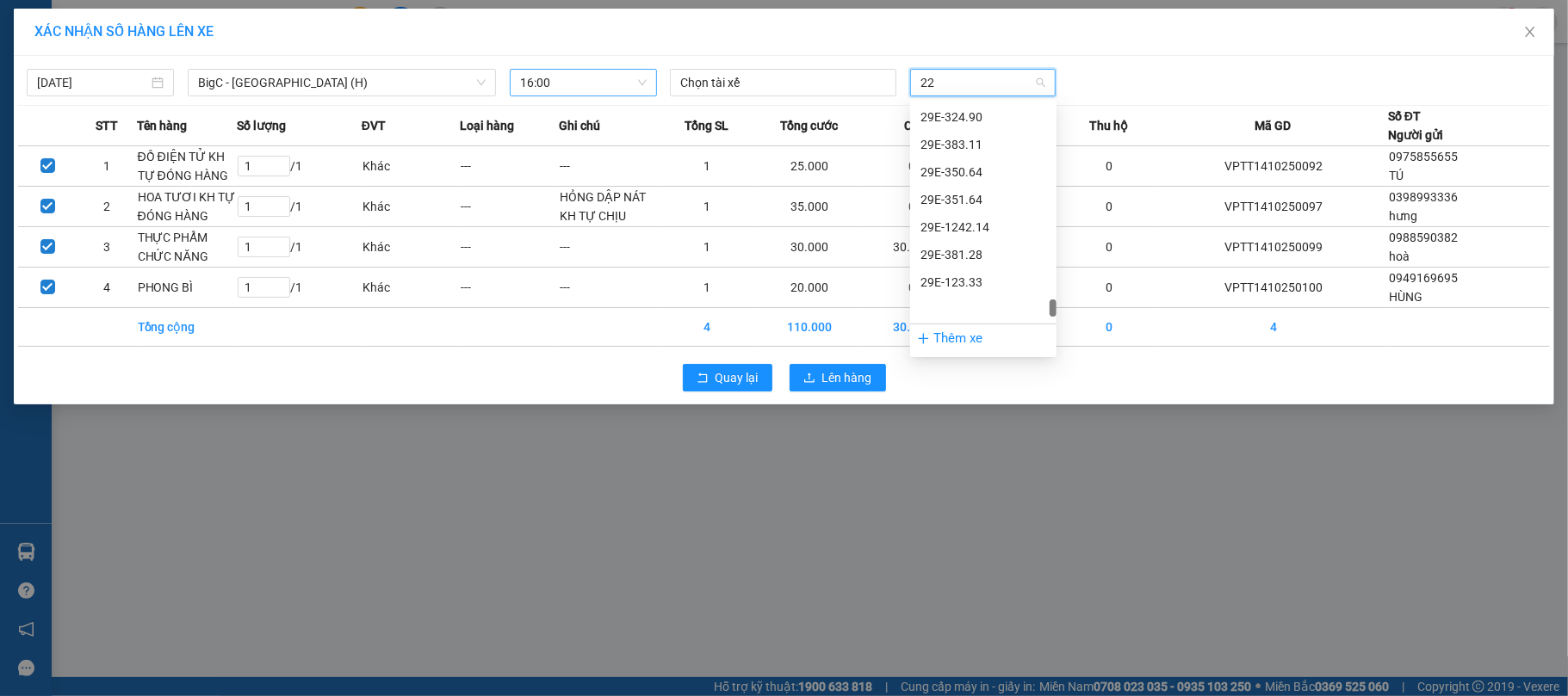
scroll to position [0, 0]
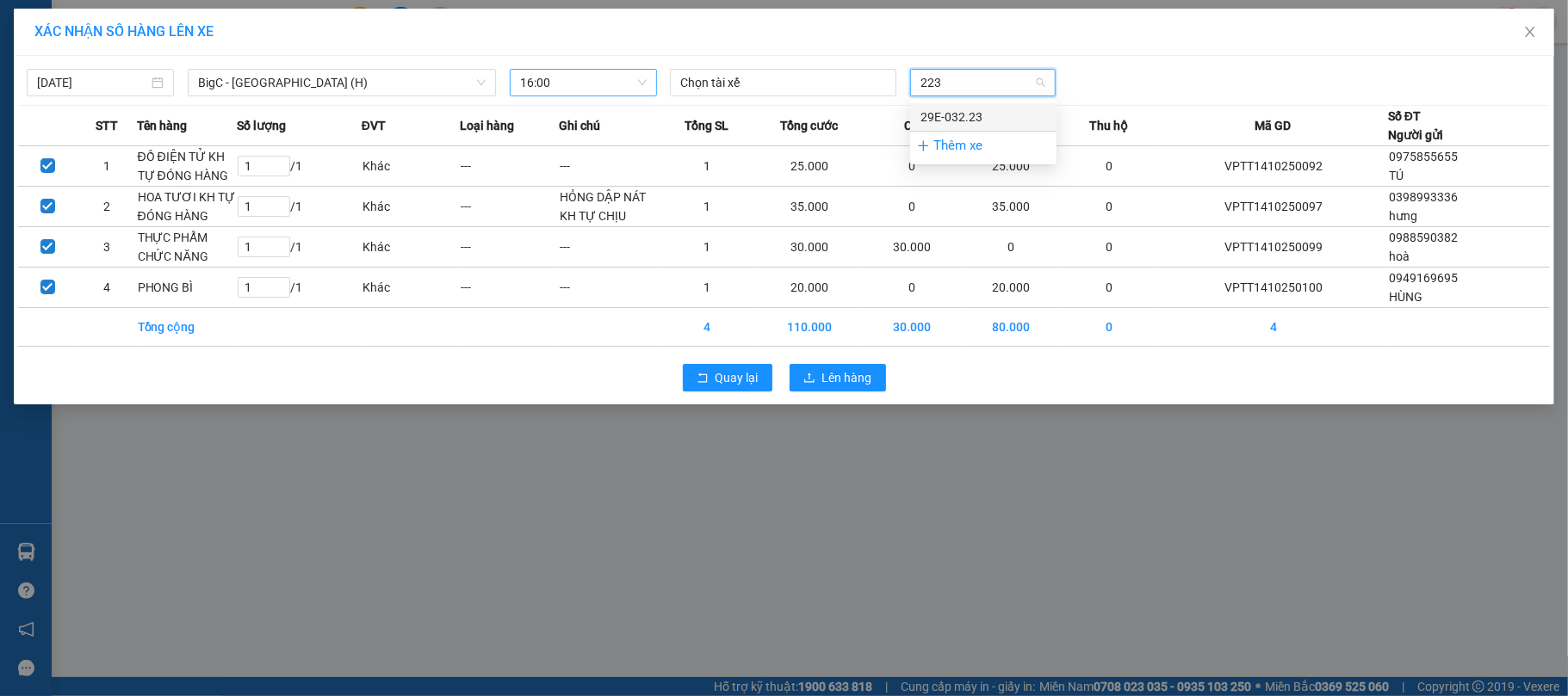
type input "223"
click at [906, 113] on th "CR" at bounding box center [912, 126] width 99 height 40
click at [989, 87] on span "29E-332.01" at bounding box center [983, 82] width 126 height 26
type input "223"
click at [925, 113] on div "29E-032.23" at bounding box center [983, 117] width 126 height 19
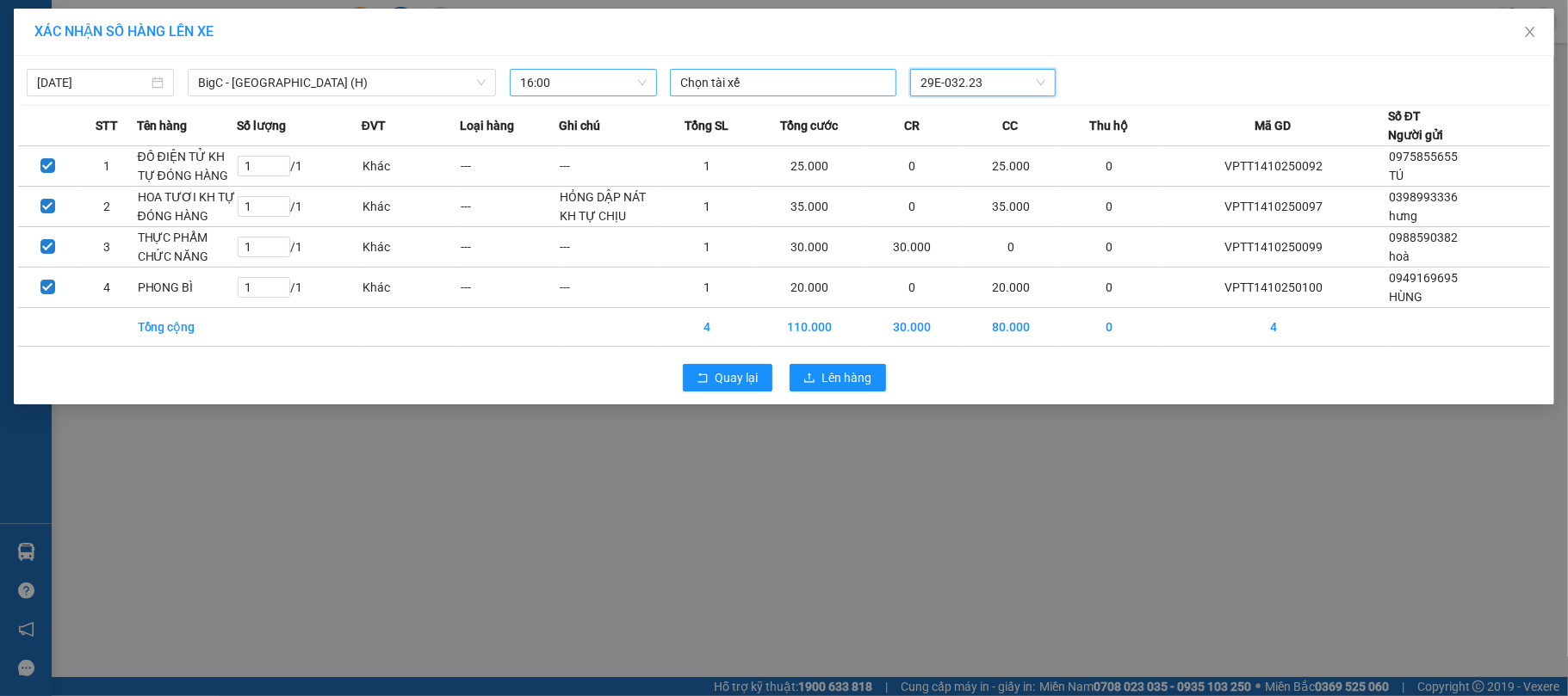
click at [763, 72] on div at bounding box center [783, 82] width 218 height 21
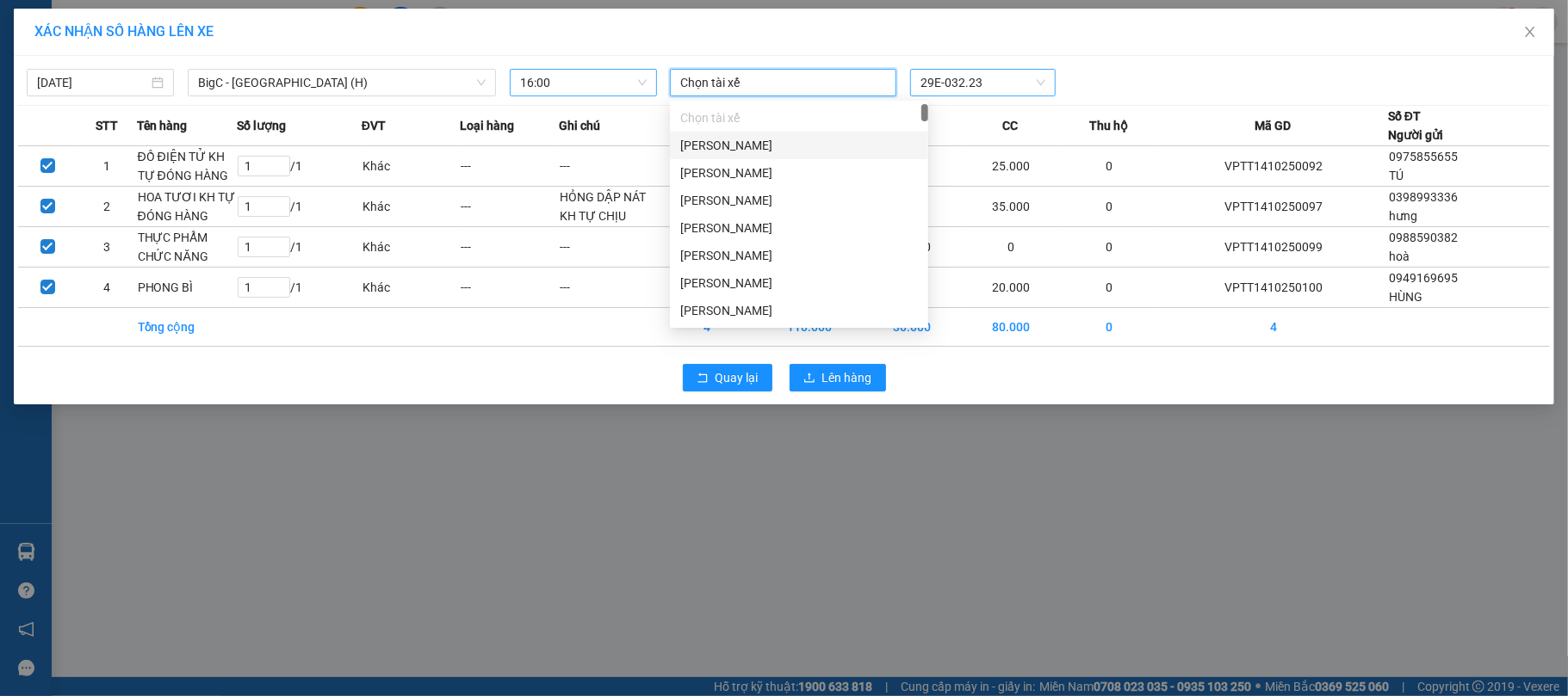
type input "H"
type input "[PERSON_NAME]"
click at [810, 226] on div "[PERSON_NAME]" at bounding box center [799, 228] width 238 height 19
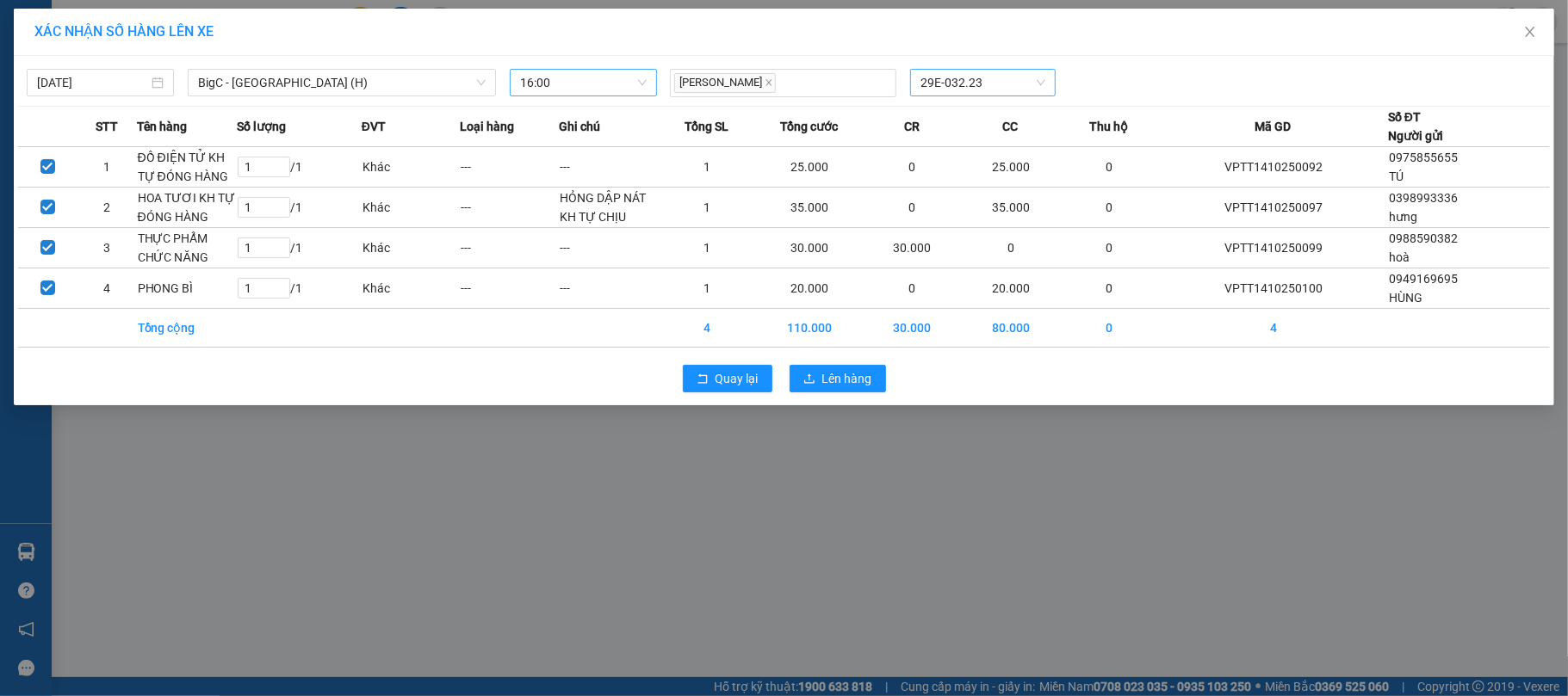
click at [1146, 84] on div "[PERSON_NAME] 29E-032.23" at bounding box center [983, 83] width 640 height 29
click at [827, 374] on span "Lên hàng" at bounding box center [847, 378] width 50 height 19
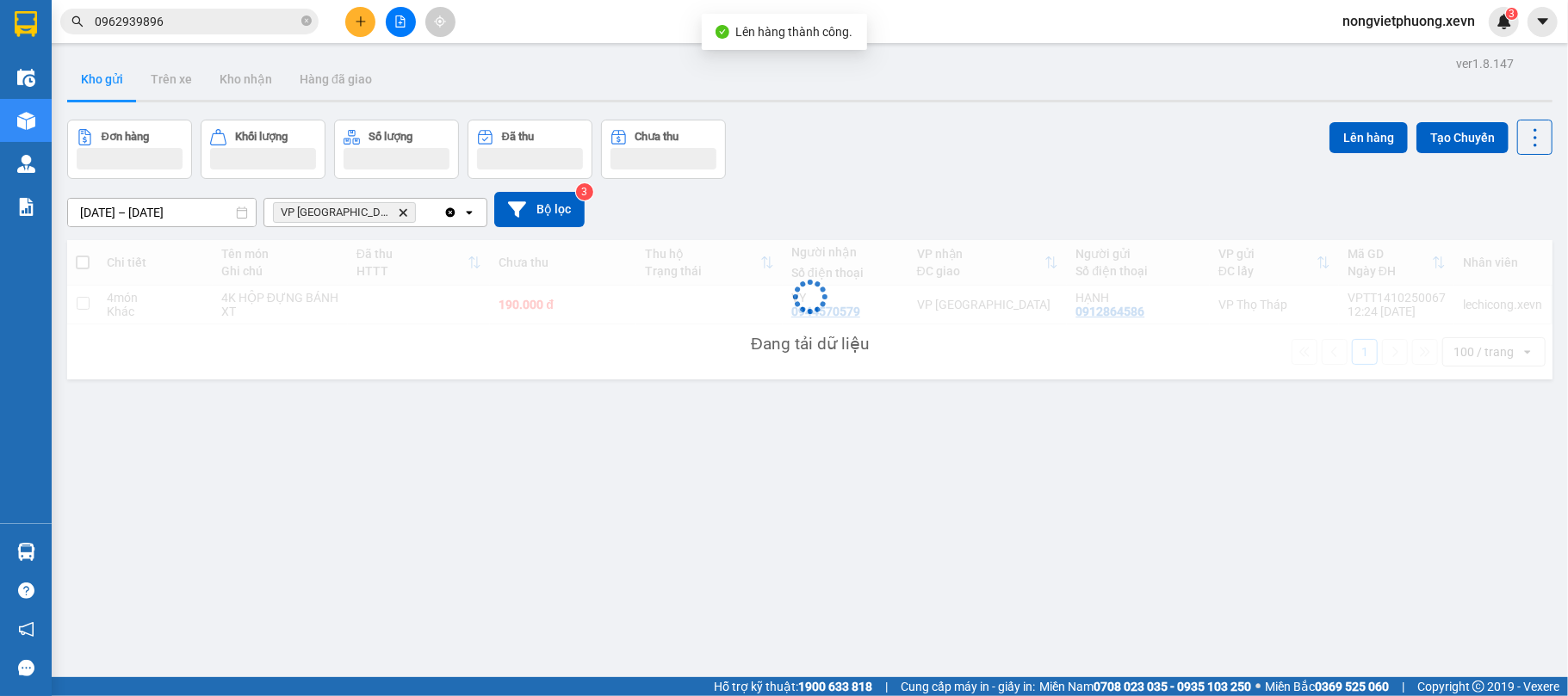
click at [398, 210] on icon "Delete" at bounding box center [404, 212] width 11 height 11
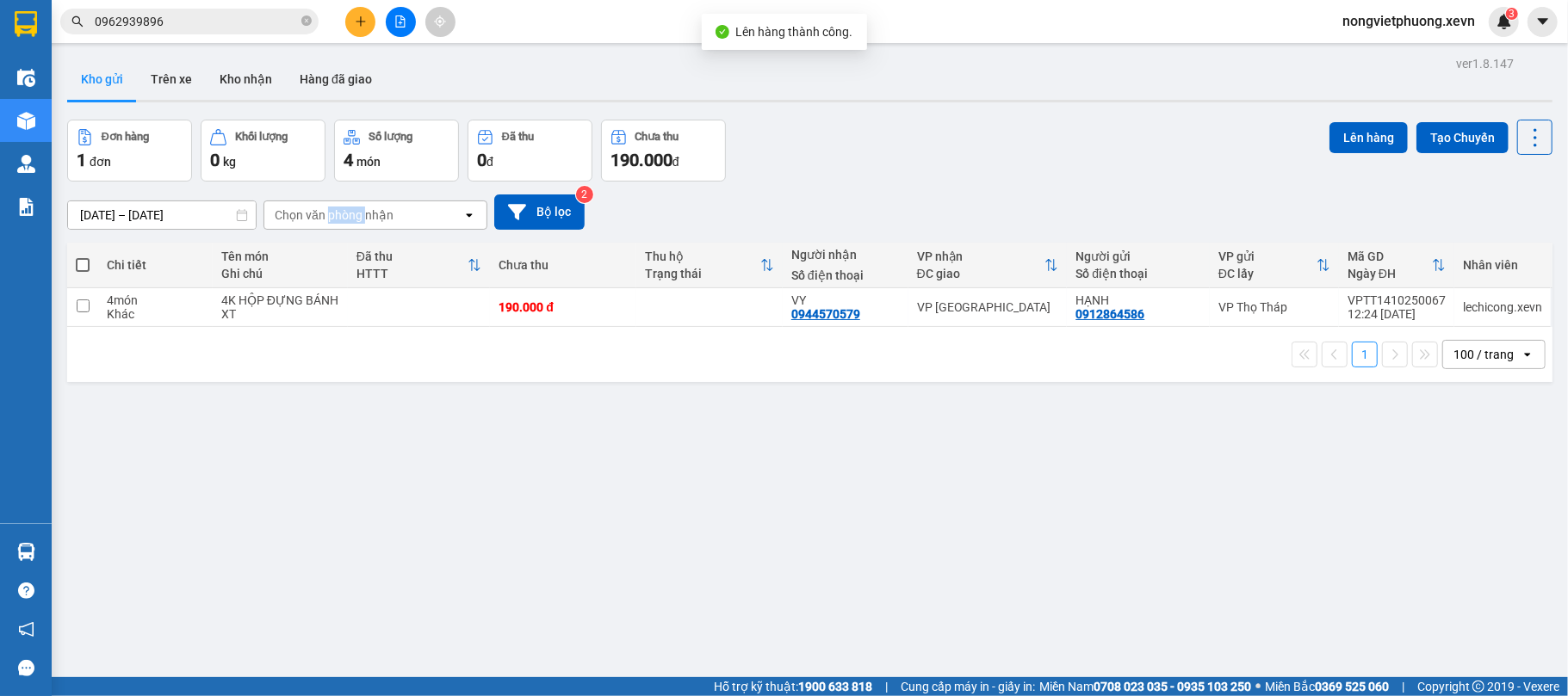
click at [355, 210] on div "Chọn văn phòng nhận" at bounding box center [334, 214] width 119 height 17
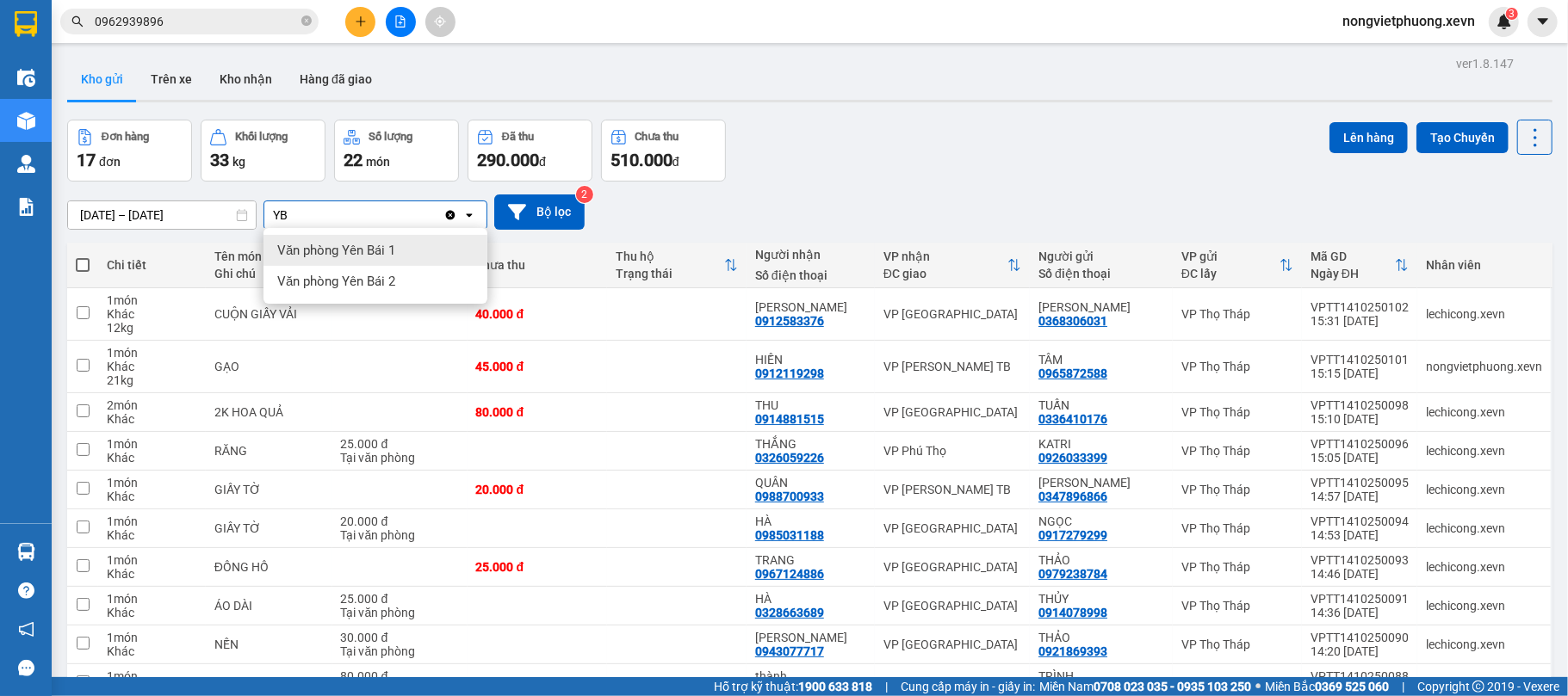
type input "Y"
type input "TB"
click at [372, 253] on div "VP [PERSON_NAME] TB" at bounding box center [375, 253] width 224 height 31
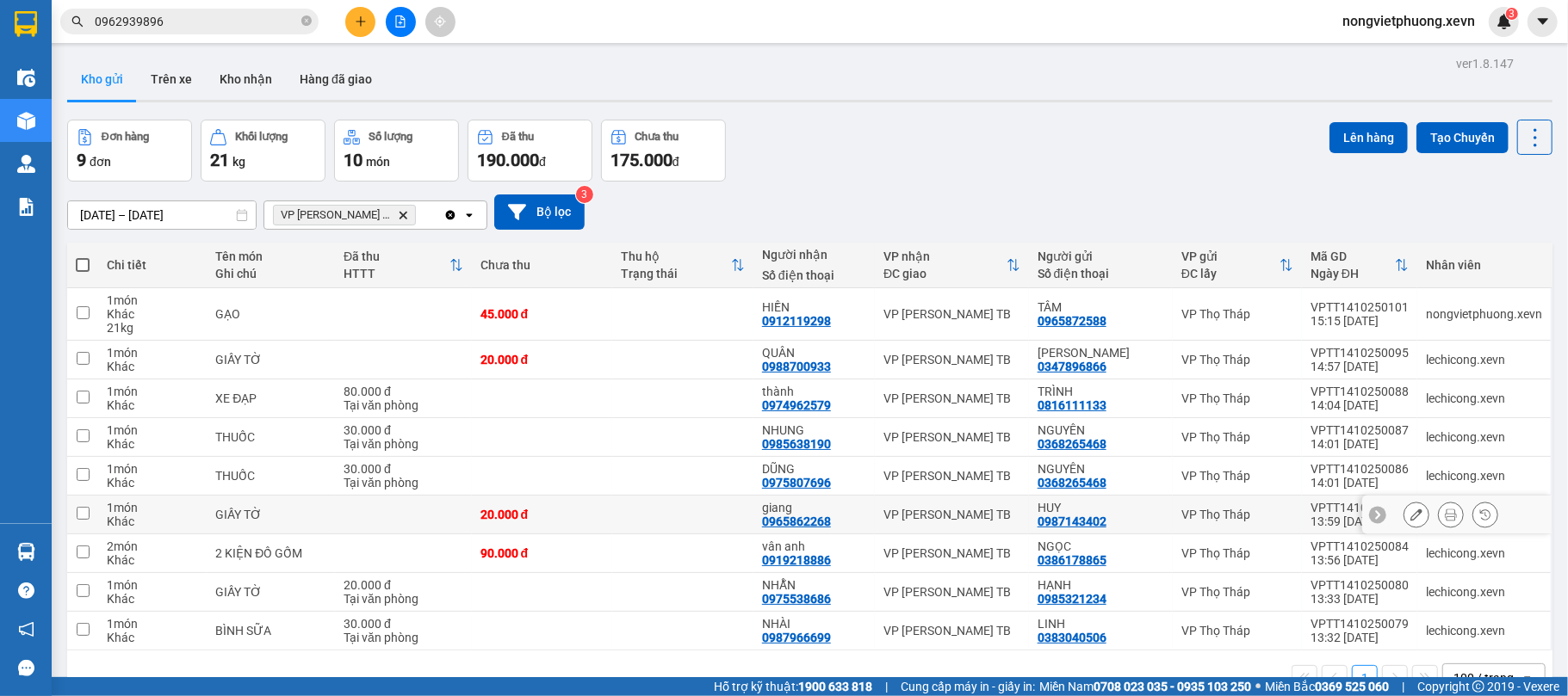
scroll to position [79, 0]
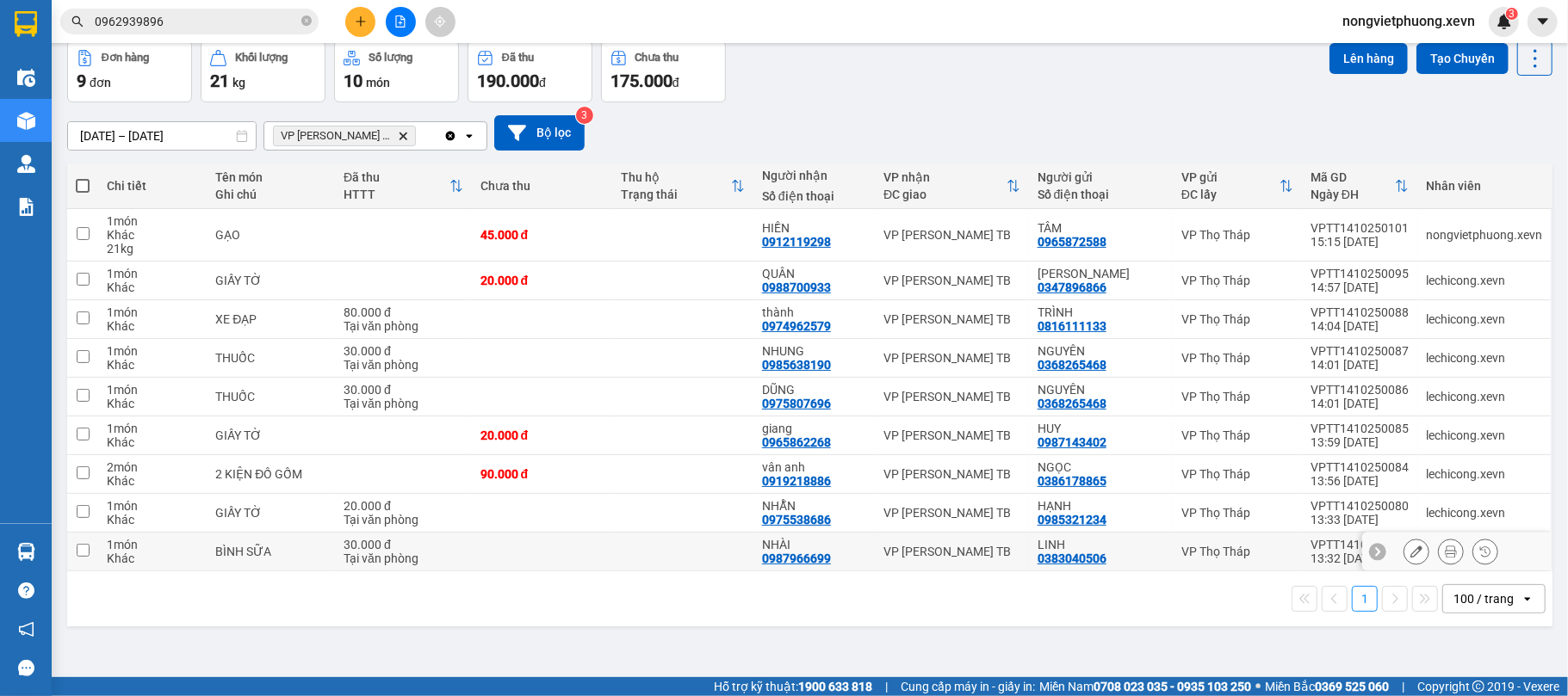
click at [330, 556] on td "BÌNH SỮA" at bounding box center [271, 551] width 129 height 38
checkbox input "true"
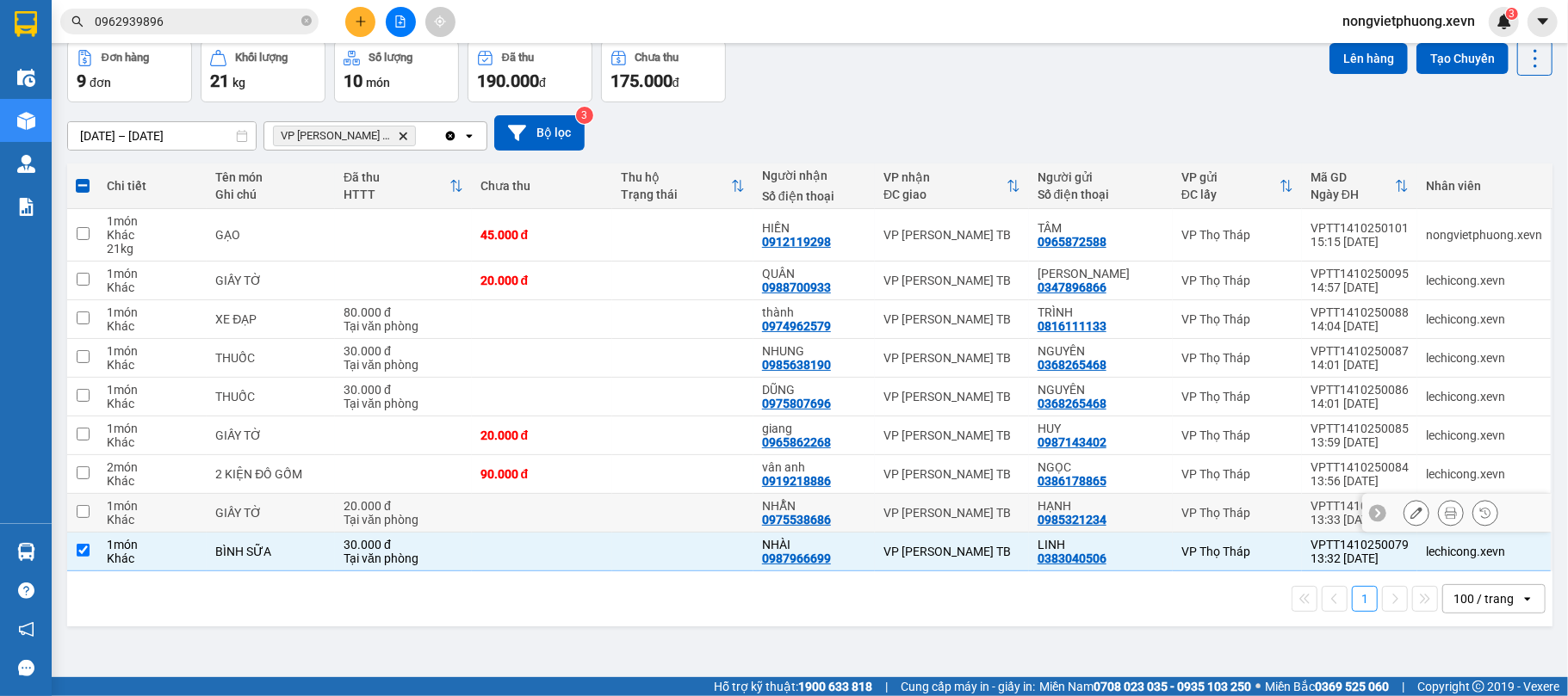
click at [395, 517] on div "Tại văn phòng" at bounding box center [404, 519] width 120 height 13
checkbox input "true"
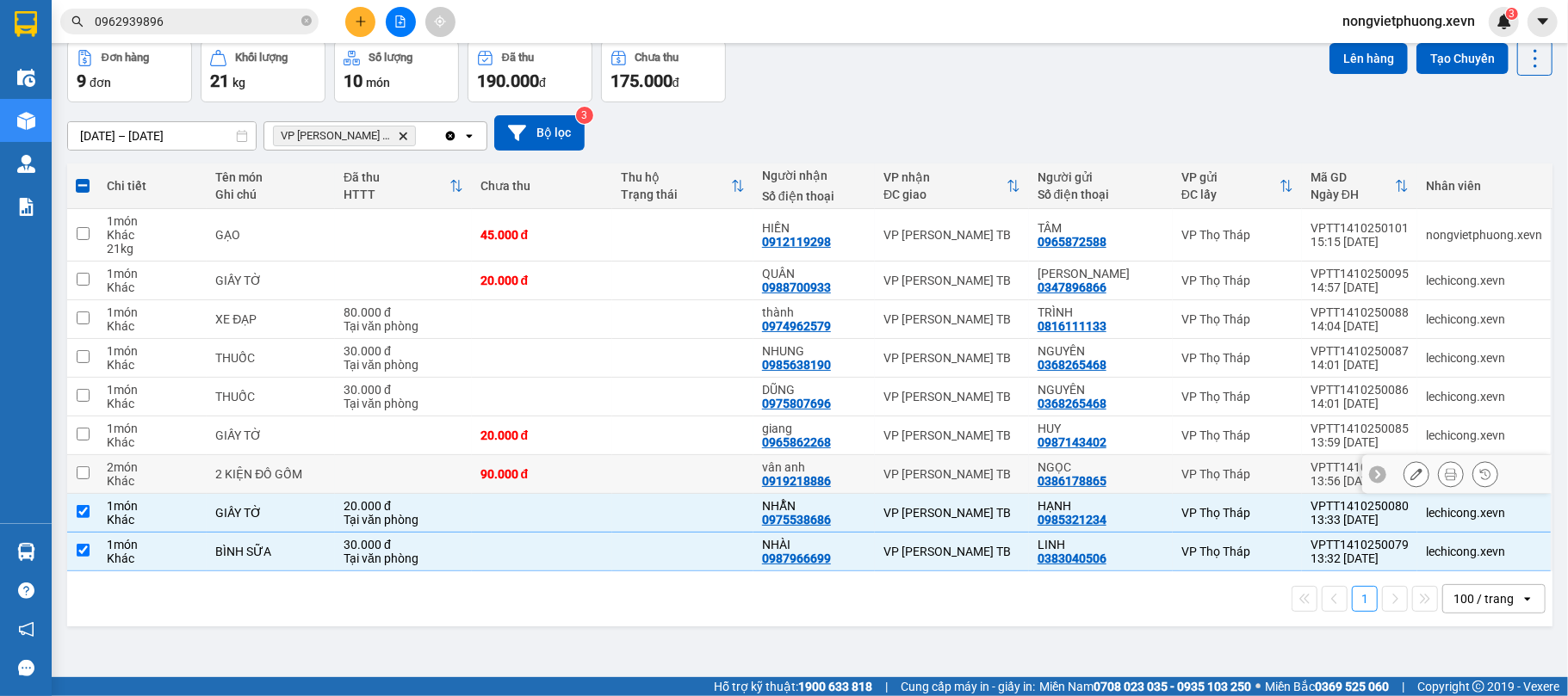
click at [419, 482] on td at bounding box center [403, 474] width 137 height 38
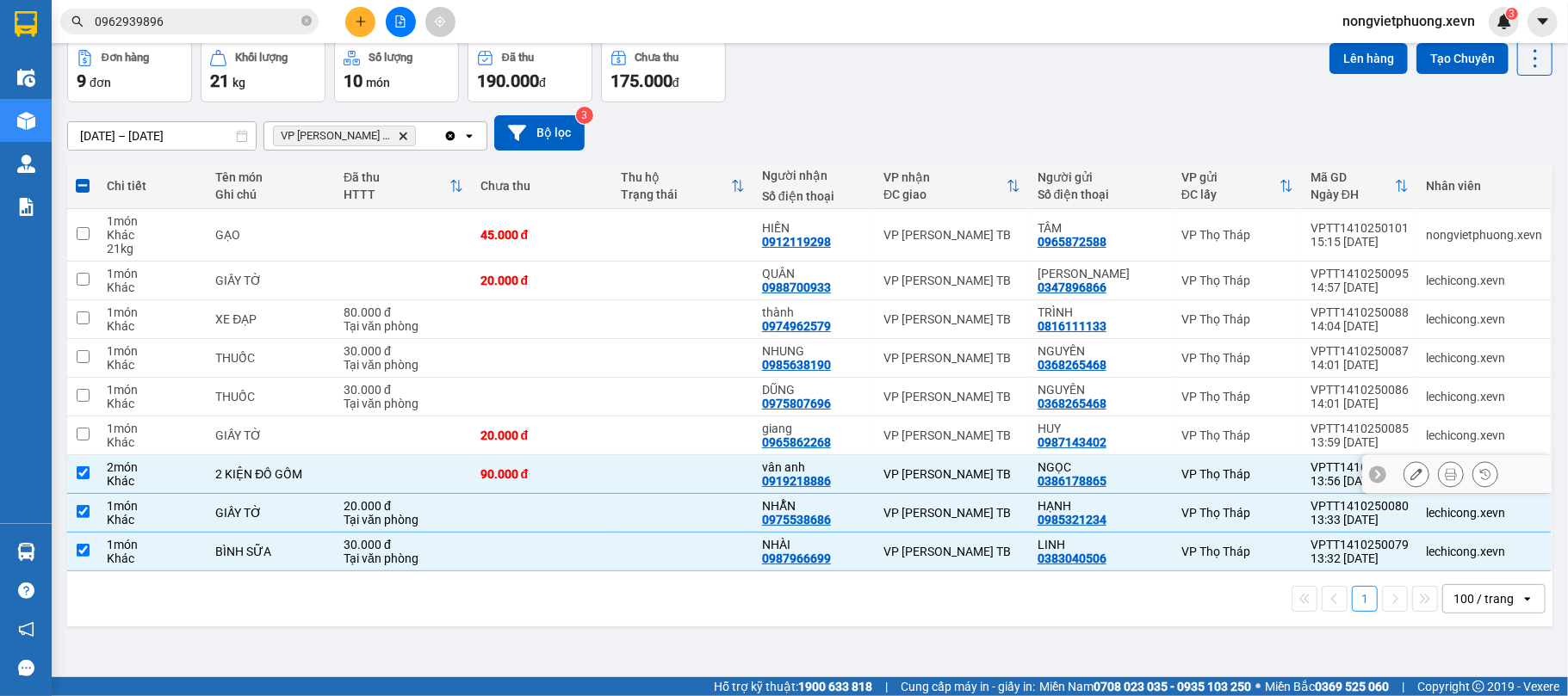
click at [419, 482] on td at bounding box center [403, 474] width 137 height 38
checkbox input "false"
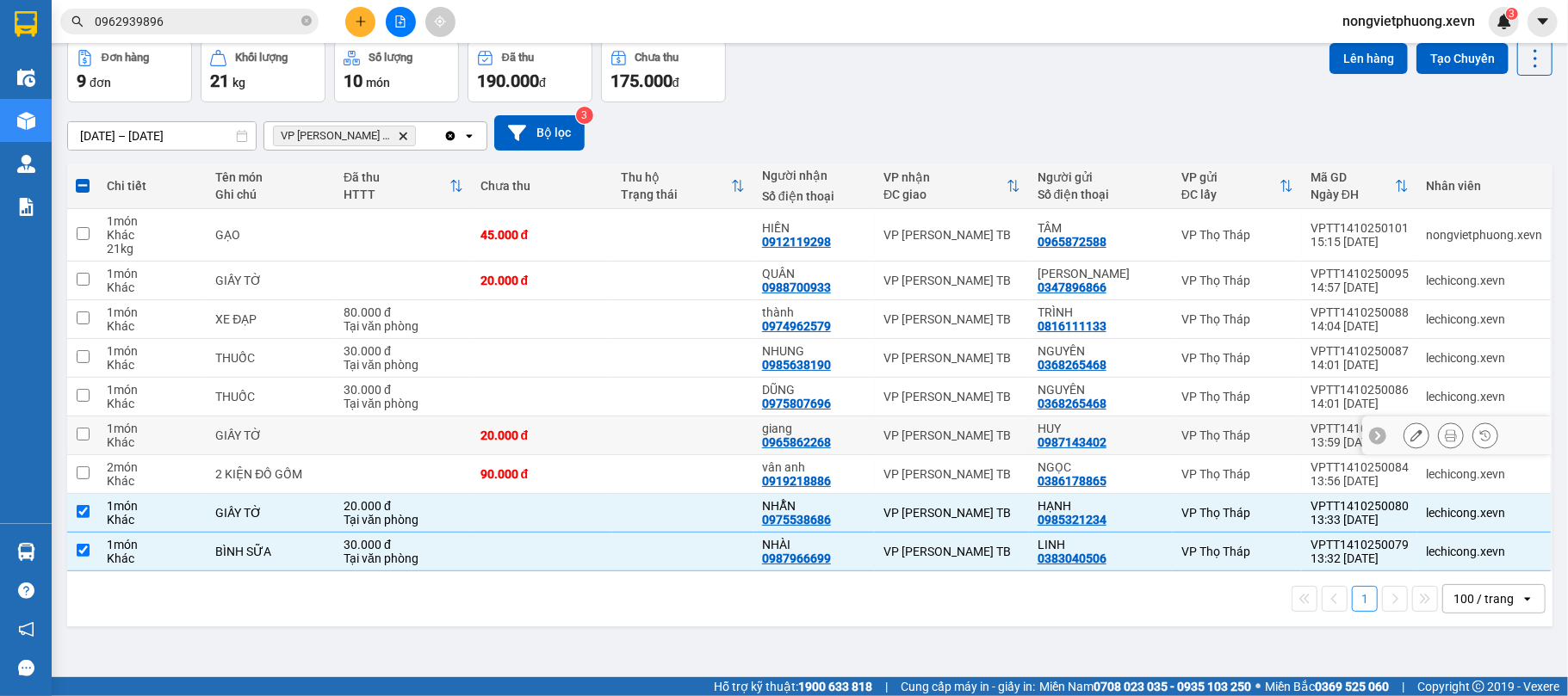
click at [446, 438] on td at bounding box center [403, 435] width 137 height 38
checkbox input "true"
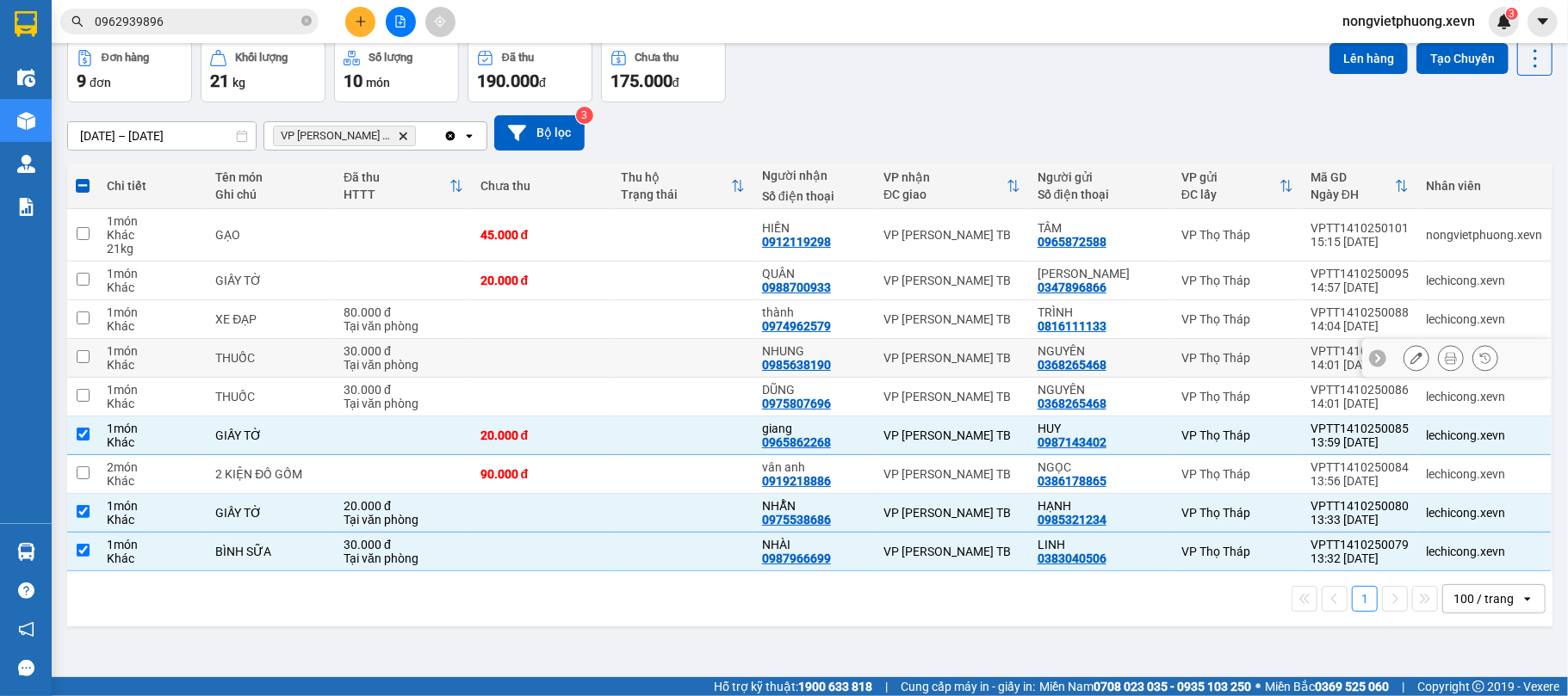
click at [472, 359] on td at bounding box center [543, 358] width 141 height 38
checkbox input "true"
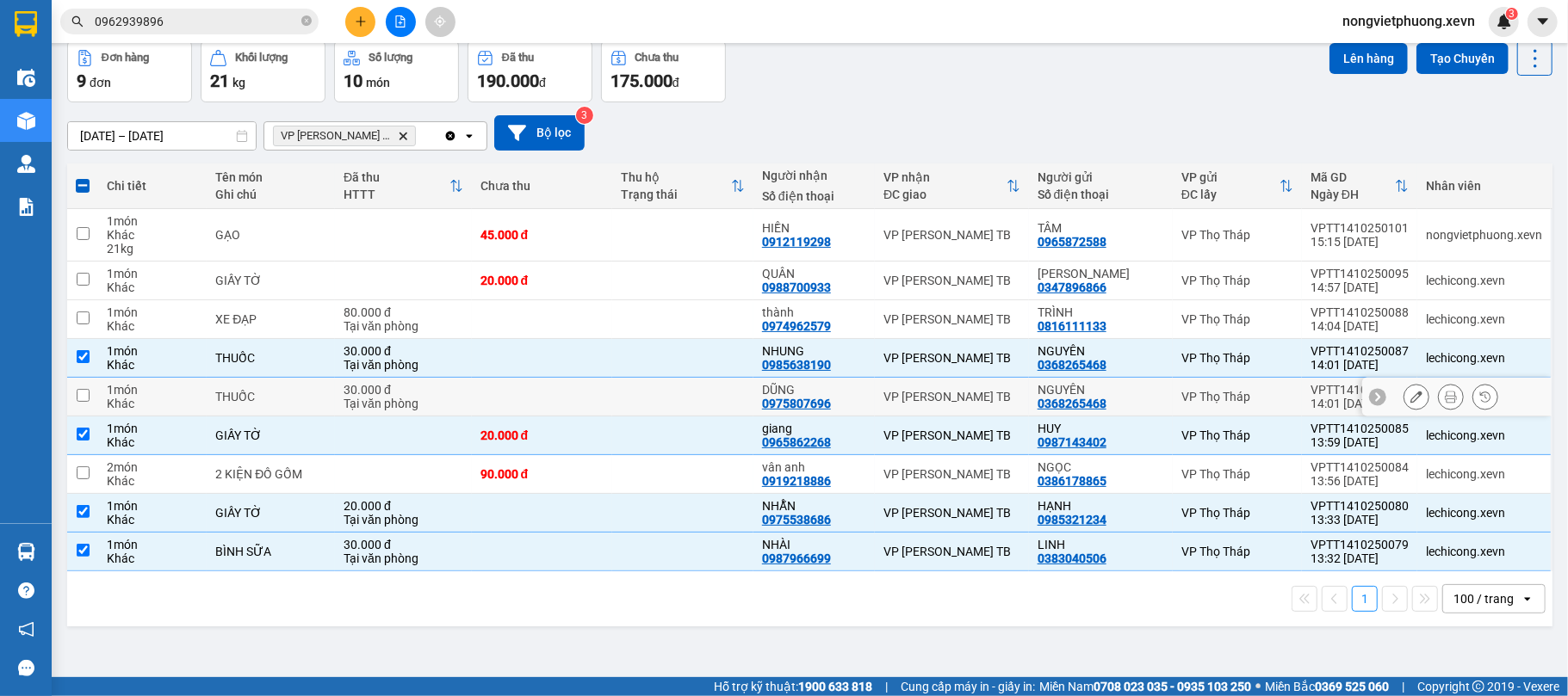
click at [474, 385] on td at bounding box center [543, 396] width 141 height 38
checkbox input "true"
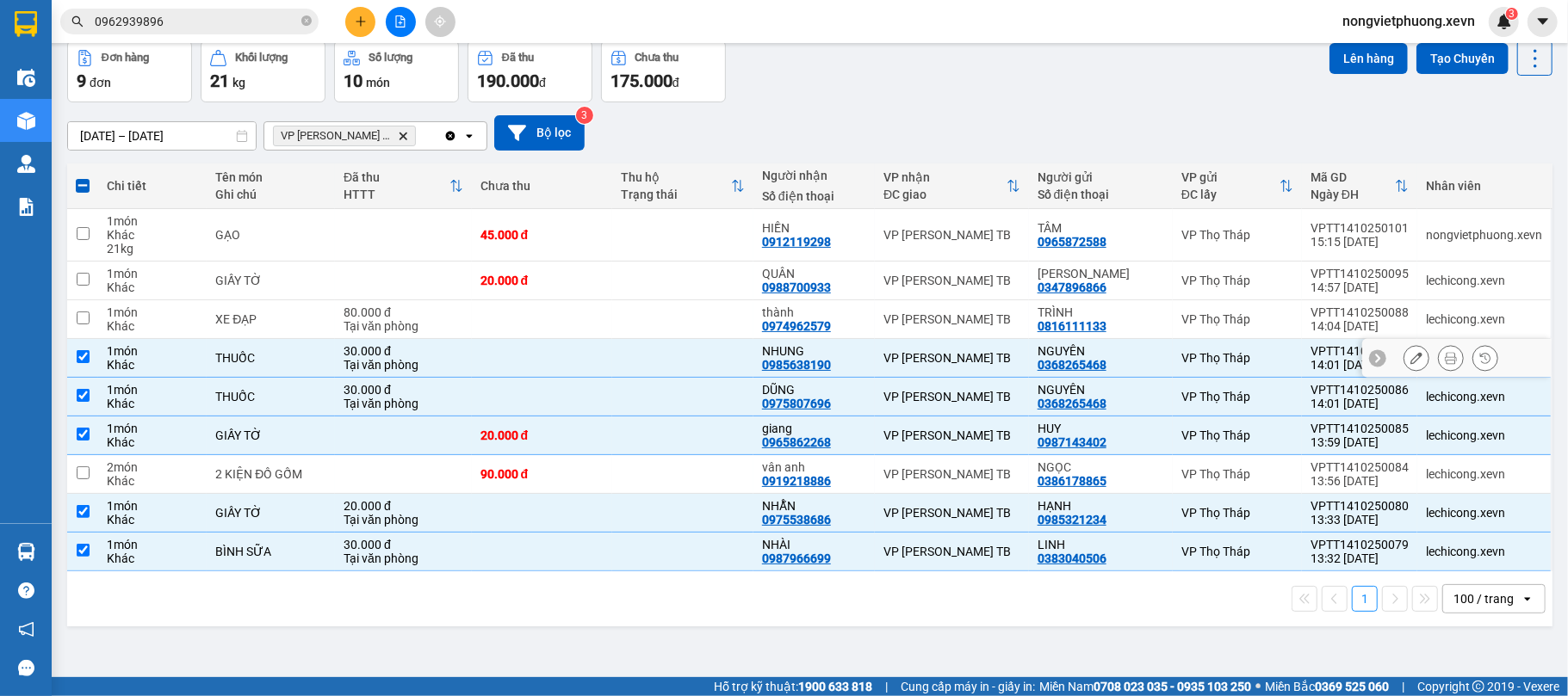
click at [460, 377] on td "30.000 đ Tại văn phòng" at bounding box center [403, 358] width 137 height 38
checkbox input "false"
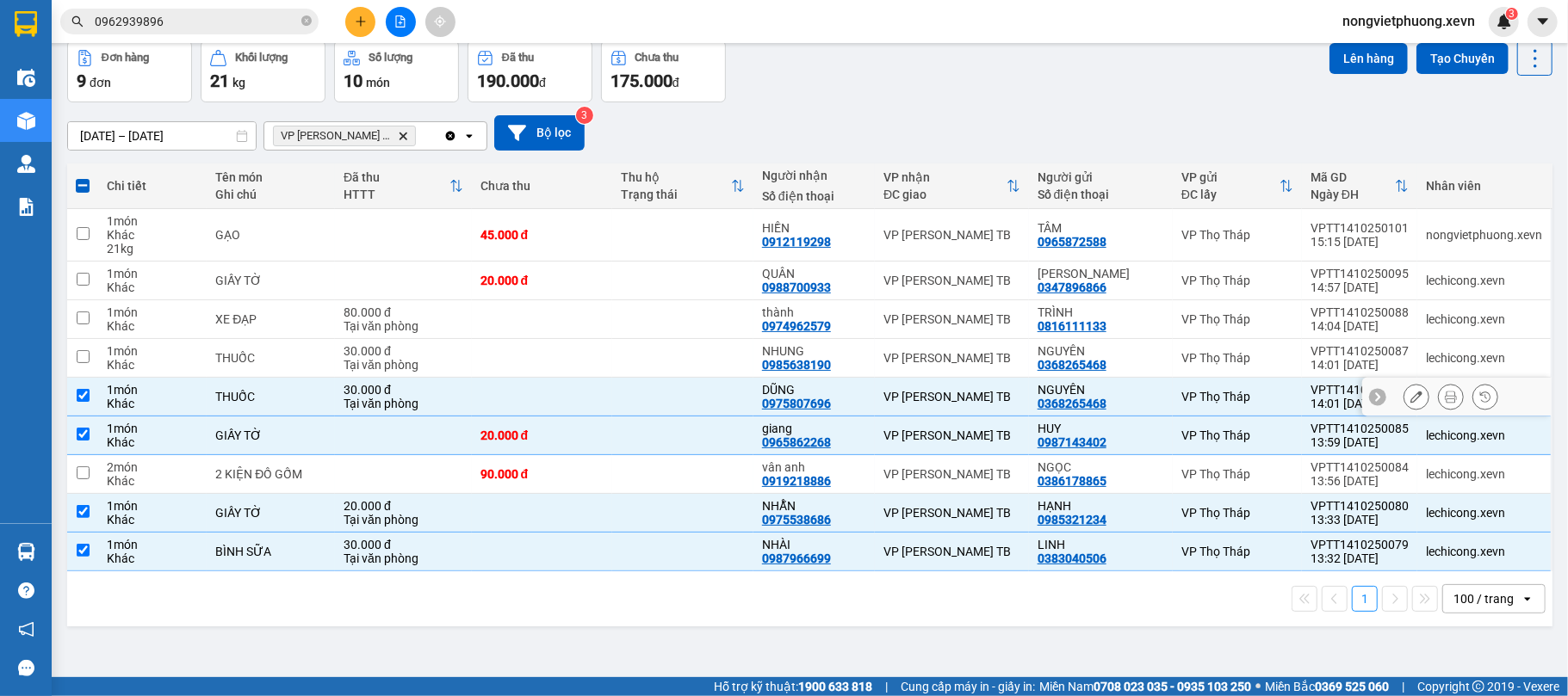
click at [470, 393] on td "30.000 đ Tại văn phòng" at bounding box center [403, 396] width 137 height 38
checkbox input "false"
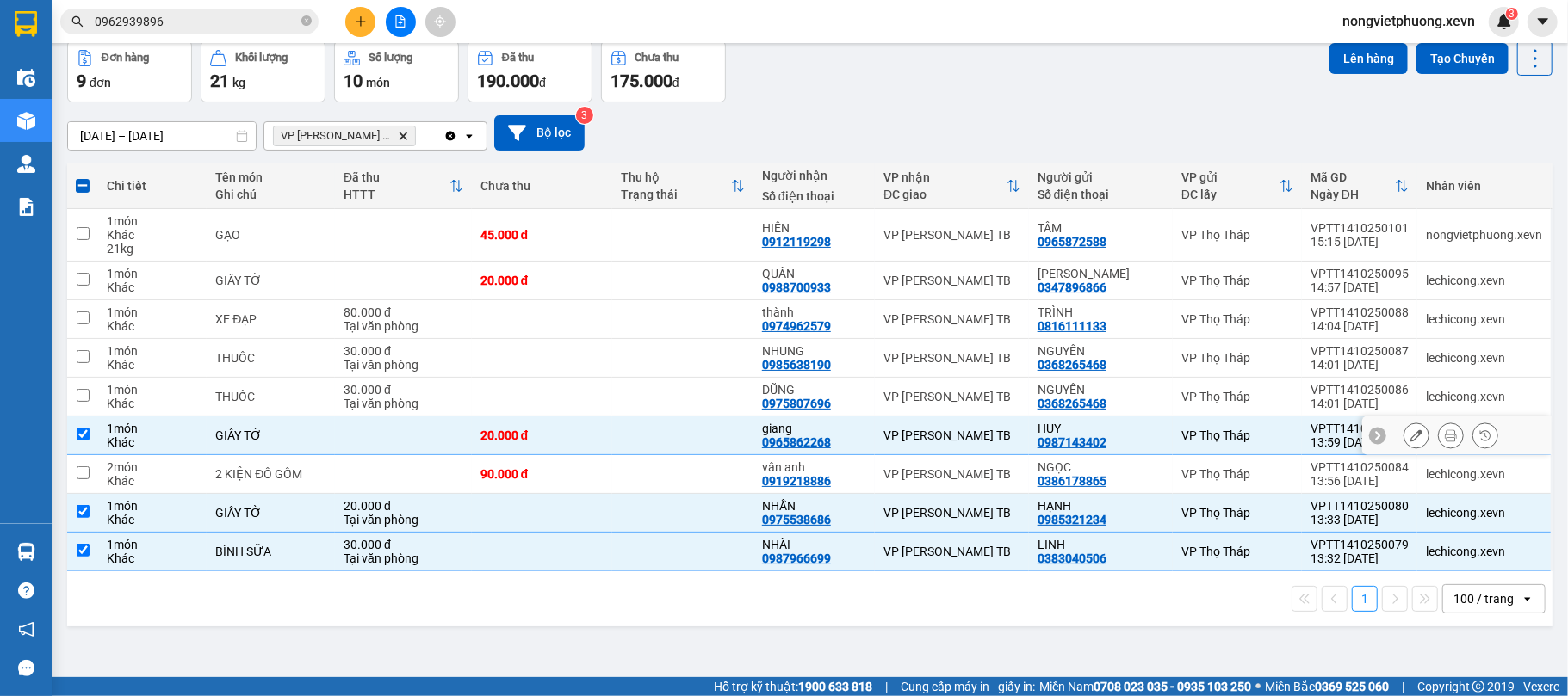
click at [396, 425] on td at bounding box center [403, 435] width 137 height 38
checkbox input "false"
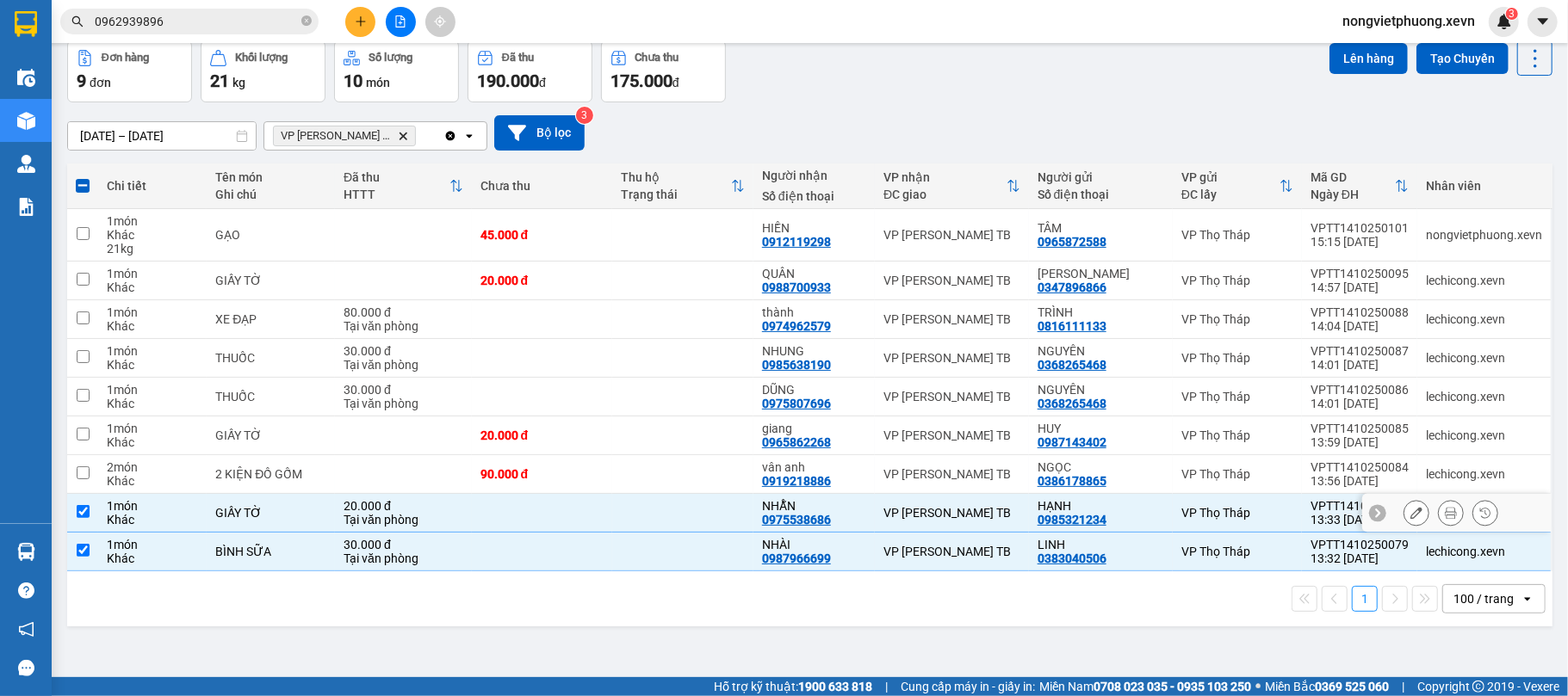
click at [377, 526] on div "Tại văn phòng" at bounding box center [404, 519] width 120 height 13
checkbox input "false"
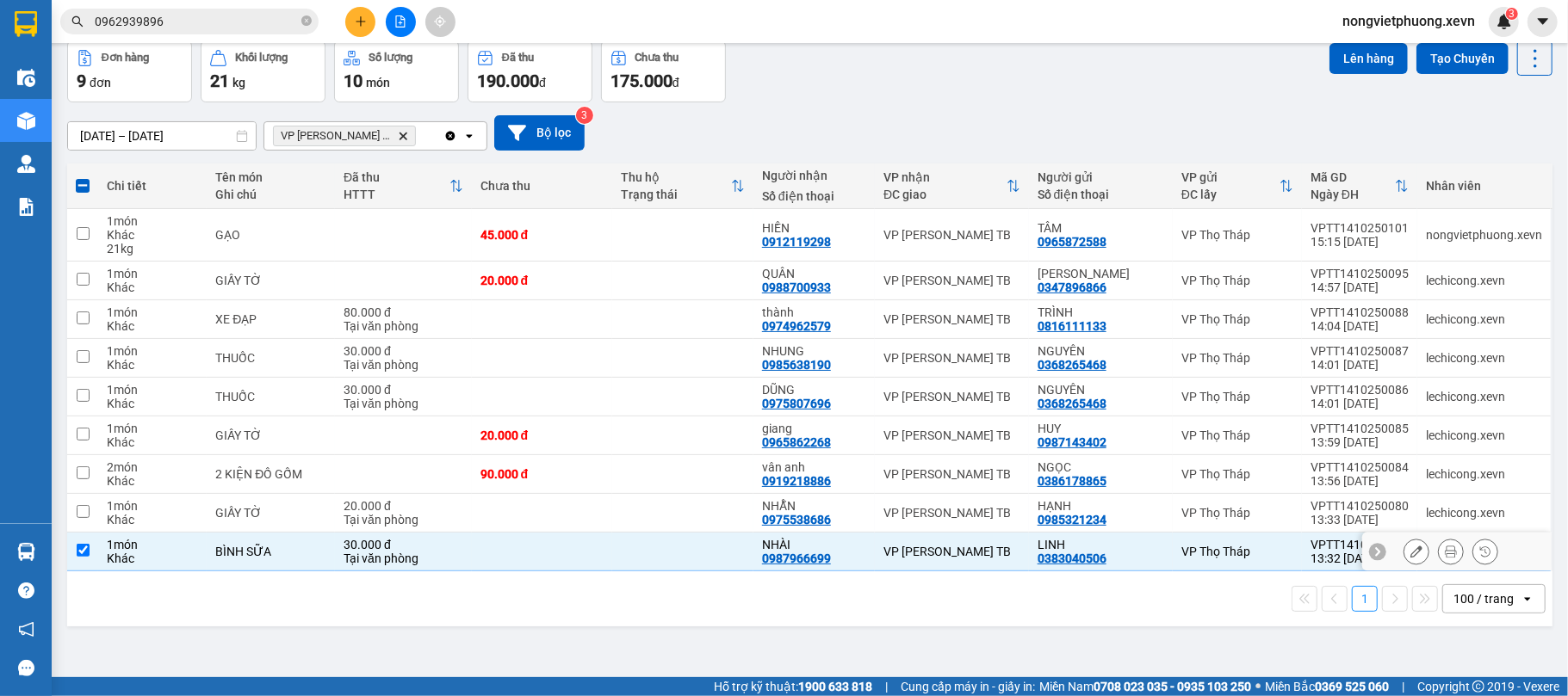
click at [374, 548] on div "30.000 đ" at bounding box center [404, 544] width 120 height 13
checkbox input "false"
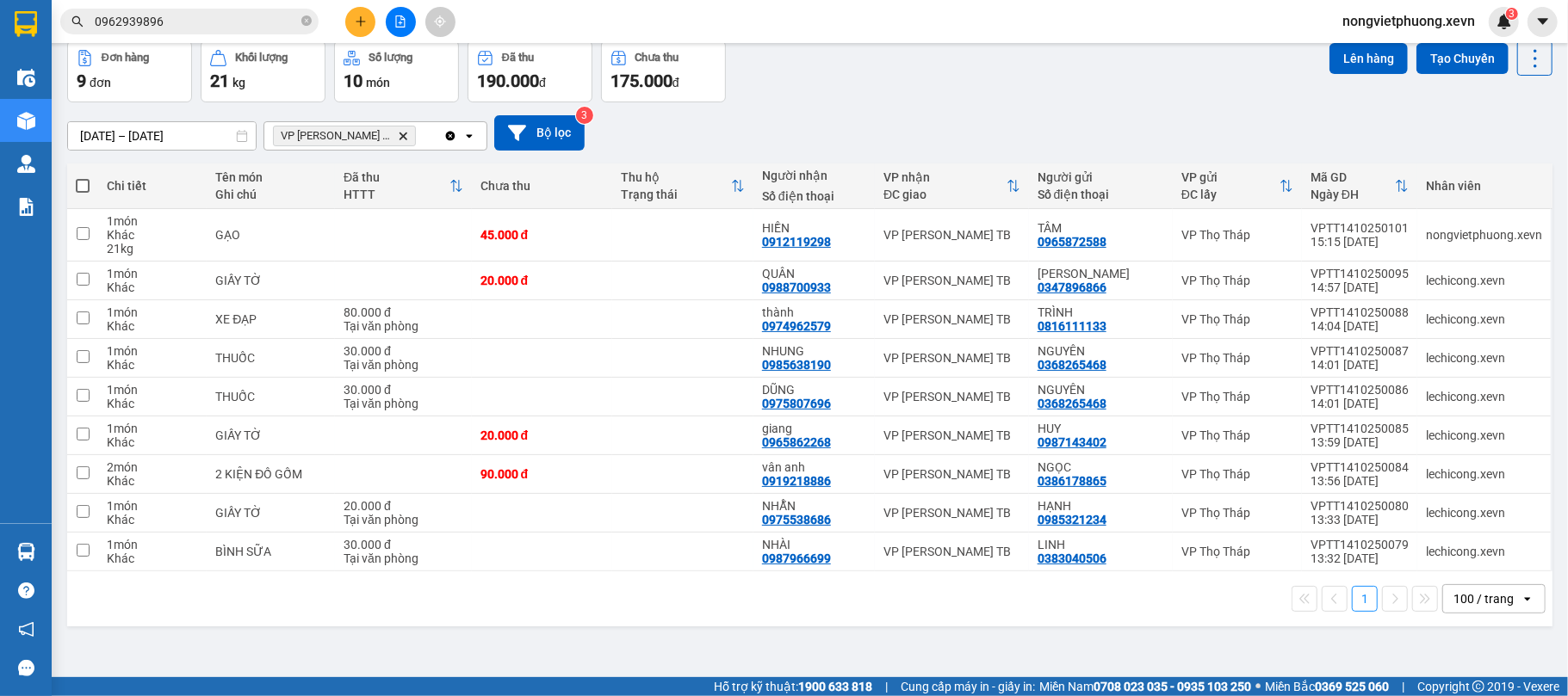
click at [373, 143] on span "VP [PERSON_NAME] TB Delete" at bounding box center [345, 136] width 143 height 21
click at [377, 136] on span "VP [PERSON_NAME] TB Delete" at bounding box center [345, 136] width 143 height 21
click at [398, 136] on icon "Delete" at bounding box center [404, 137] width 11 height 11
click at [369, 136] on div "Chọn văn phòng nhận" at bounding box center [334, 136] width 119 height 17
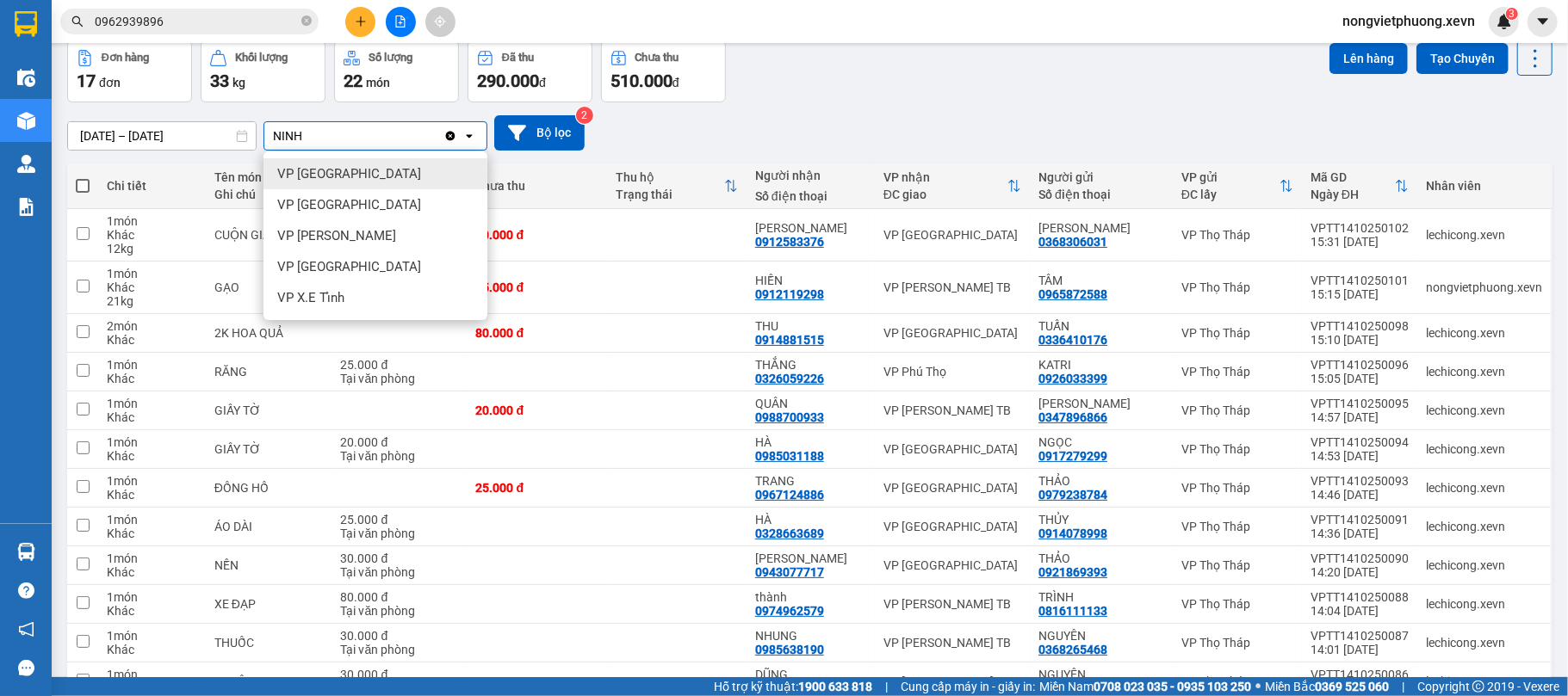
type input "NINH"
click at [343, 173] on span "VP [GEOGRAPHIC_DATA]" at bounding box center [349, 173] width 144 height 17
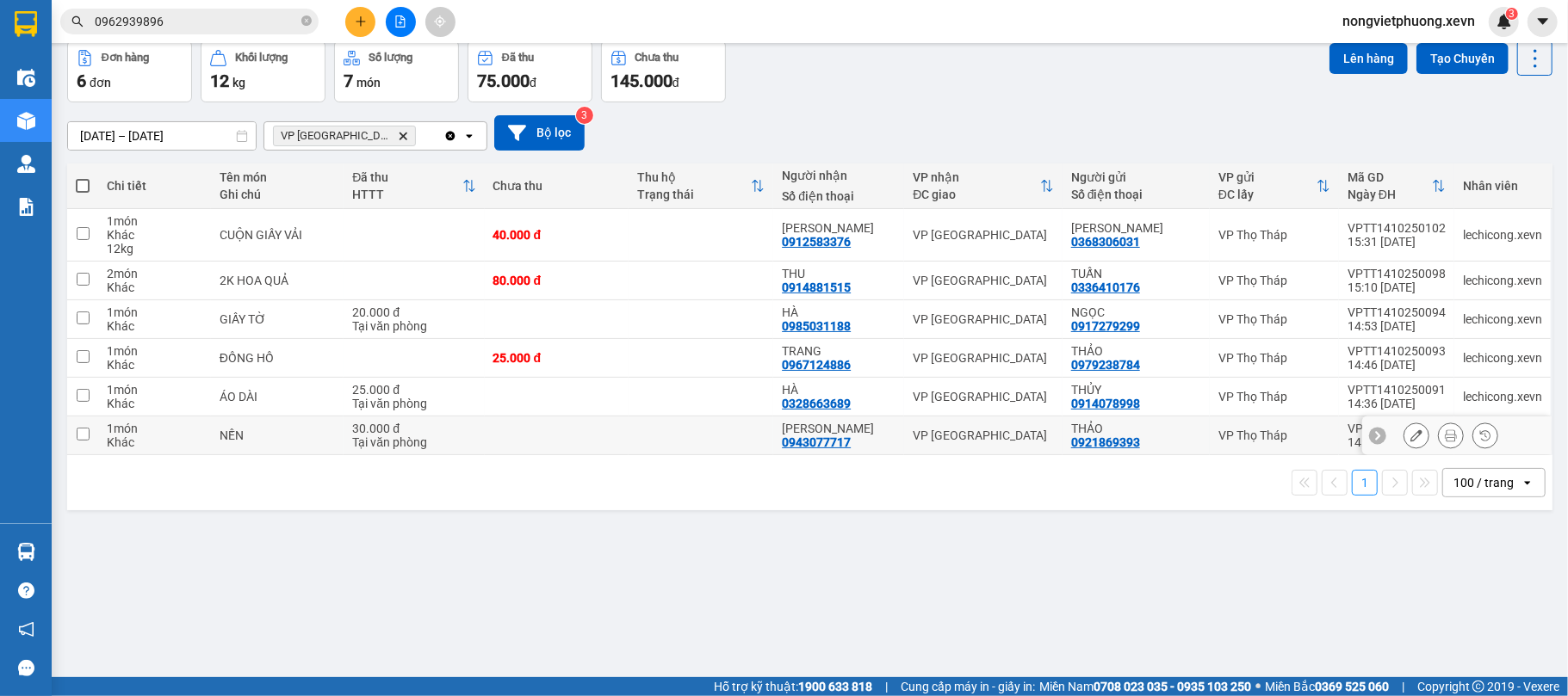
click at [386, 444] on div "Tại văn phòng" at bounding box center [414, 442] width 123 height 13
checkbox input "true"
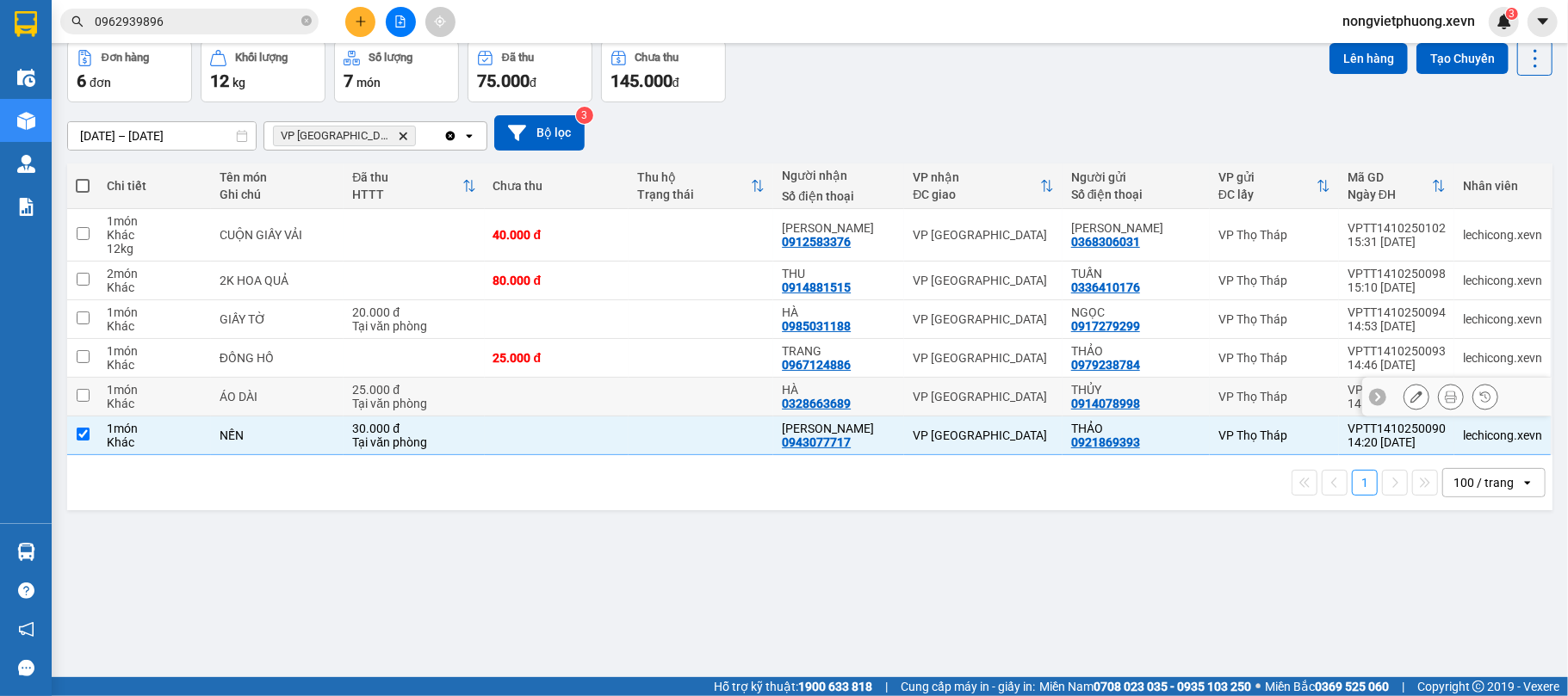
click at [379, 390] on div "25.000 đ" at bounding box center [414, 389] width 123 height 13
checkbox input "true"
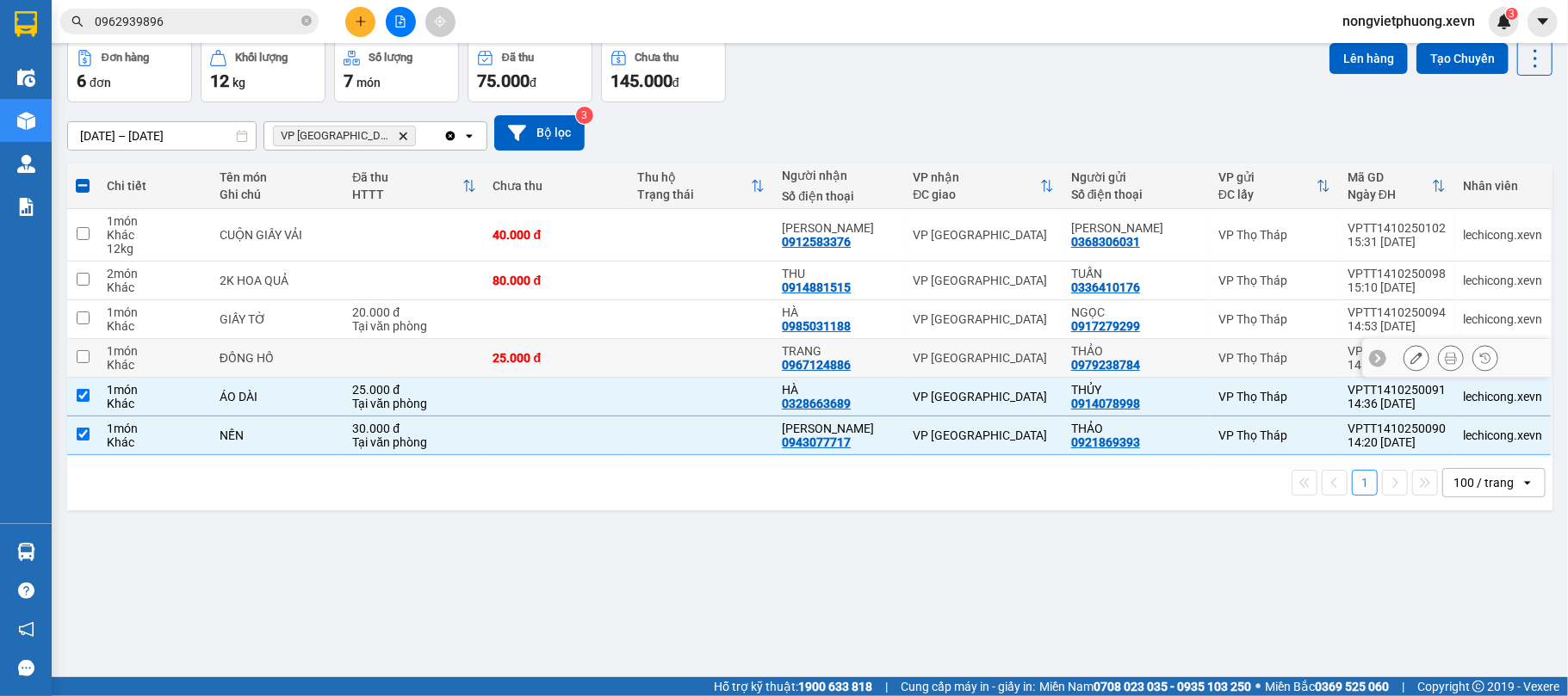
click at [391, 365] on td at bounding box center [413, 358] width 140 height 38
checkbox input "true"
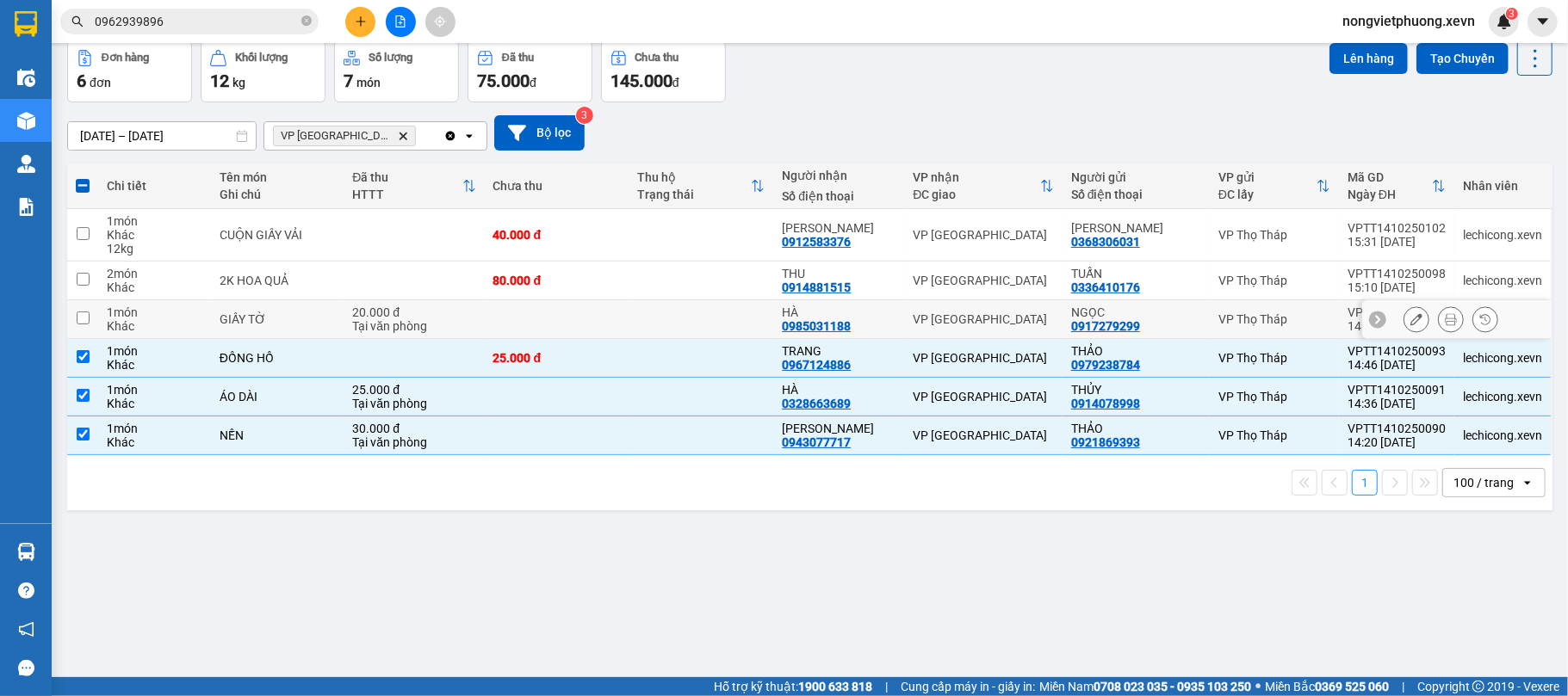
click at [415, 320] on div "Tại văn phòng" at bounding box center [414, 326] width 123 height 13
checkbox input "true"
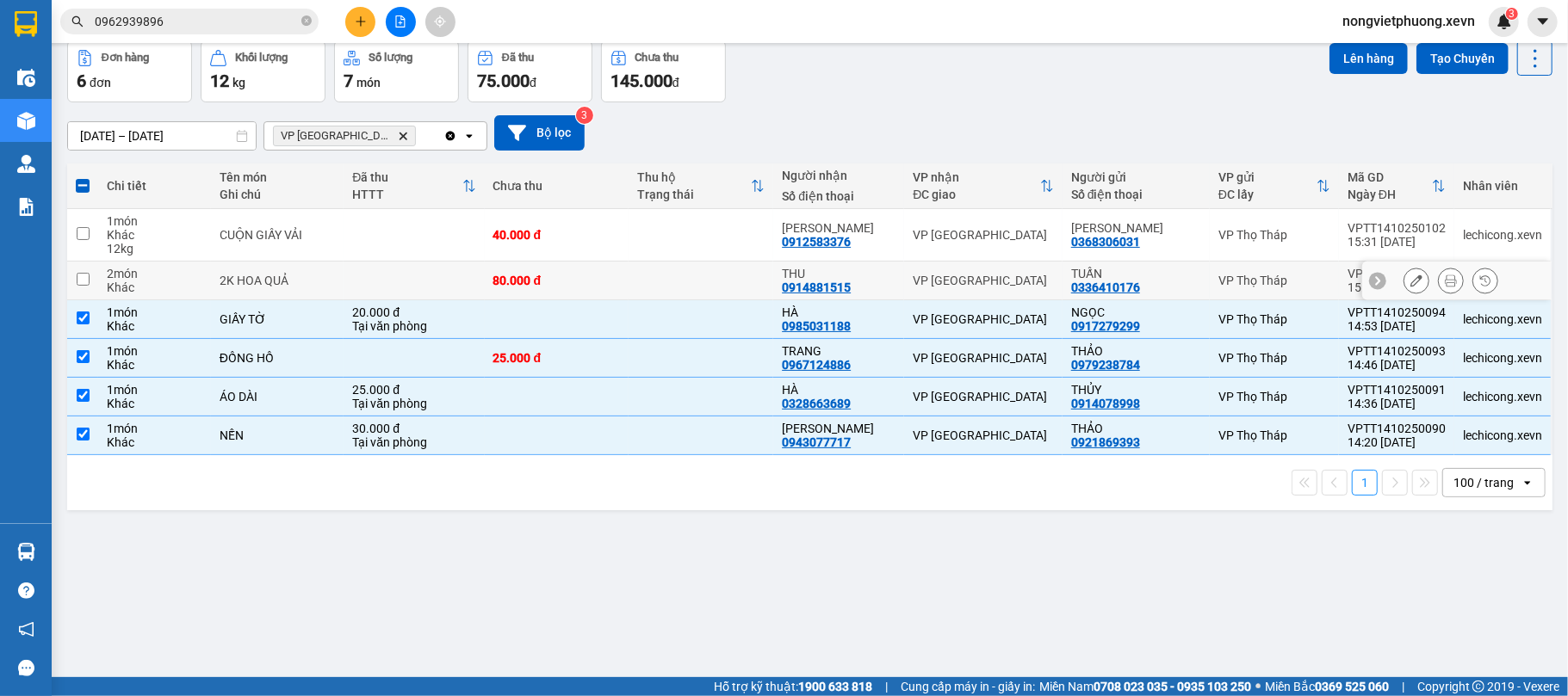
click at [438, 283] on td at bounding box center [413, 280] width 140 height 38
checkbox input "true"
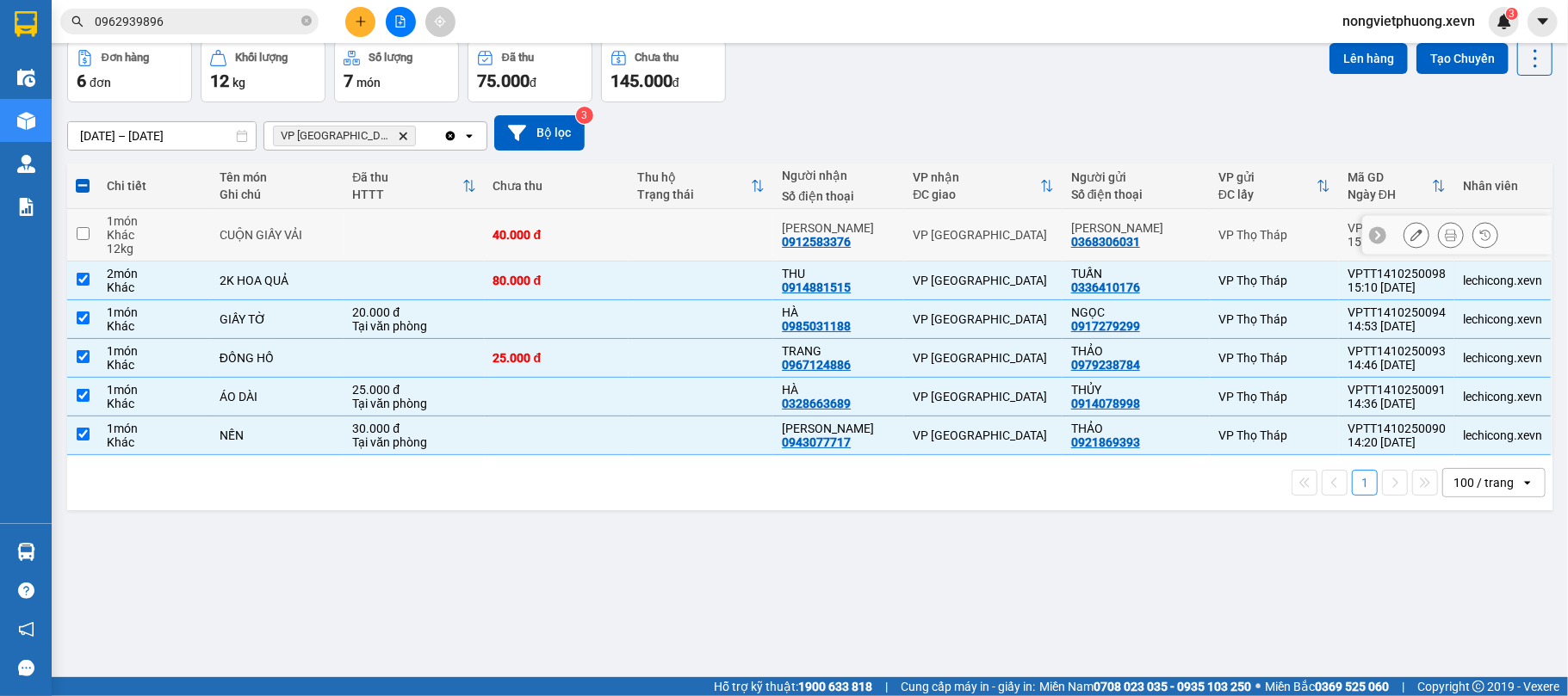
click at [475, 238] on td at bounding box center [413, 235] width 140 height 53
checkbox input "true"
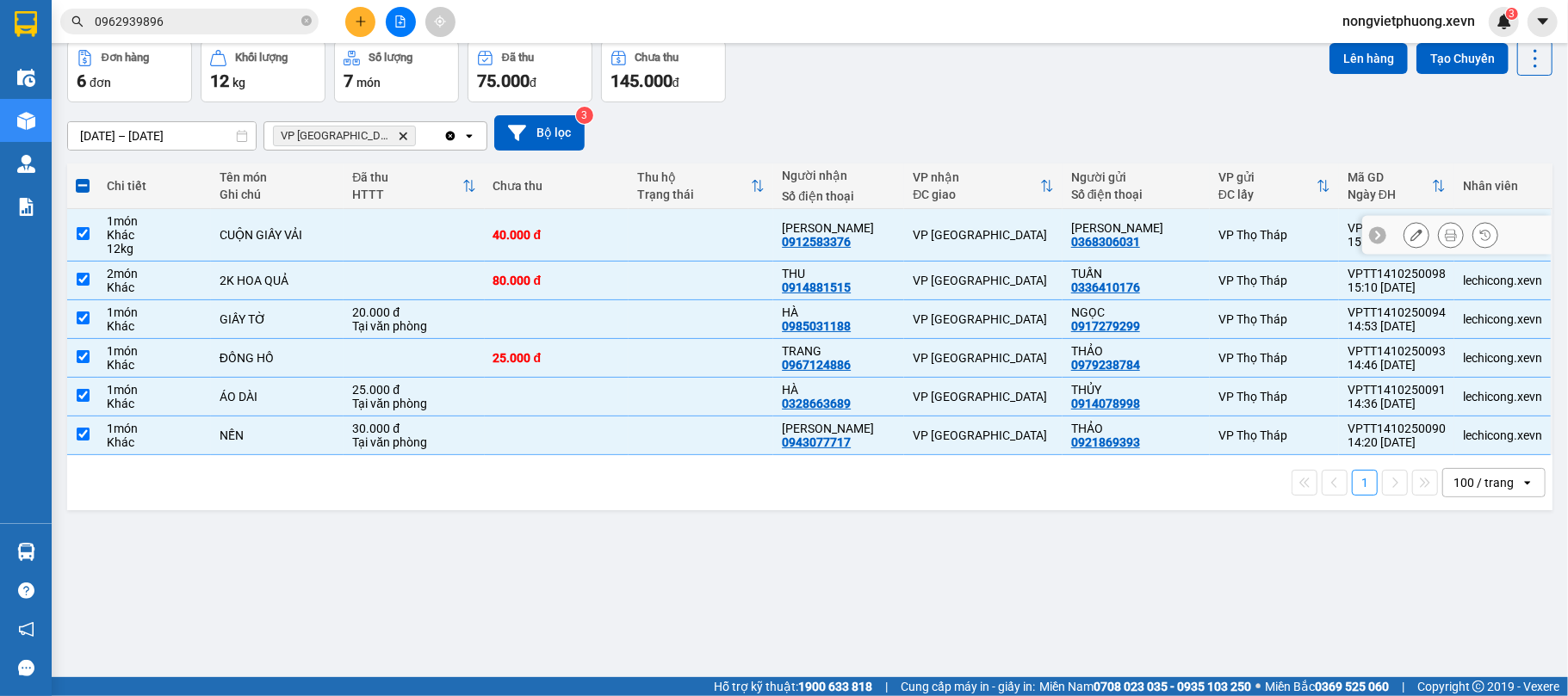
scroll to position [0, 0]
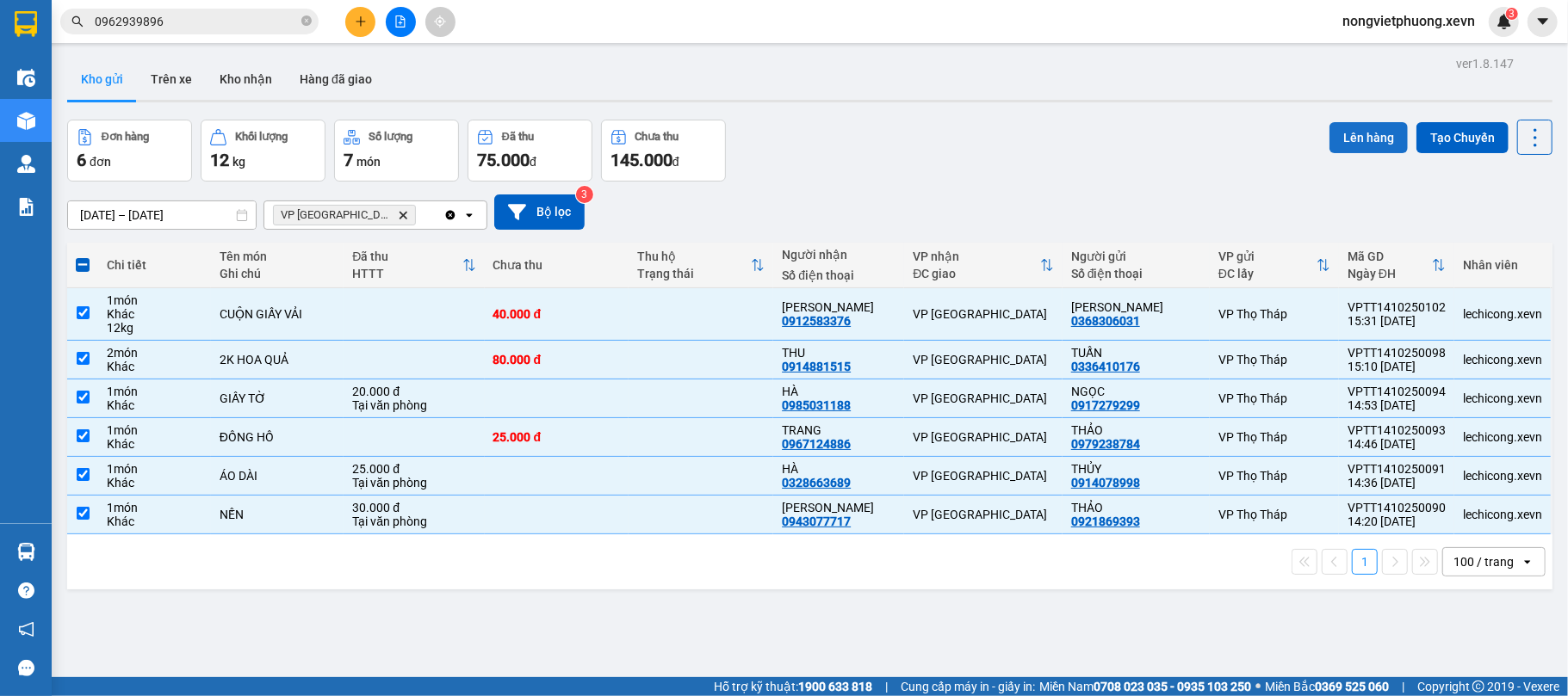
click at [1355, 141] on button "Lên hàng" at bounding box center [1369, 137] width 79 height 31
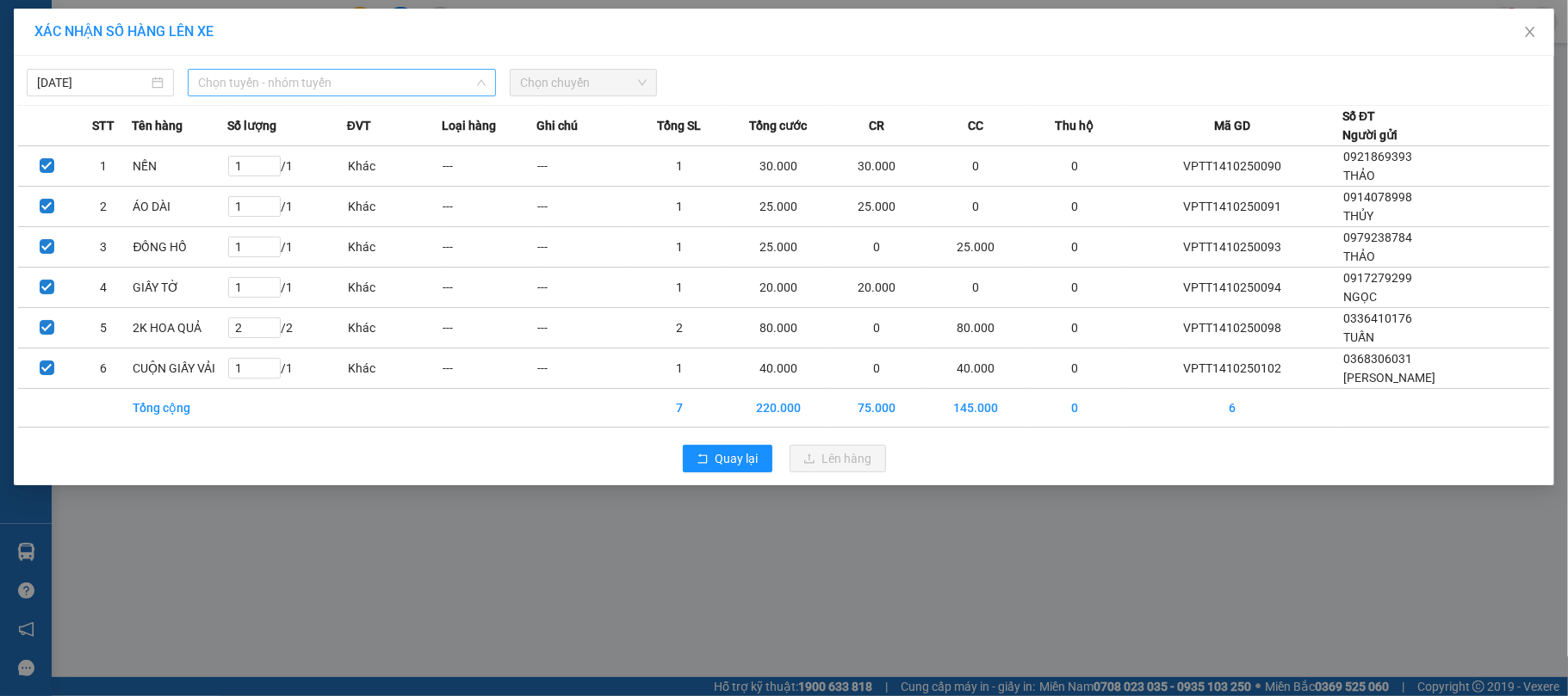
click at [319, 91] on span "Chọn tuyến - nhóm tuyến" at bounding box center [342, 82] width 288 height 26
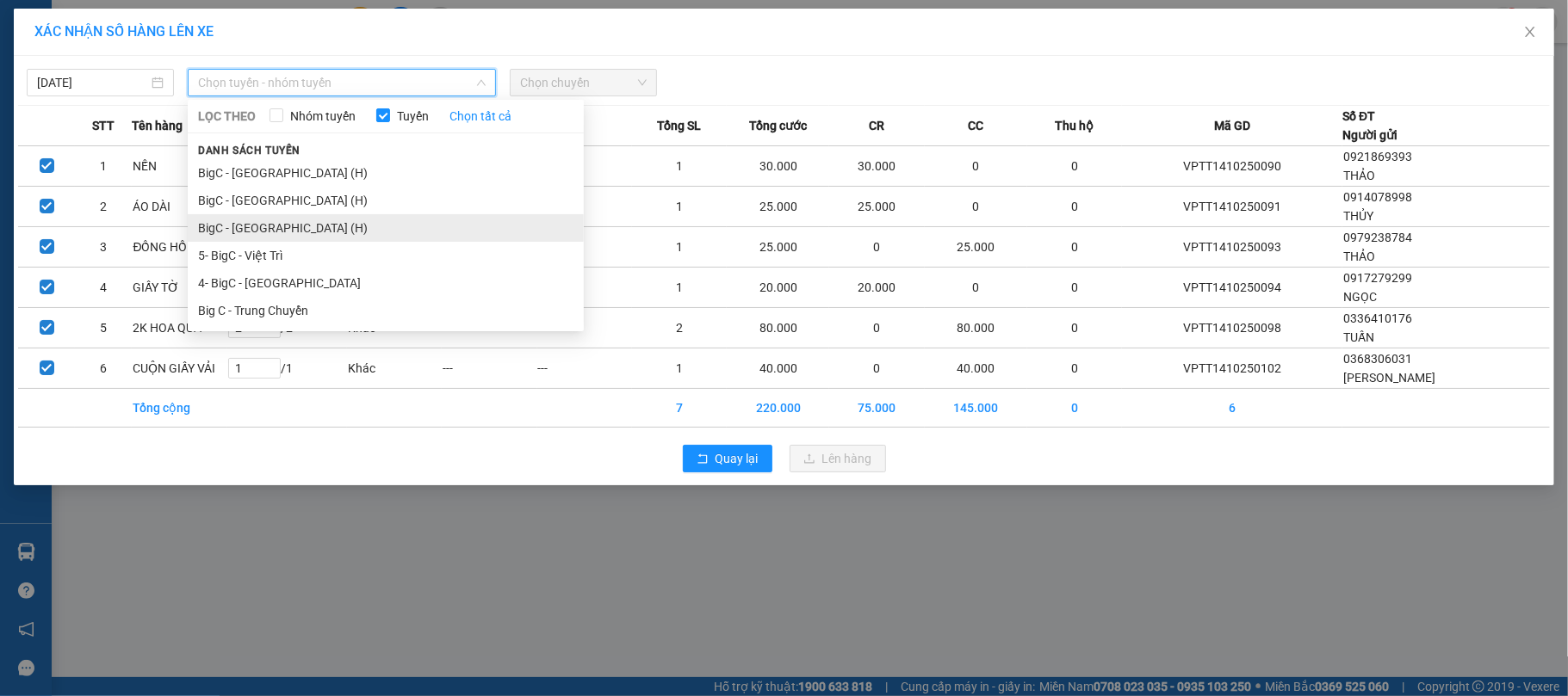
click at [331, 217] on li "BigC - [GEOGRAPHIC_DATA] (H)" at bounding box center [386, 228] width 396 height 28
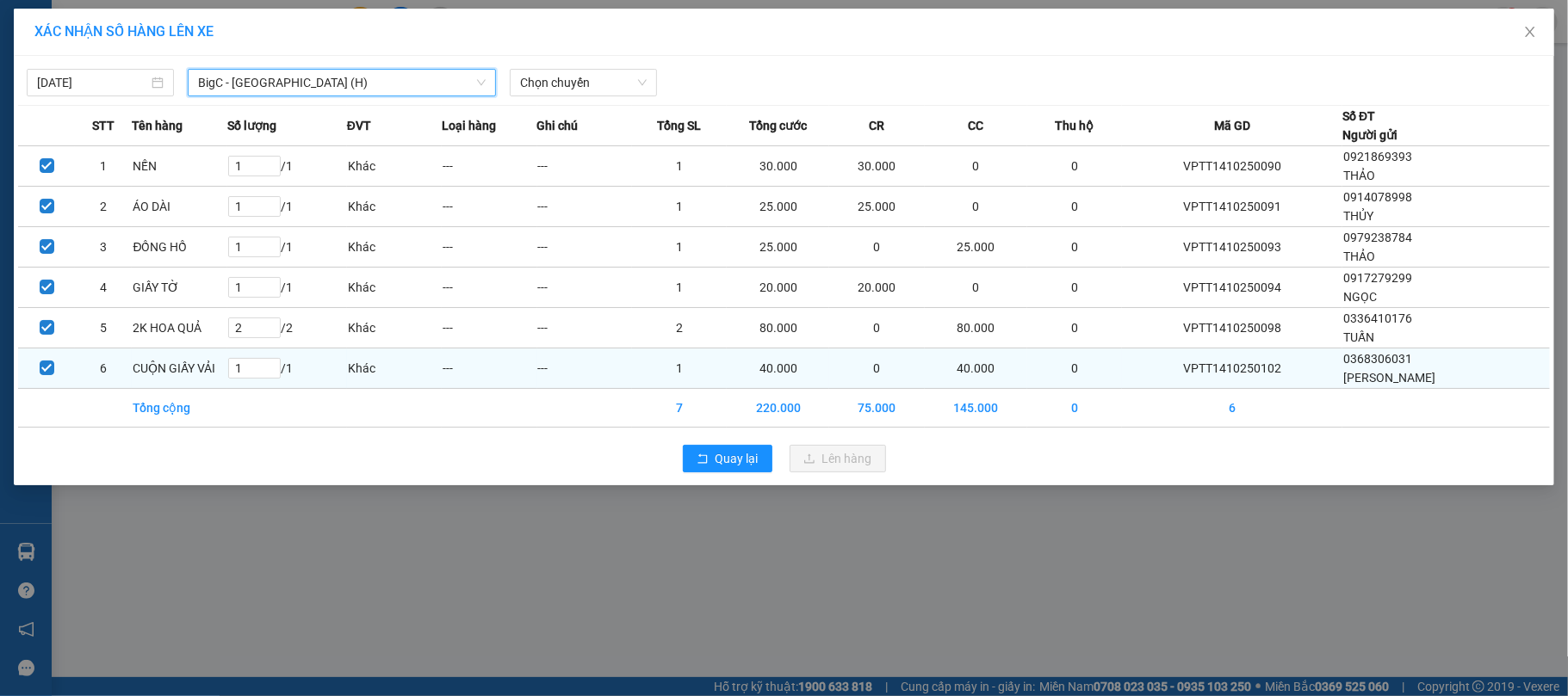
click at [208, 373] on td "CUỘN GIẤY VẢI" at bounding box center [179, 369] width 95 height 40
click at [39, 367] on input "checkbox" at bounding box center [46, 368] width 14 height 14
checkbox input "false"
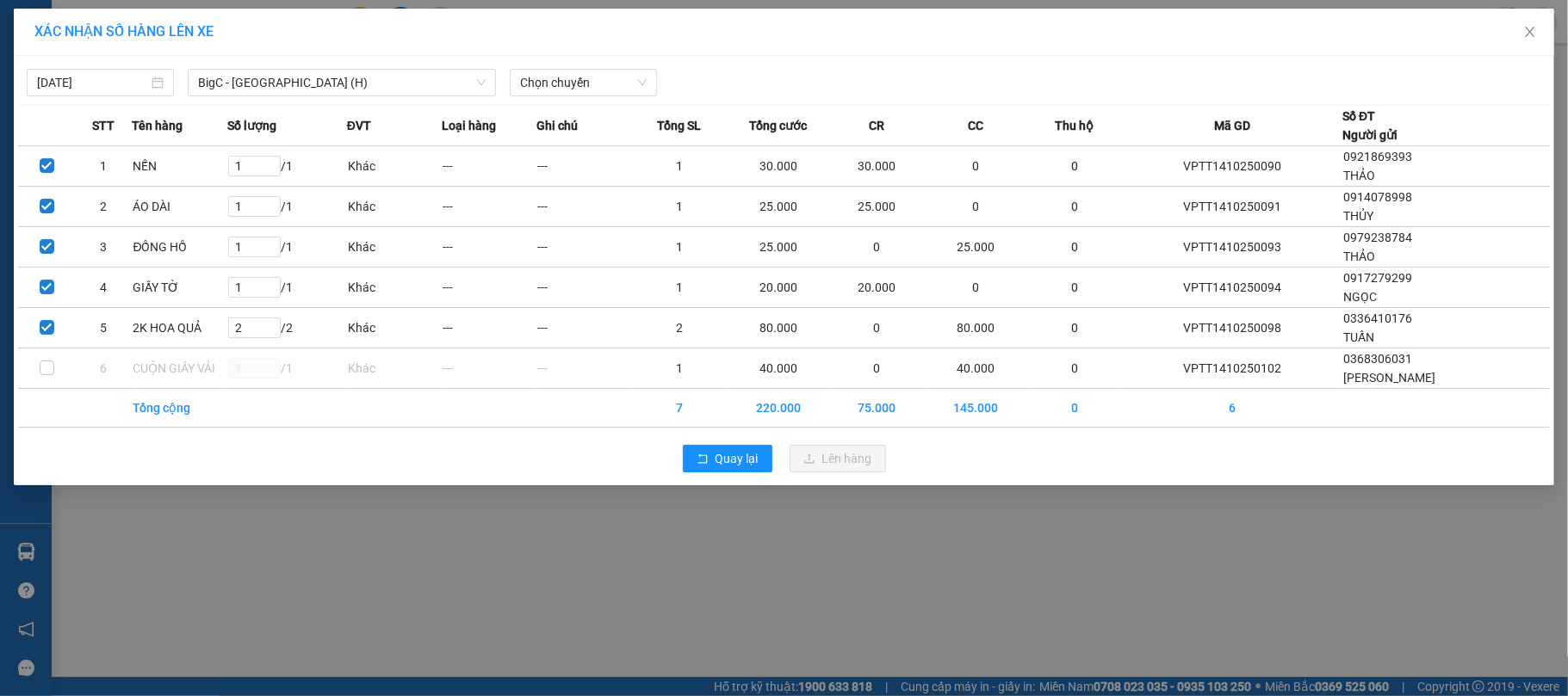
click at [584, 106] on th "Ghi chú" at bounding box center [585, 126] width 95 height 40
click at [589, 81] on span "Chọn chuyến" at bounding box center [584, 82] width 127 height 26
type input "1600"
click at [588, 135] on div "Thêm chuyến " 16:00 "" at bounding box center [601, 145] width 183 height 29
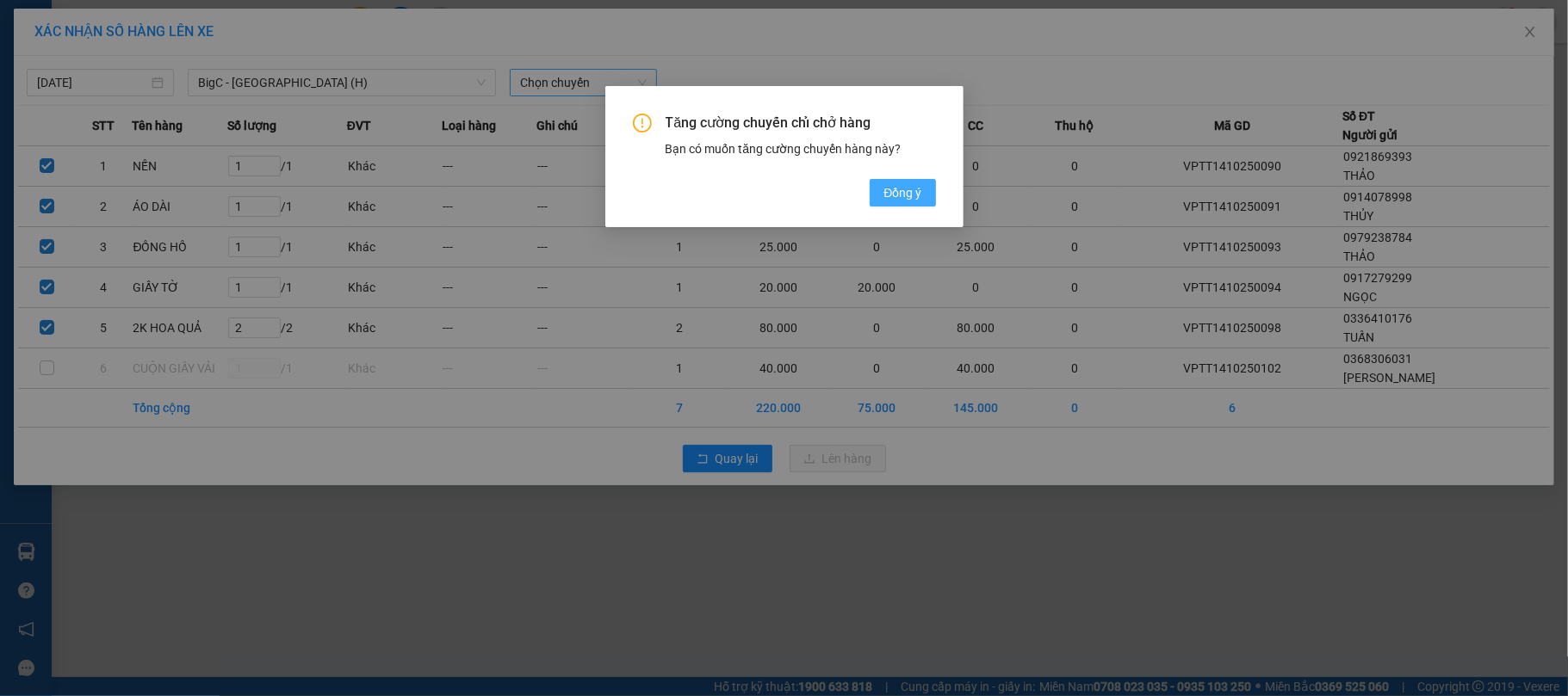
click at [913, 204] on button "Đồng ý" at bounding box center [902, 193] width 65 height 28
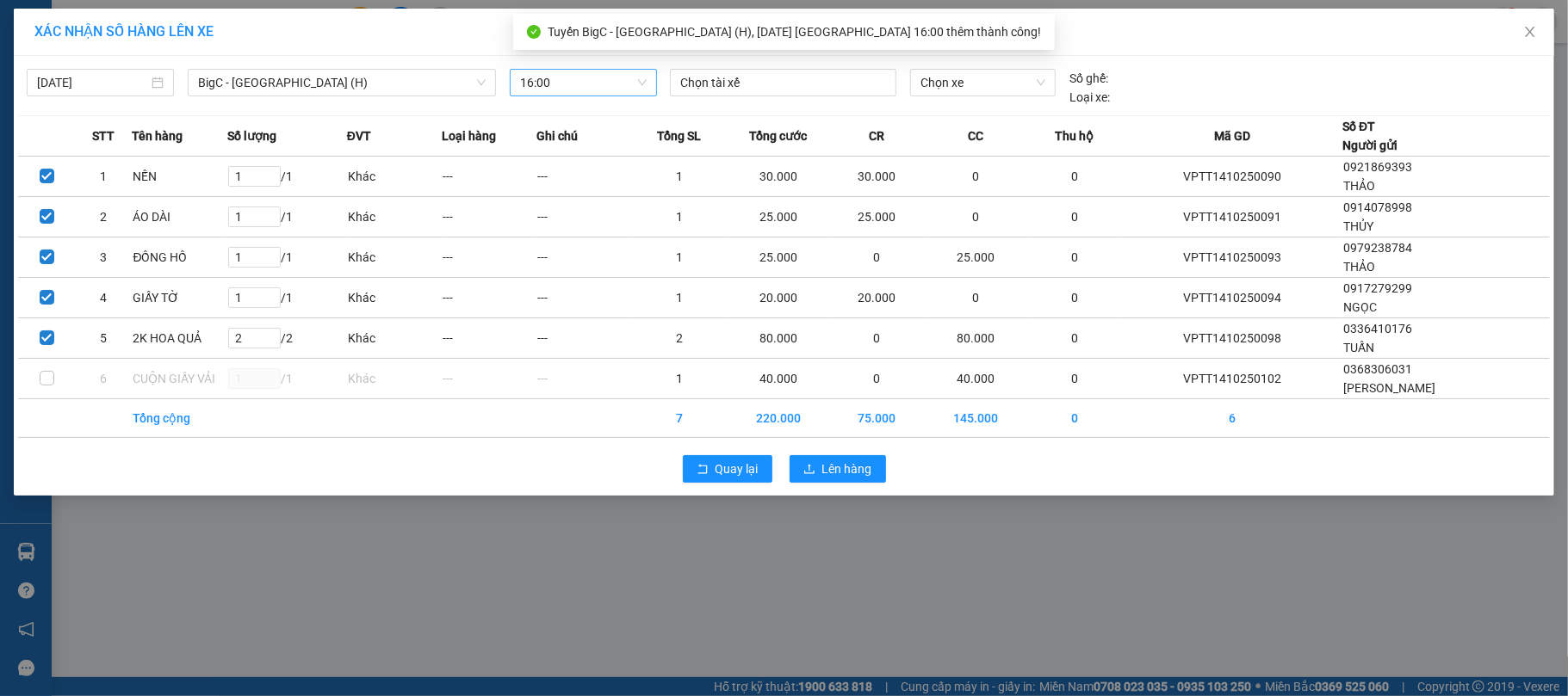
click at [1025, 62] on div "[DATE] BigC - [GEOGRAPHIC_DATA] (H) LỌC THEO Nhóm tuyến Tuyến Chọn tất cả Danh …" at bounding box center [784, 84] width 1532 height 46
click at [988, 80] on span "Chọn xe" at bounding box center [983, 82] width 126 height 26
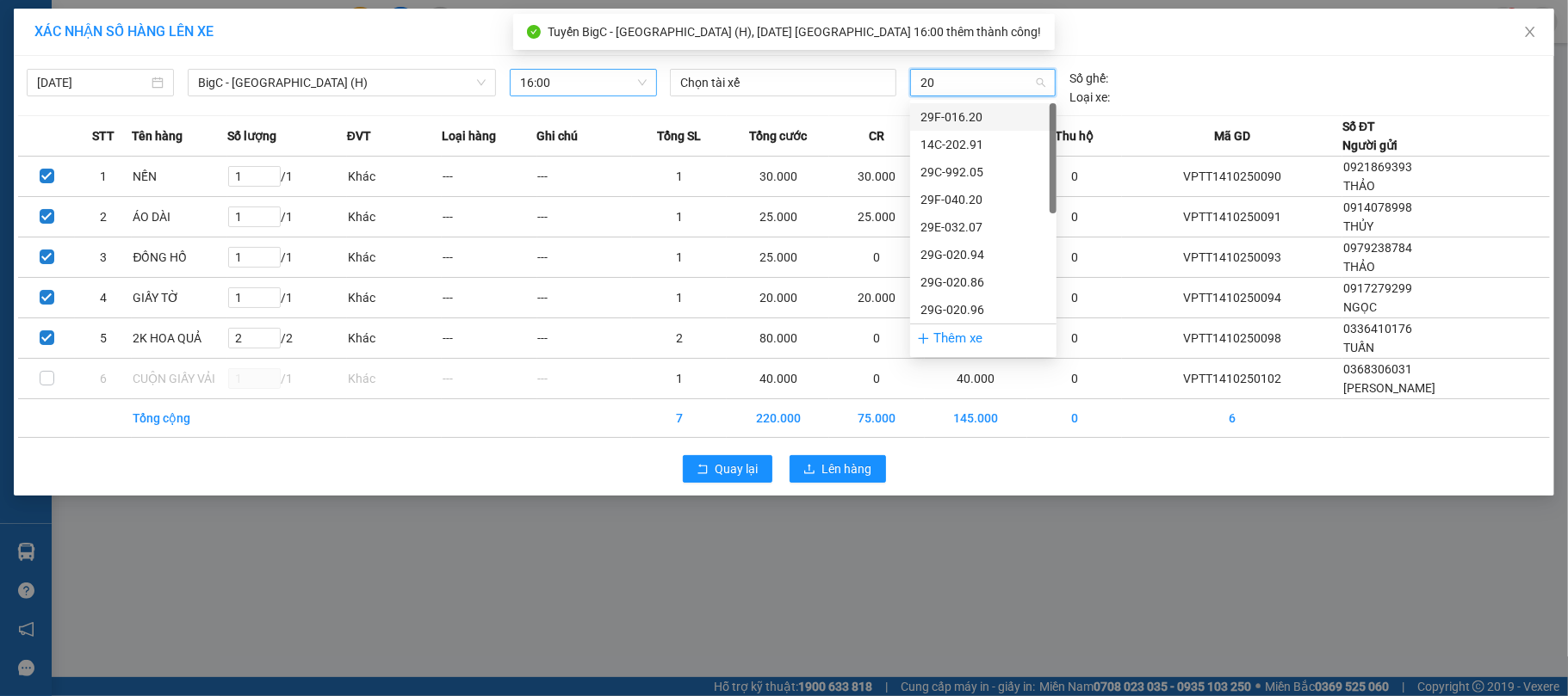
type input "201"
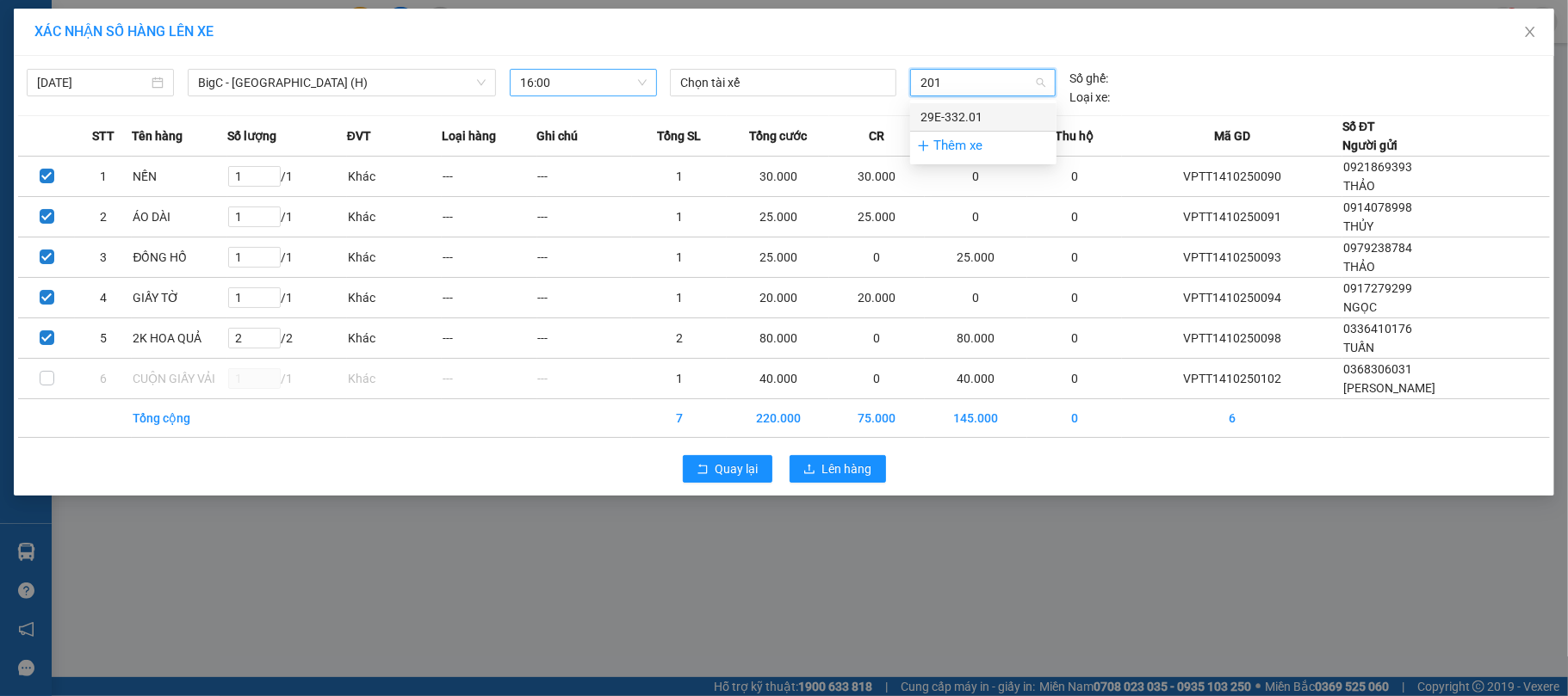
click at [977, 110] on div "29E-332.01" at bounding box center [983, 117] width 126 height 19
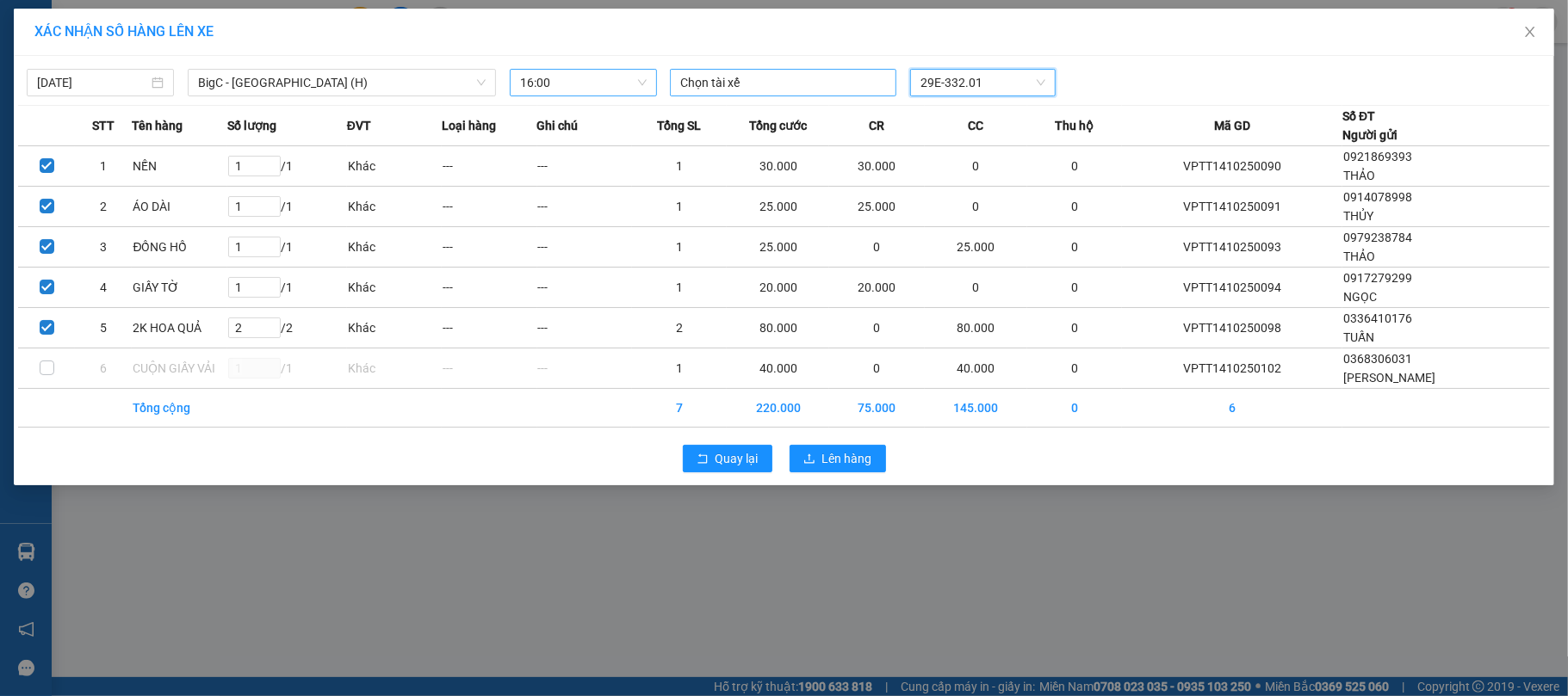
click at [825, 72] on div at bounding box center [783, 82] width 218 height 21
type input "[PERSON_NAME]"
click at [797, 111] on div "[PERSON_NAME]" at bounding box center [799, 118] width 238 height 19
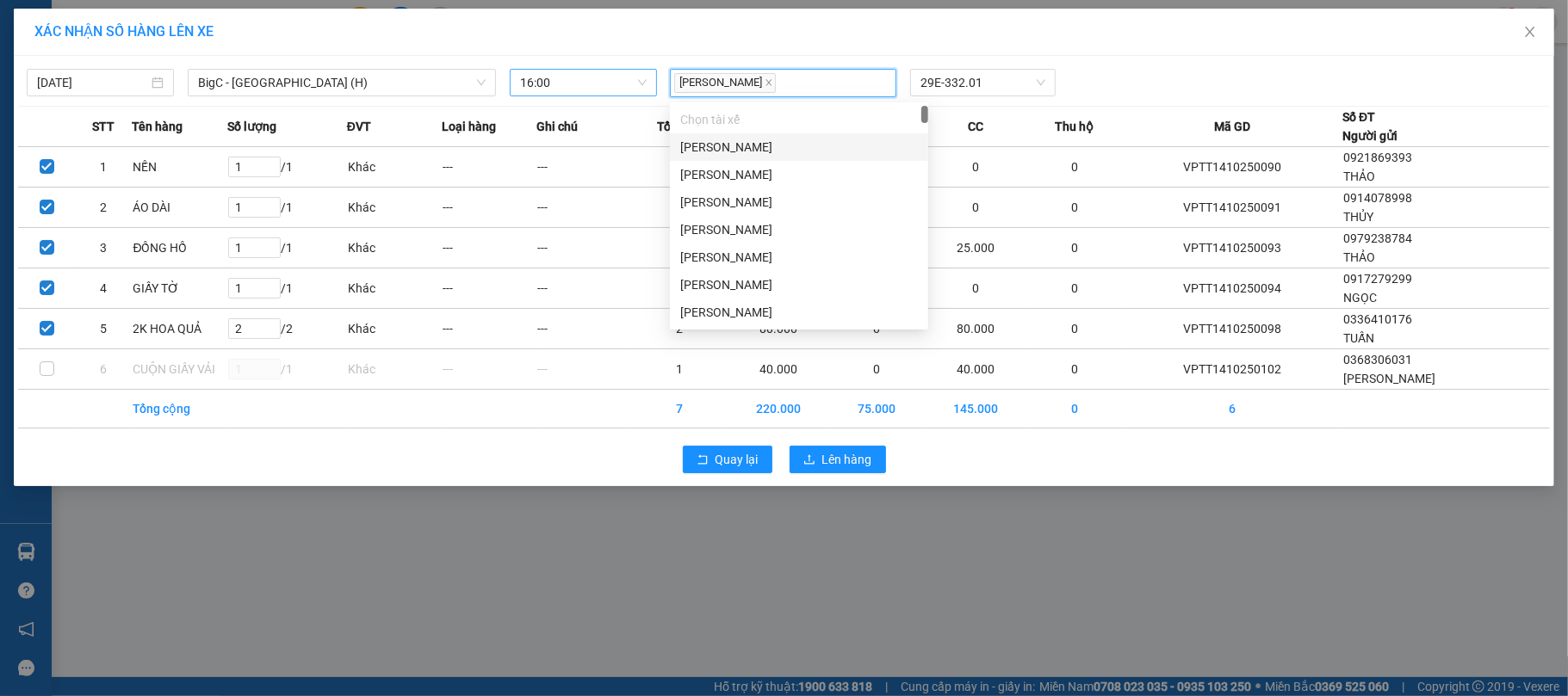
click at [1194, 81] on div "[PERSON_NAME] 29E-332.01" at bounding box center [983, 83] width 640 height 29
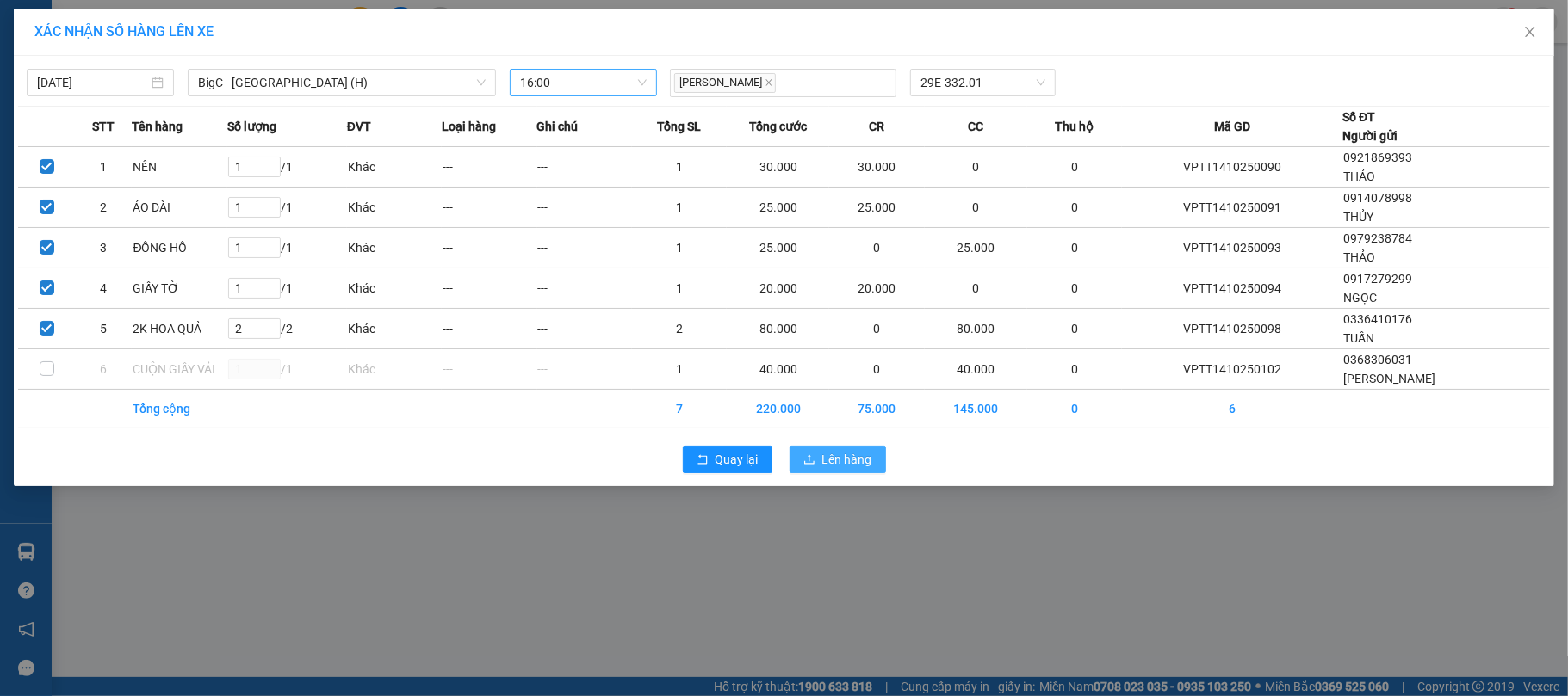
click at [841, 454] on span "Lên hàng" at bounding box center [847, 459] width 50 height 19
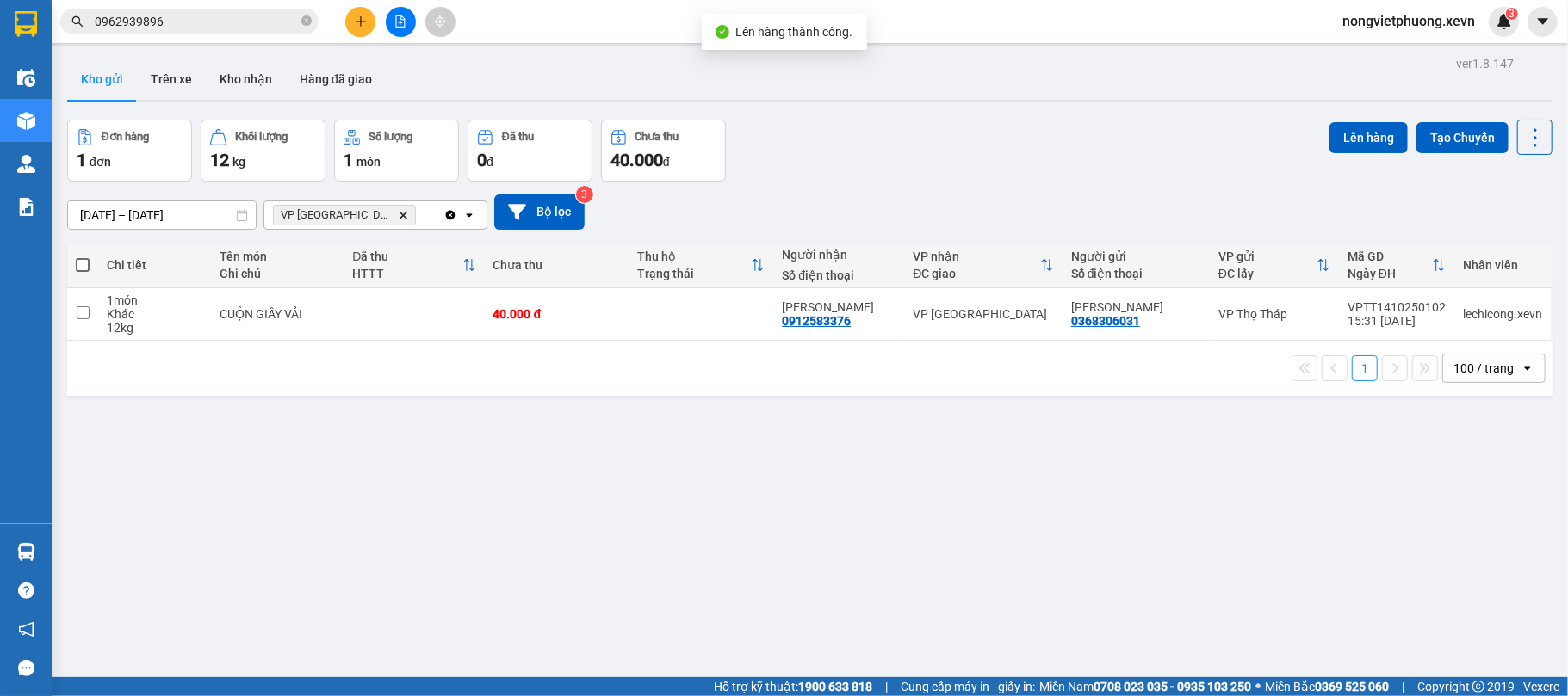
click at [349, 219] on span "VP Ninh Bình Delete" at bounding box center [345, 215] width 143 height 21
click at [398, 215] on icon "Delete" at bounding box center [404, 215] width 11 height 11
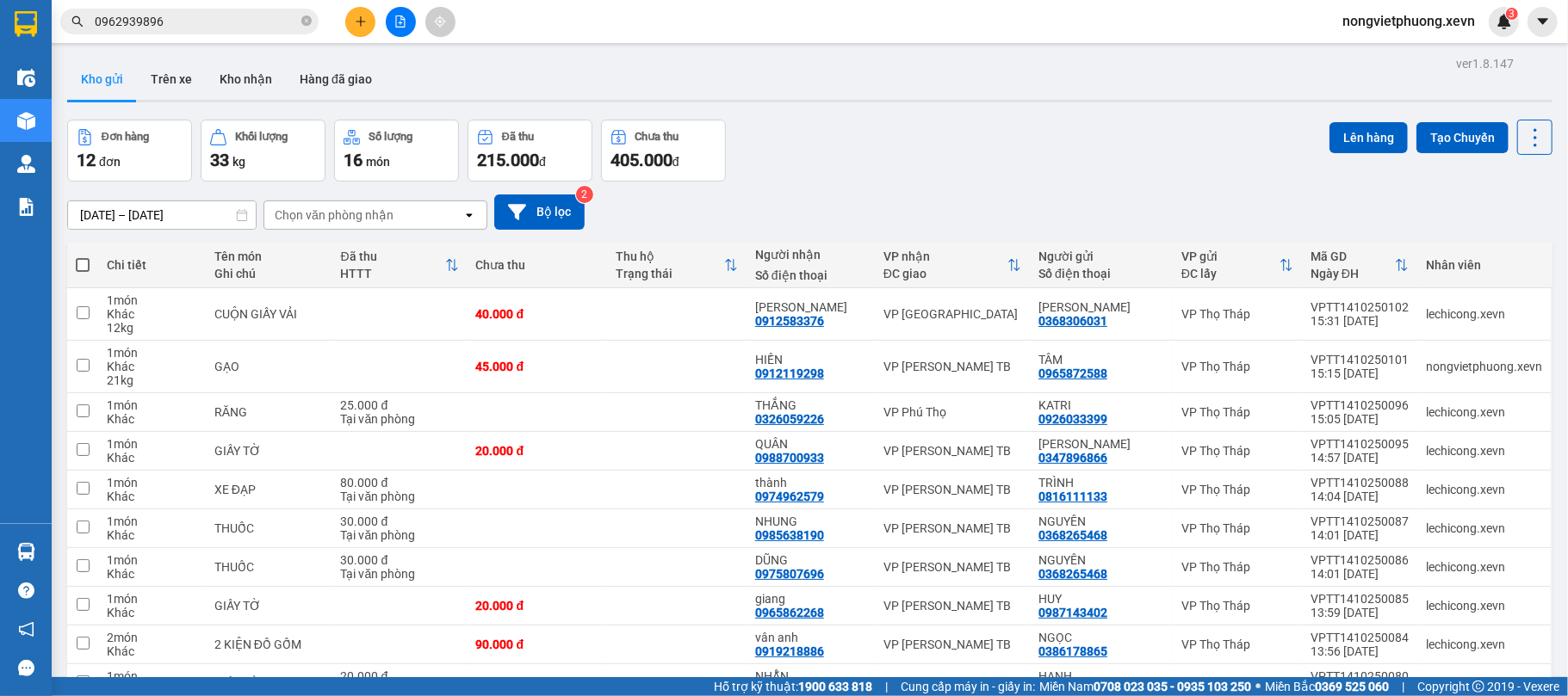
click at [224, 31] on span "0962939896" at bounding box center [189, 21] width 258 height 26
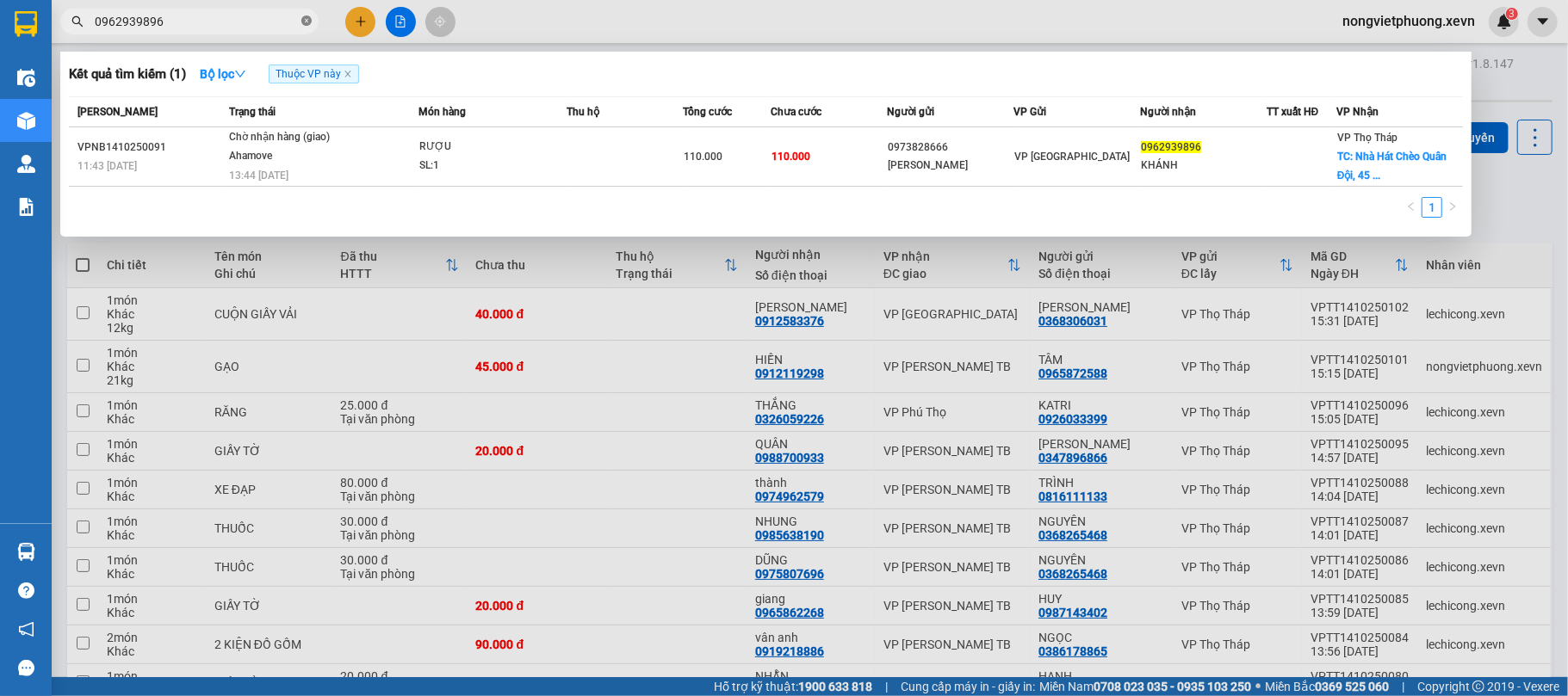
click at [304, 17] on icon "close-circle" at bounding box center [307, 21] width 11 height 11
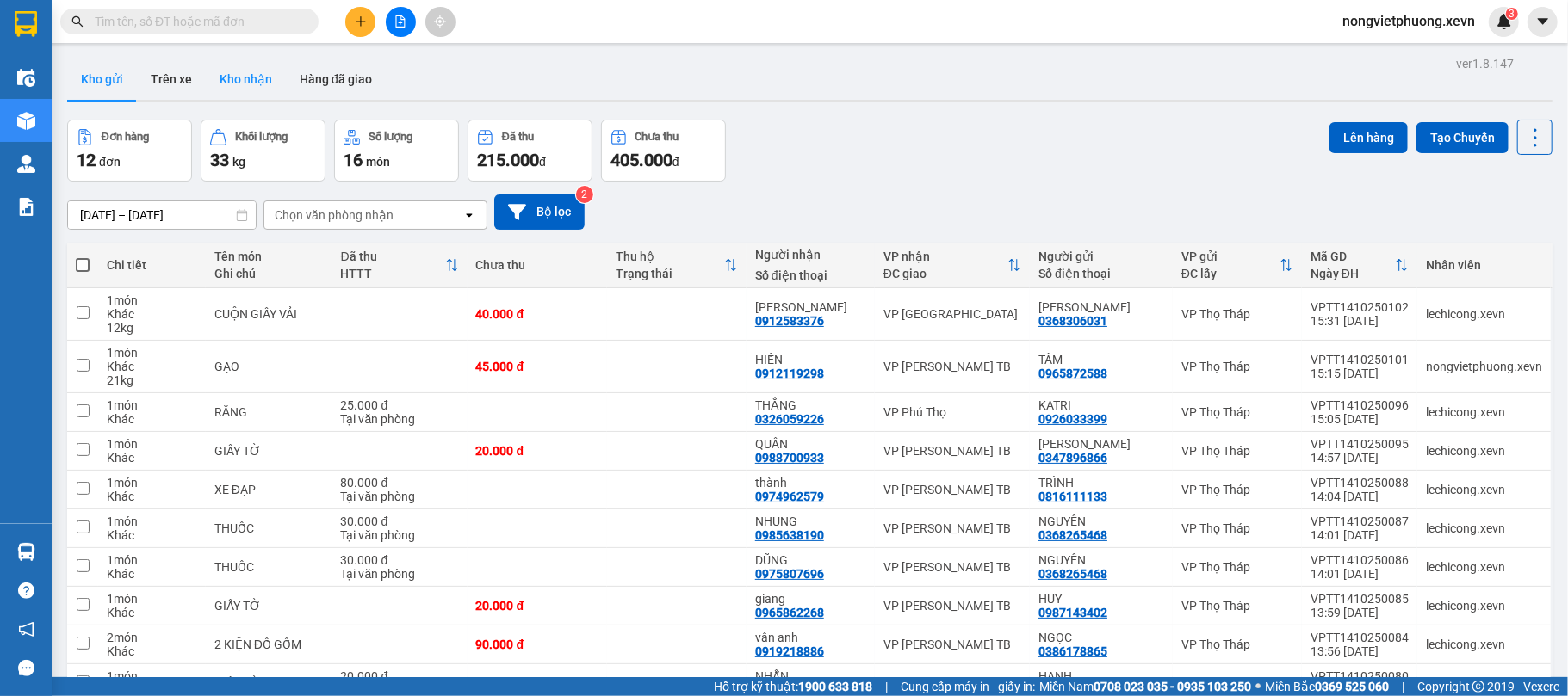
click at [226, 78] on button "Kho nhận" at bounding box center [246, 79] width 80 height 41
